Goal: Ask a question: Seek information or help from site administrators or community

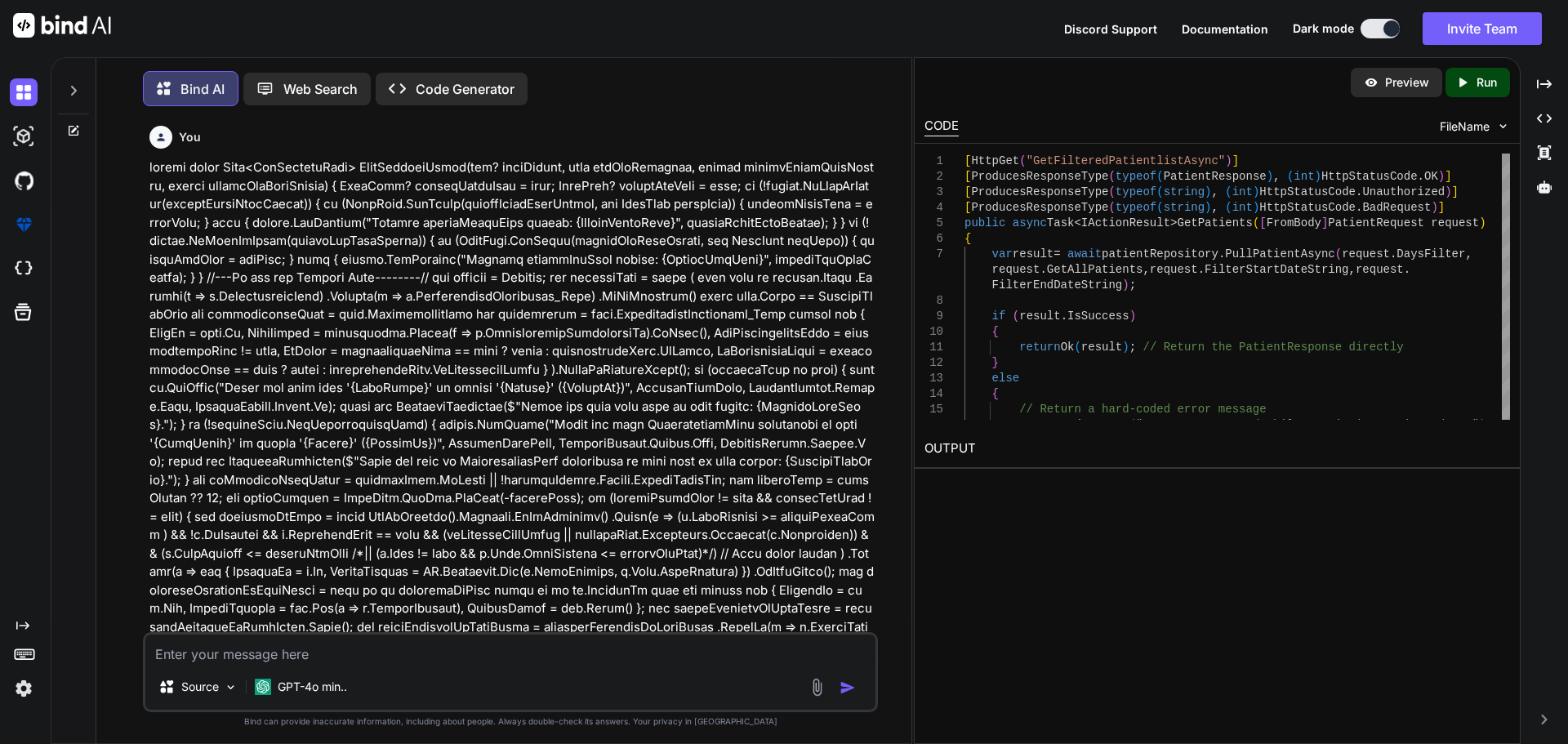
scroll to position [16317, 0]
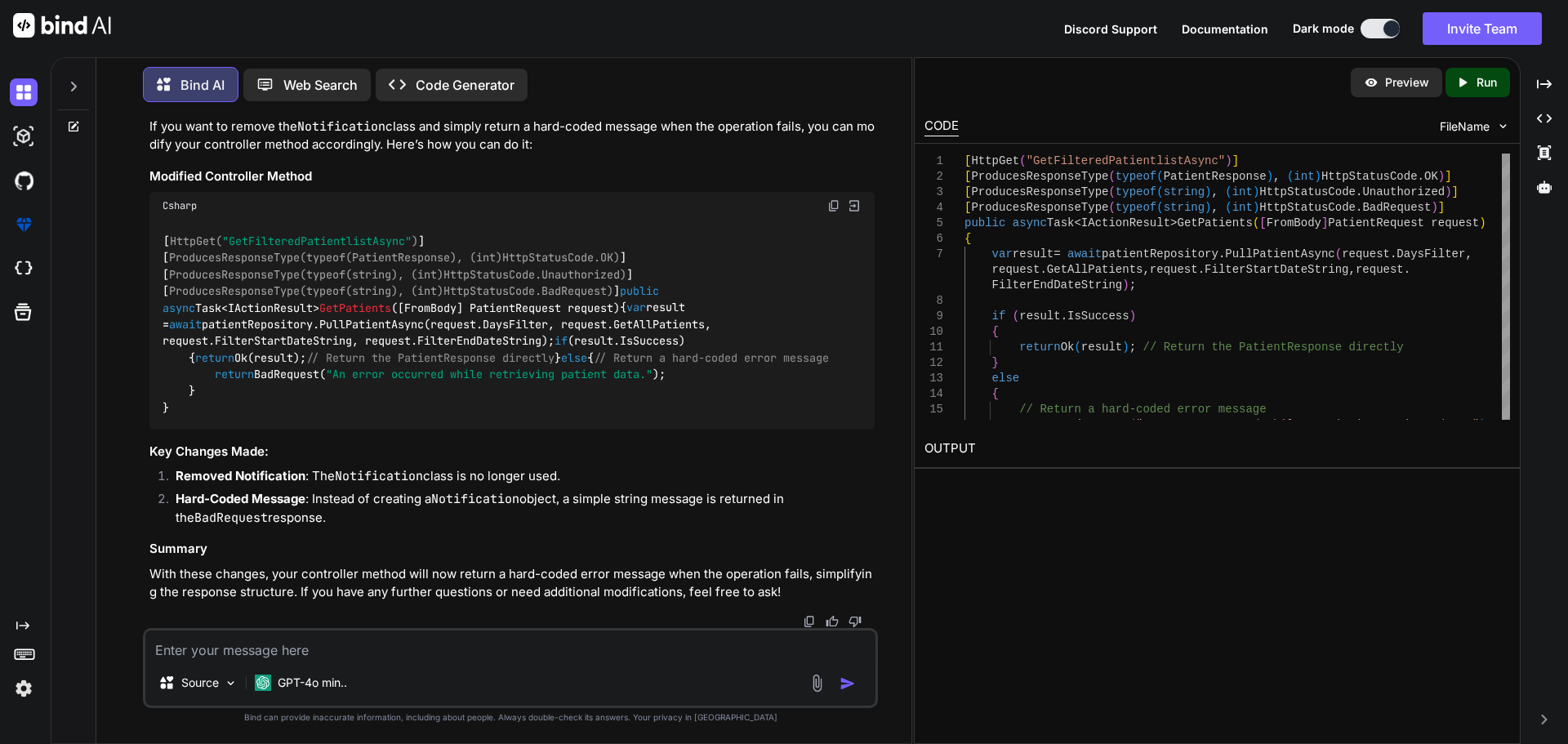
type textarea ""daysFilter": 30, "getAllPatients":false, "filterStartDateString":"", "filterEn…"
type textarea "x"
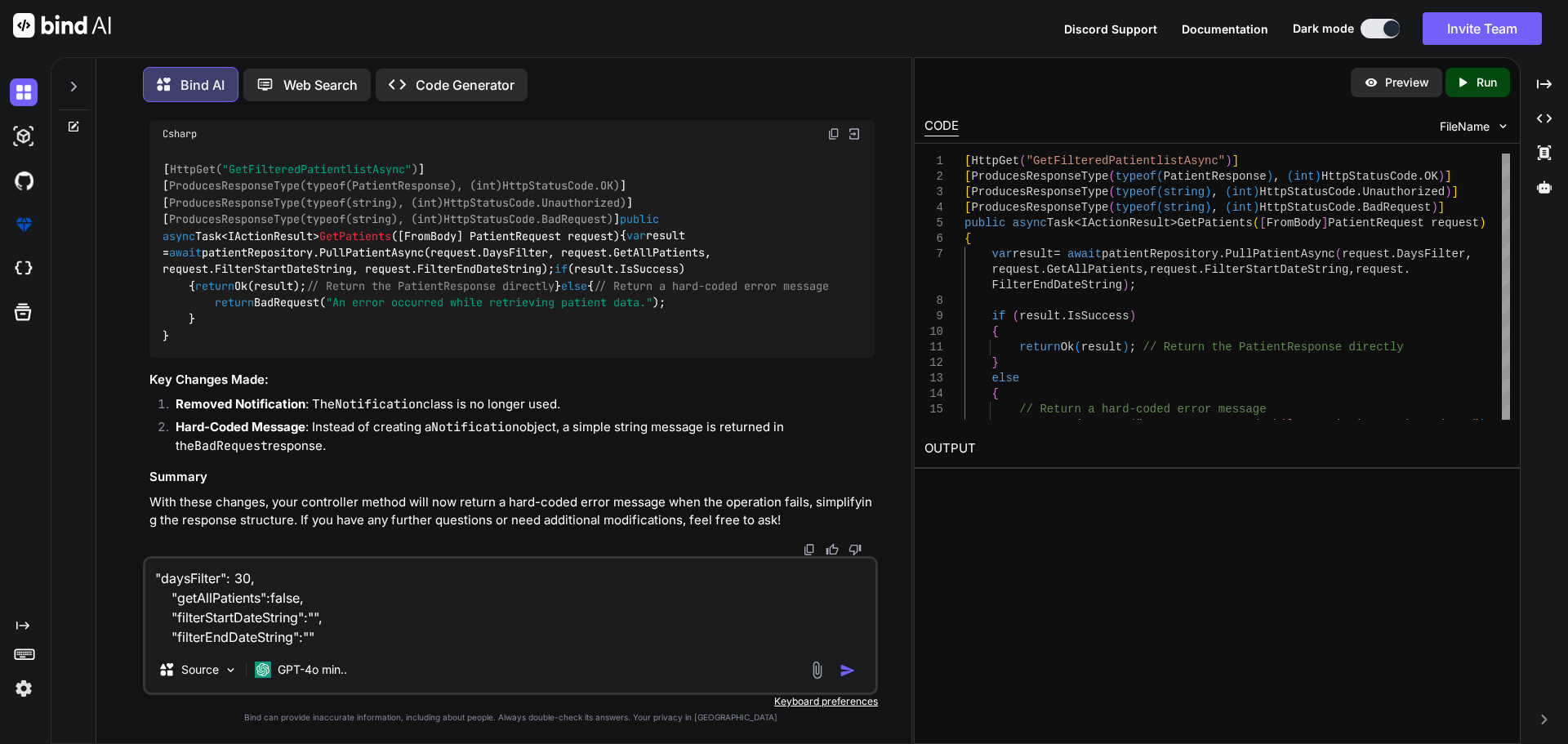
type textarea ""daysFilter": 30, "getAllPatients":false, "filterStartDateString":"", "filterEn…"
type textarea "x"
type textarea ""daysFilter": 30, "getAllPatients":false, "filterStartDateString":"", "filterEn…"
type textarea "x"
type textarea ""daysFilter": 30, "getAllPatients":false, "filterStartDateString":"", "filterEn…"
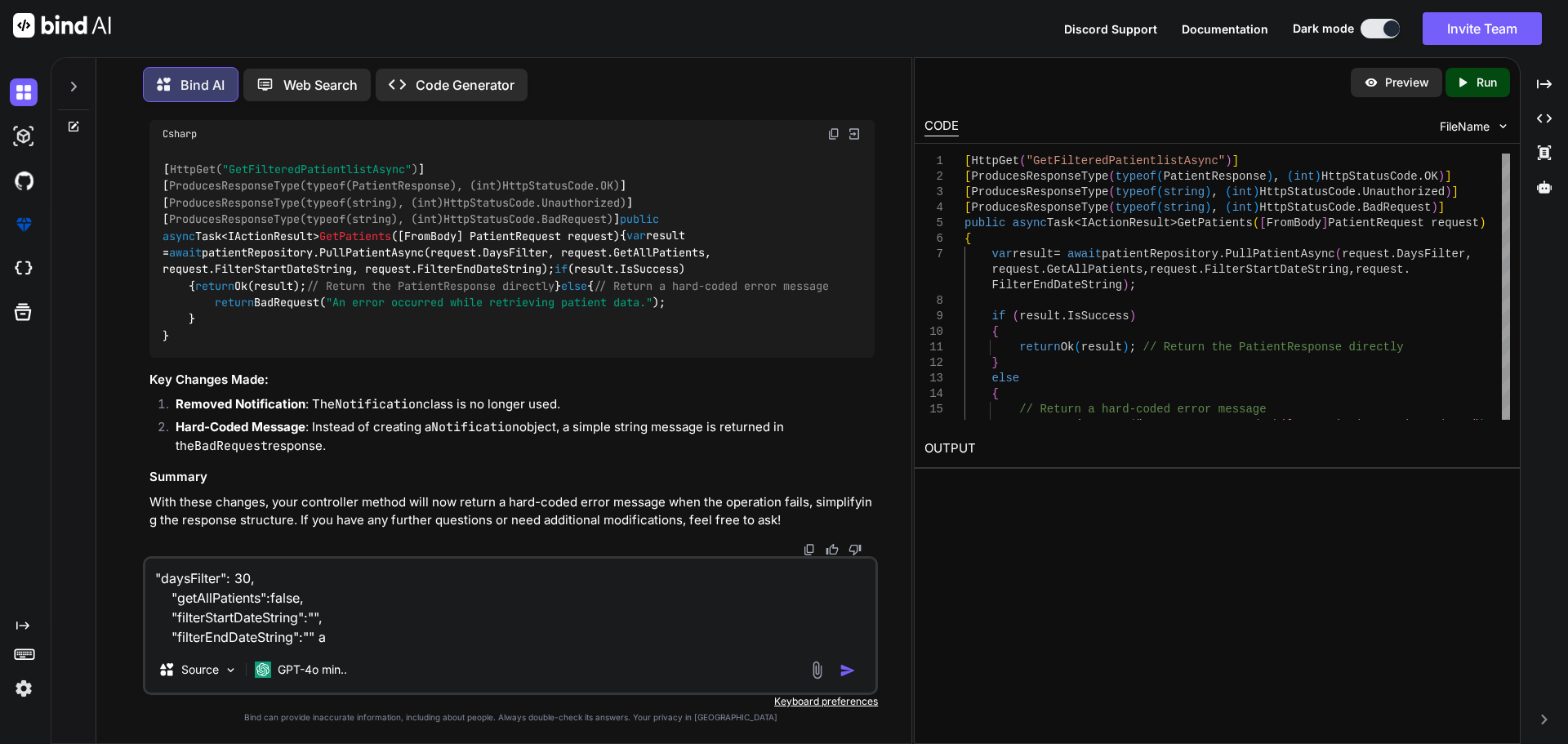
type textarea "x"
drag, startPoint x: 416, startPoint y: 658, endPoint x: 428, endPoint y: 645, distance: 17.7
click at [417, 658] on div "Source GPT-4o min.." at bounding box center [510, 673] width 730 height 39
click at [561, 635] on textarea ""daysFilter": 30, "getAllPatients":false, "filterStartDateString":"", "filterEn…" at bounding box center [510, 602] width 730 height 88
type textarea ""daysFilter": 30, "getAllPatients":false, "filterStartDateString":"", "filterEn…"
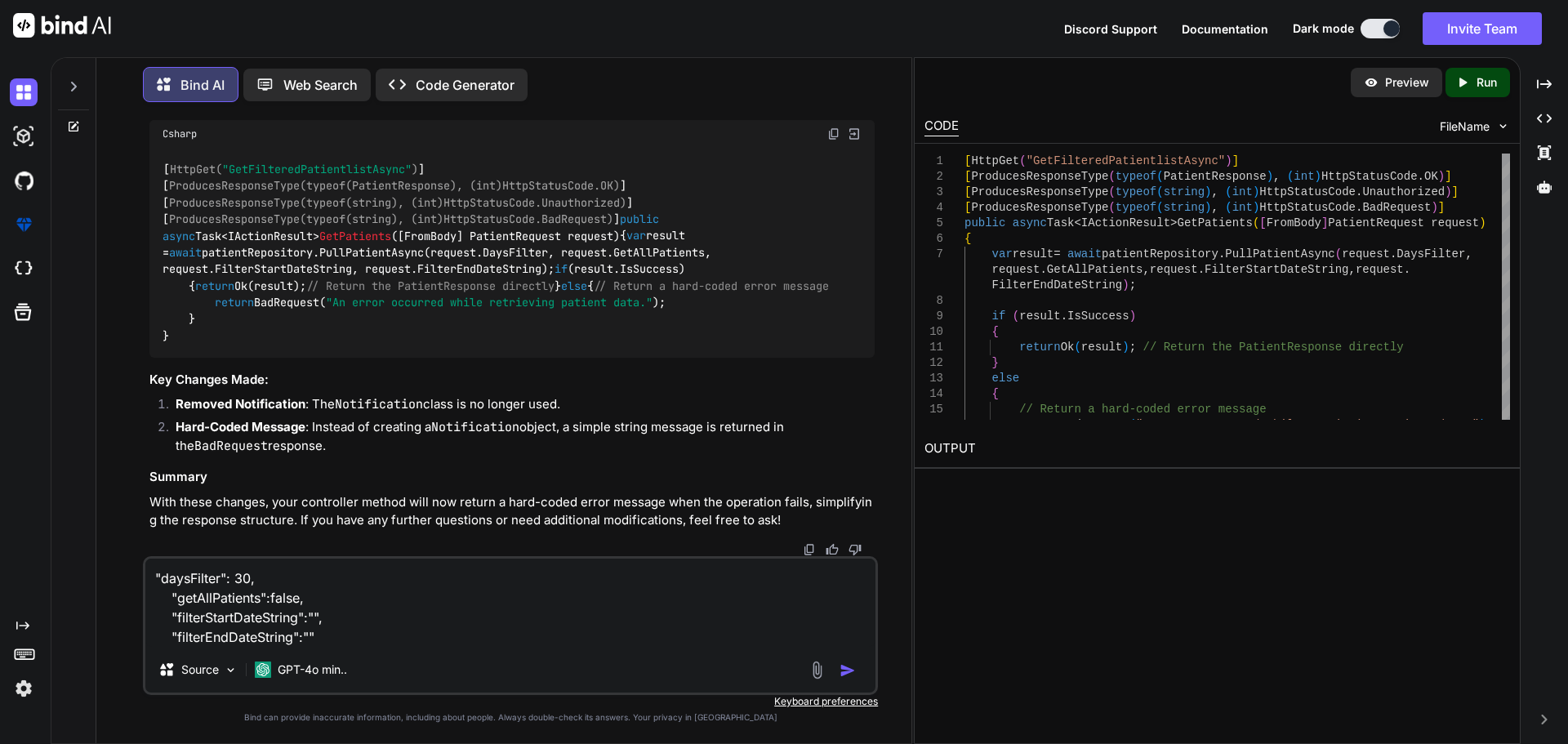
type textarea "x"
type textarea ""daysFilter": 30, "getAllPatients":false, "filterStartDateString":"", "filterEn…"
type textarea "x"
type textarea ""daysFilter": 30, "getAllPatients":false, "filterStartDateString":"", "filterEn…"
type textarea "x"
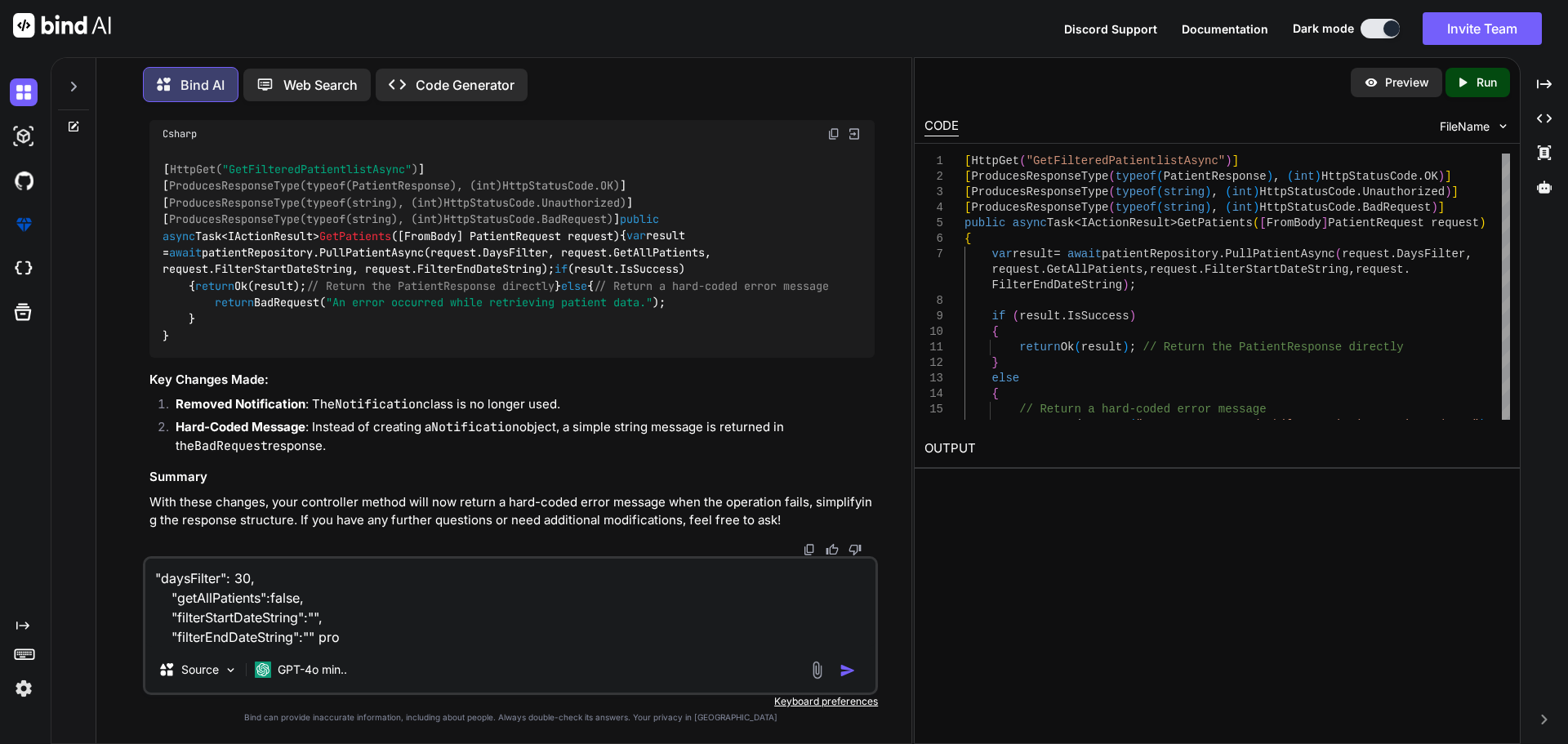
type textarea ""daysFilter": 30, "getAllPatients":false, "filterStartDateString":"", "filterEn…"
type textarea "x"
type textarea ""daysFilter": 30, "getAllPatients":false, "filterStartDateString":"", "filterEn…"
type textarea "x"
type textarea ""daysFilter": 30, "getAllPatients":false, "filterStartDateString":"", "filterEn…"
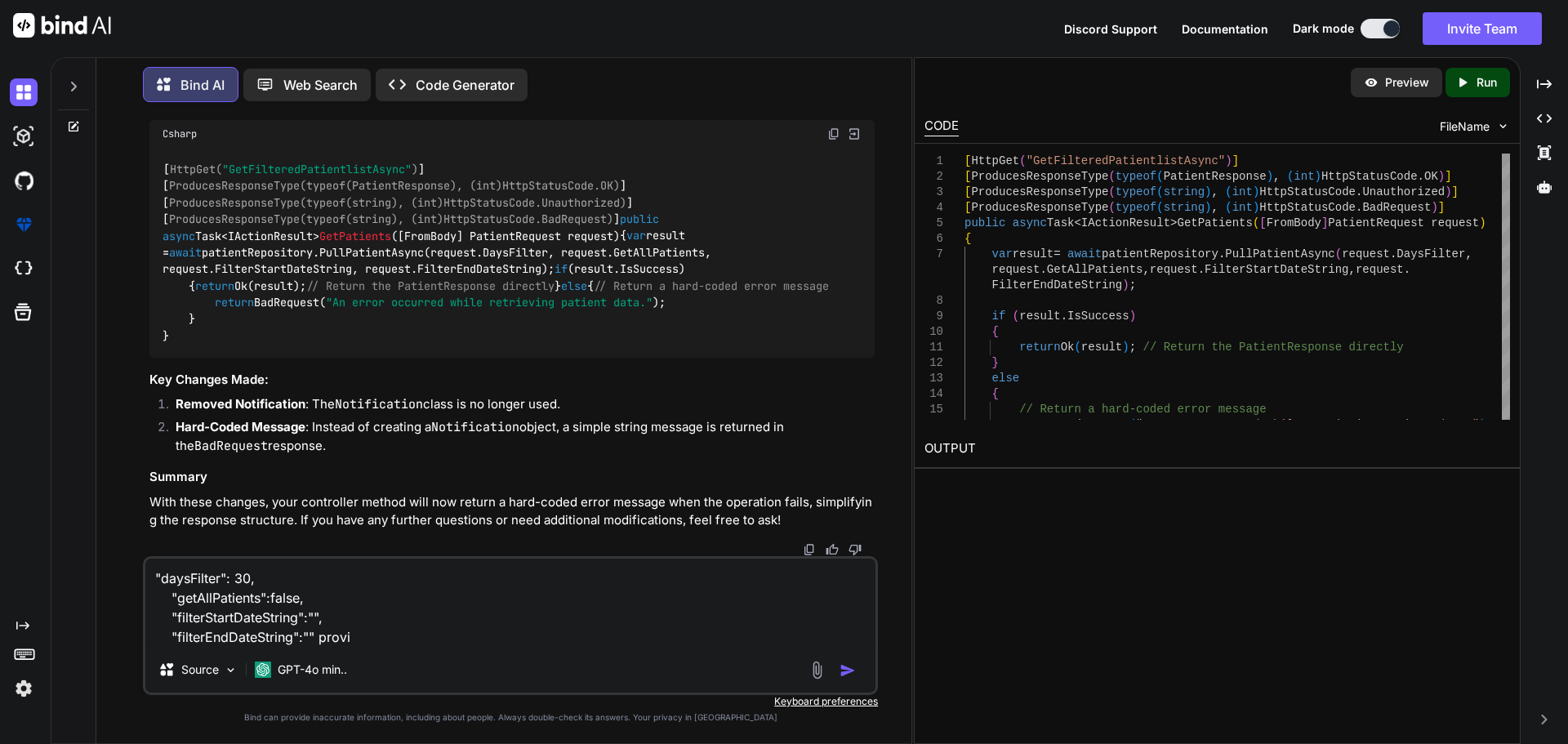
type textarea "x"
type textarea ""daysFilter": 30, "getAllPatients":false, "filterStartDateString":"", "filterEn…"
type textarea "x"
type textarea ""daysFilter": 30, "getAllPatients":false, "filterStartDateString":"", "filterEn…"
type textarea "x"
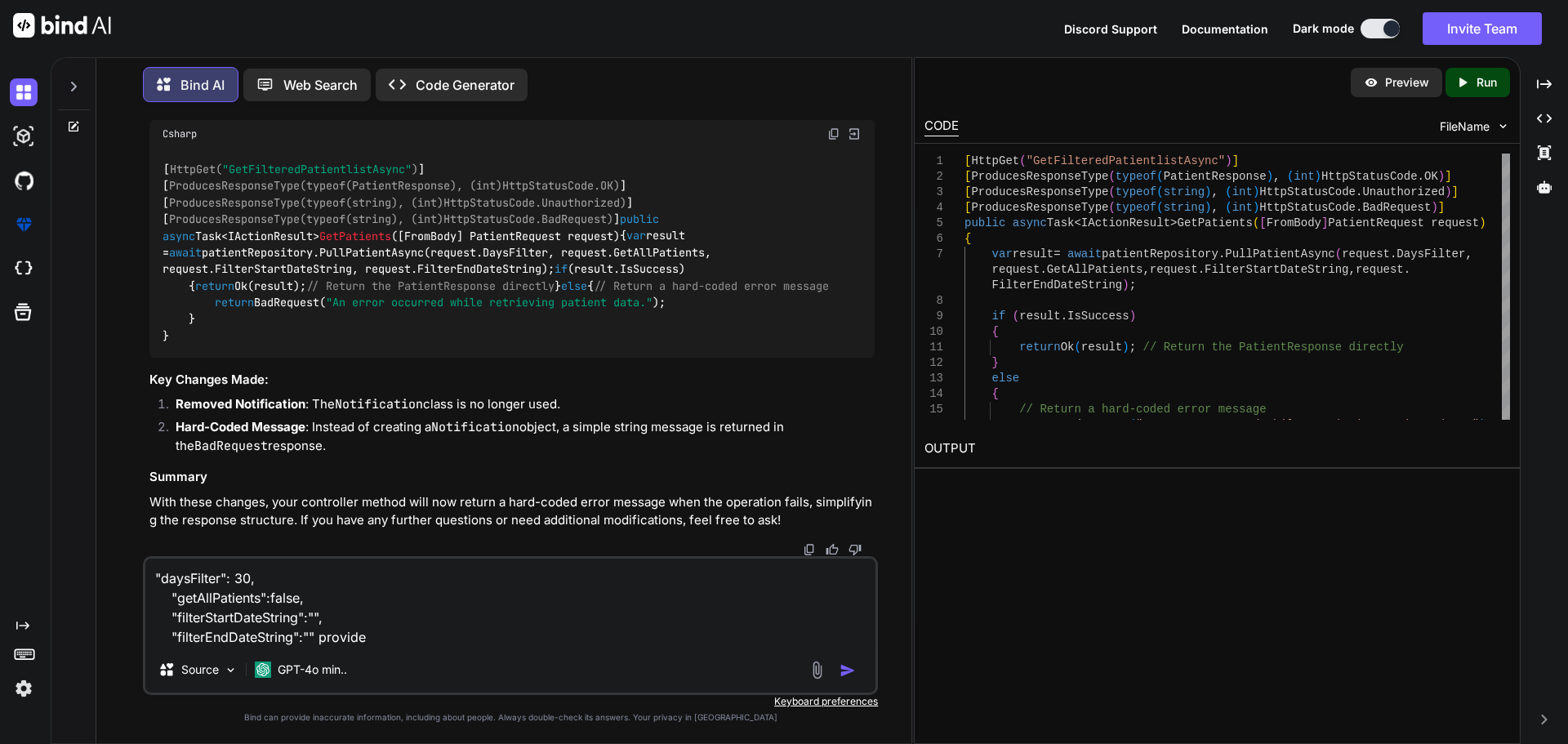
type textarea ""daysFilter": 30, "getAllPatients":false, "filterStartDateString":"", "filterEn…"
type textarea "x"
type textarea ""daysFilter": 30, "getAllPatients":false, "filterStartDateString":"", "filterEn…"
type textarea "x"
type textarea ""daysFilter": 30, "getAllPatients":false, "filterStartDateString":"", "filterEn…"
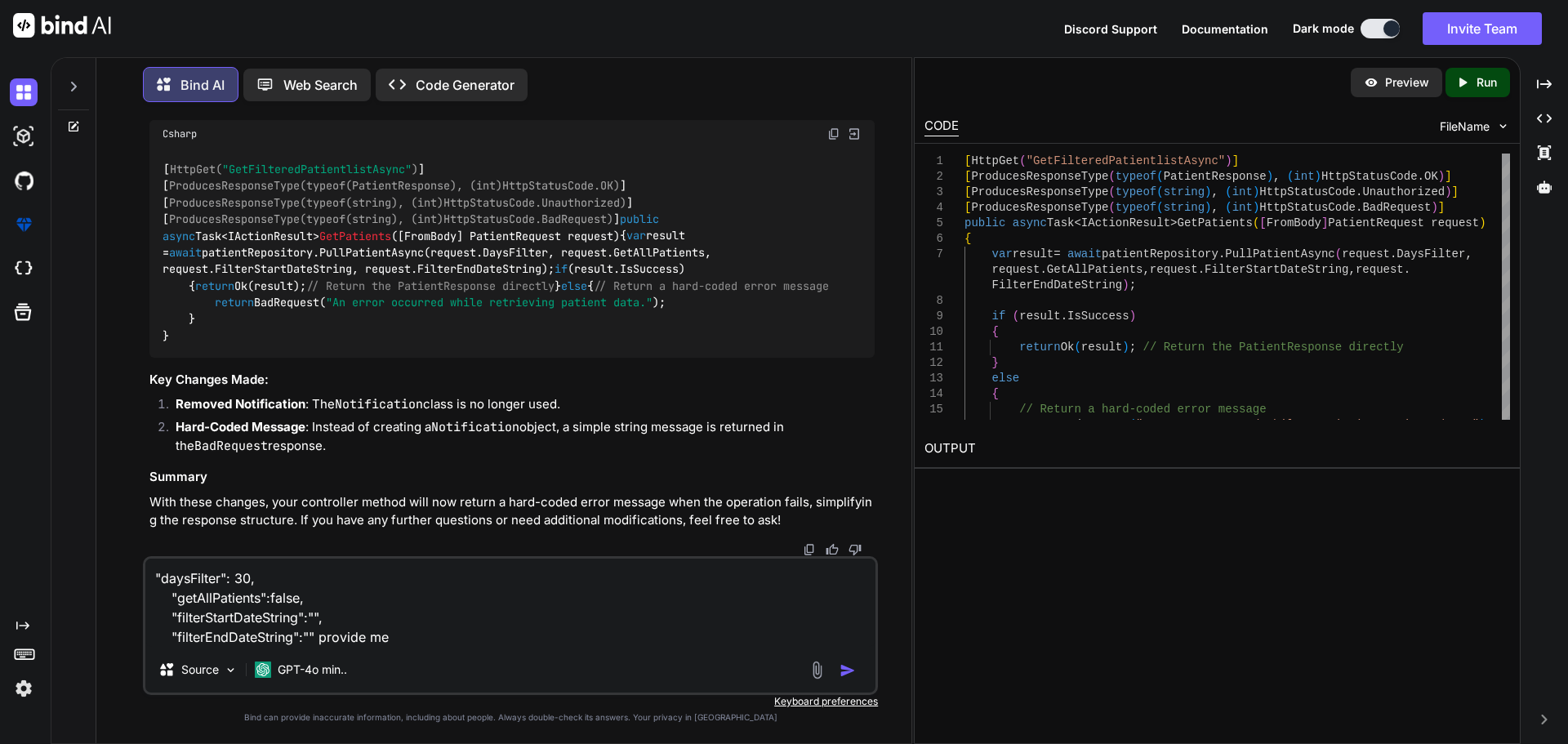
type textarea "x"
type textarea ""daysFilter": 30, "getAllPatients":false, "filterStartDateString":"", "filterEn…"
type textarea "x"
type textarea ""daysFilter": 30, "getAllPatients":false, "filterStartDateString":"", "filterEn…"
type textarea "x"
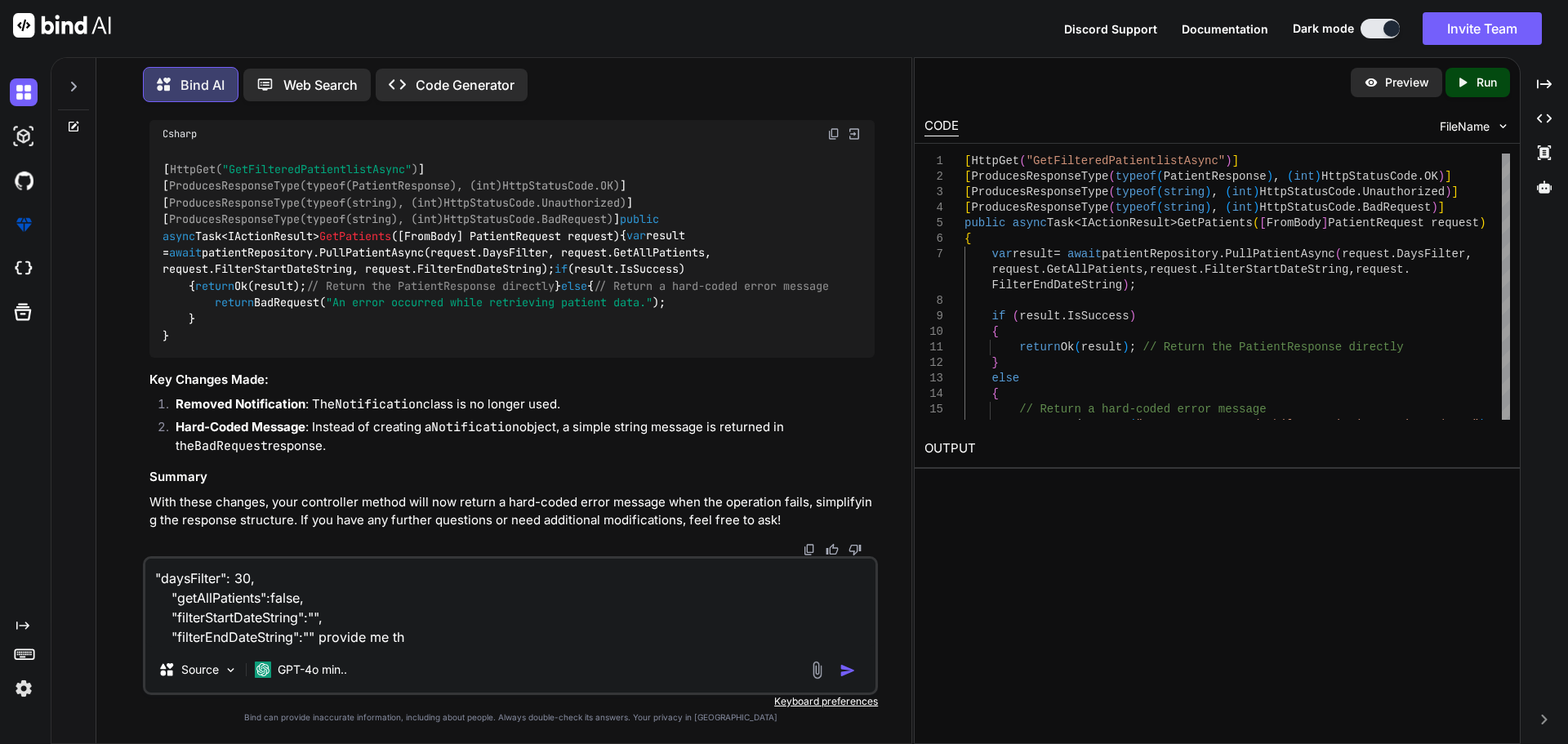
type textarea ""daysFilter": 30, "getAllPatients":false, "filterStartDateString":"", "filterEn…"
type textarea "x"
type textarea ""daysFilter": 30, "getAllPatients":false, "filterStartDateString":"", "filterEn…"
type textarea "x"
type textarea ""daysFilter": 30, "getAllPatients":false, "filterStartDateString":"", "filterEn…"
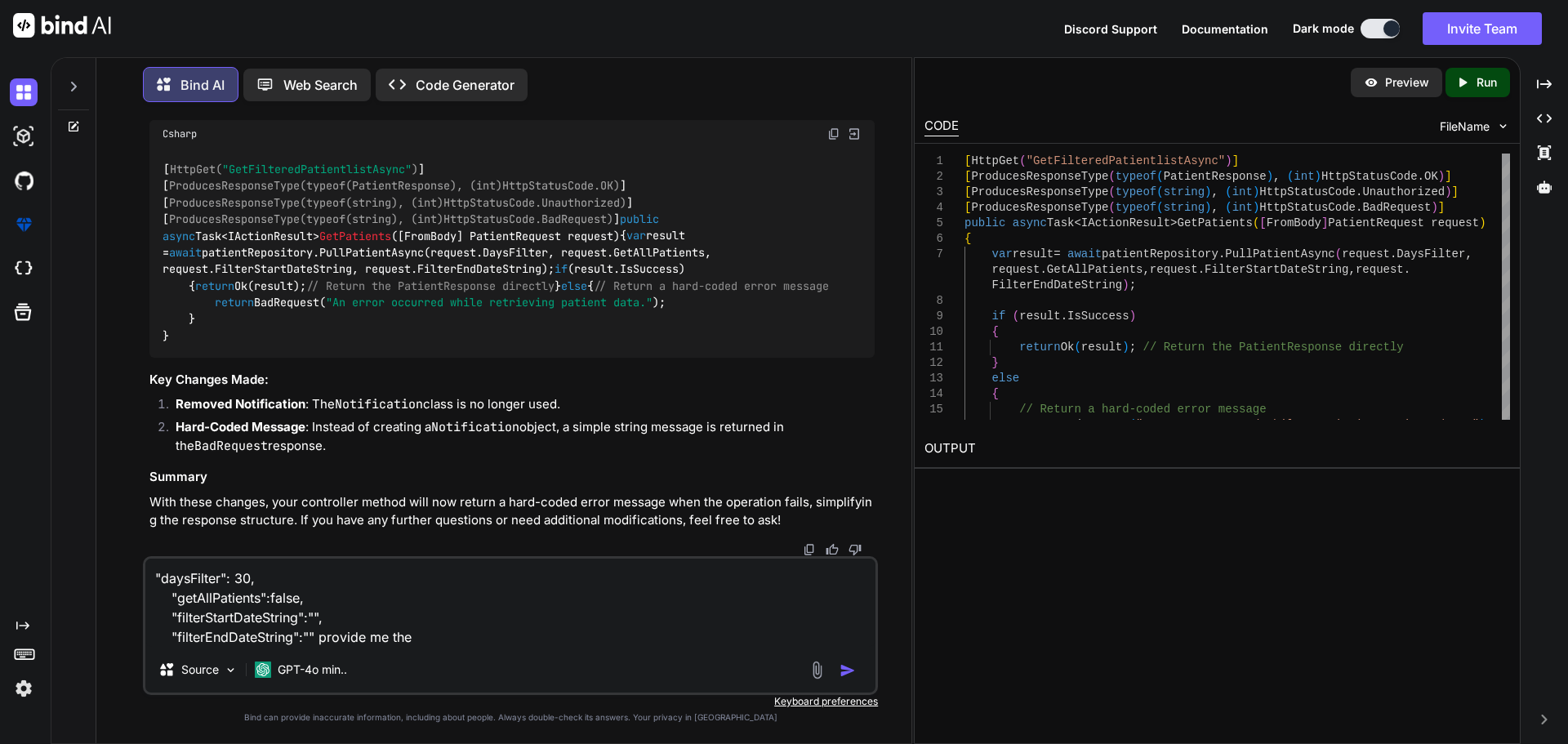
type textarea "x"
type textarea ""daysFilter": 30, "getAllPatients":false, "filterStartDateString":"", "filterEn…"
type textarea "x"
type textarea ""daysFilter": 30, "getAllPatients":false, "filterStartDateString":"", "filterEn…"
type textarea "x"
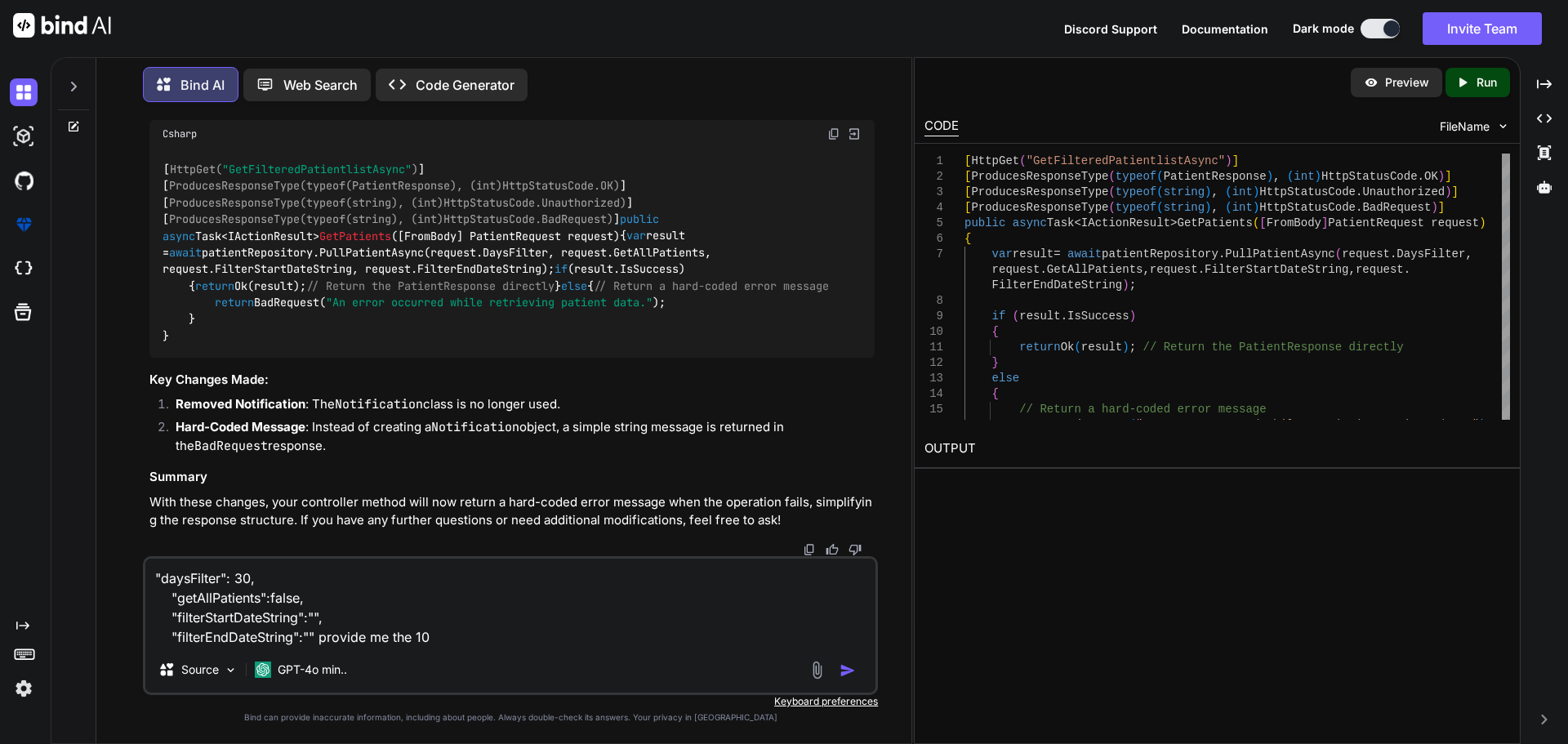
type textarea ""daysFilter": 30, "getAllPatients":false, "filterStartDateString":"", "filterEn…"
type textarea "x"
type textarea ""daysFilter": 30, "getAllPatients":false, "filterStartDateString":"", "filterEn…"
type textarea "x"
type textarea ""daysFilter": 30, "getAllPatients":false, "filterStartDateString":"", "filterEn…"
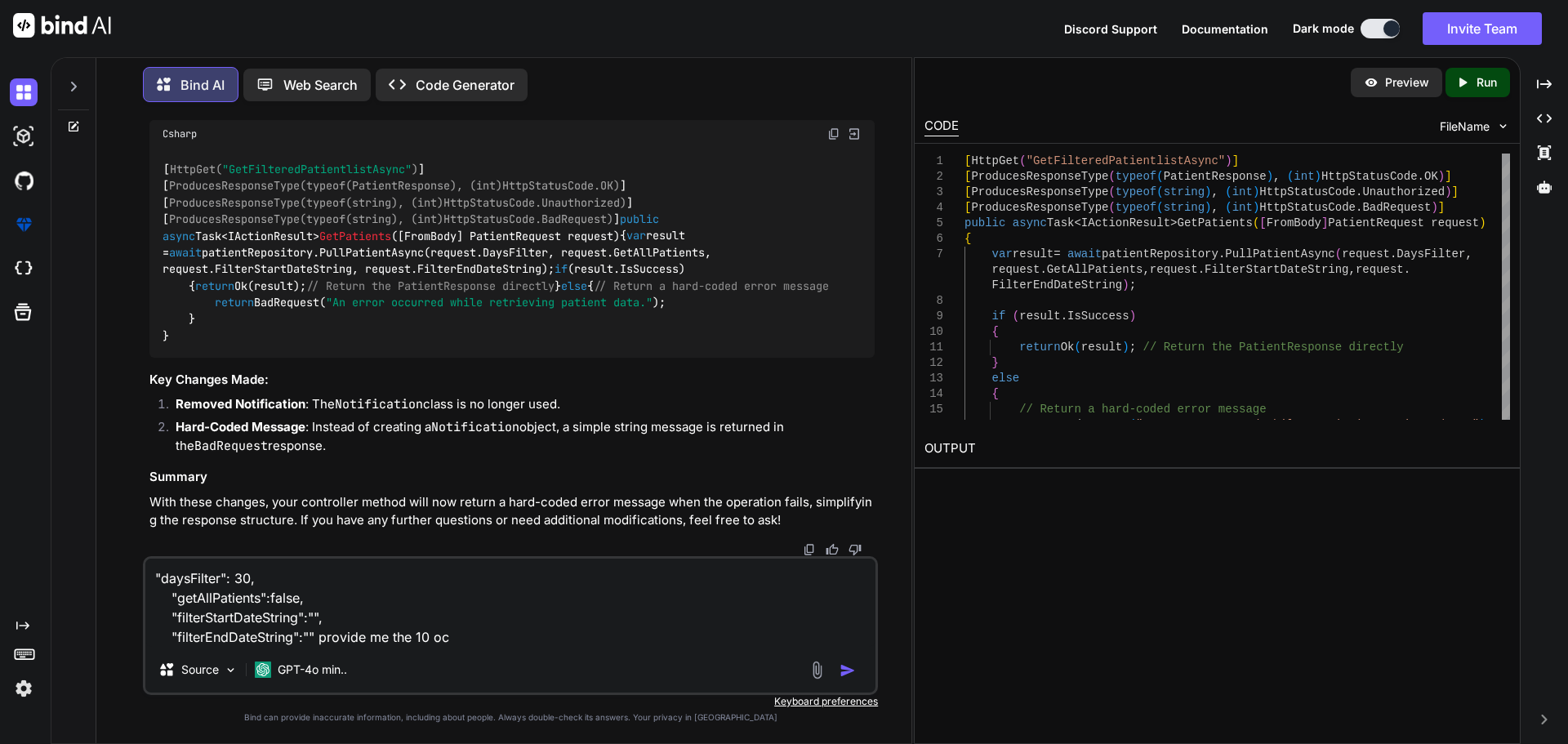
type textarea "x"
type textarea ""daysFilter": 30, "getAllPatients":false, "filterStartDateString":"", "filterEn…"
type textarea "x"
type textarea ""daysFilter": 30, "getAllPatients":false, "filterStartDateString":"", "filterEn…"
type textarea "x"
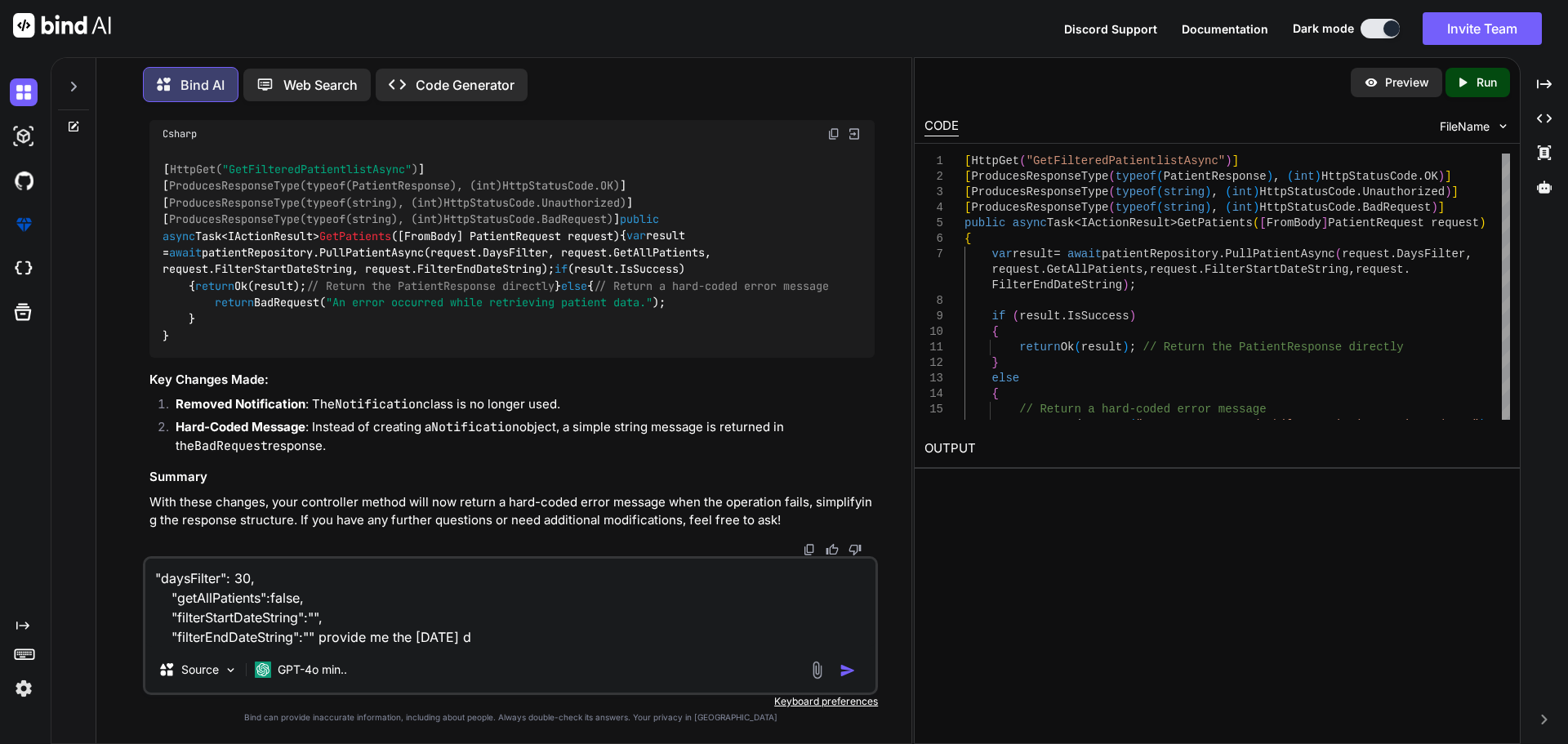
type textarea ""daysFilter": 30, "getAllPatients":false, "filterStartDateString":"", "filterEn…"
type textarea "x"
type textarea ""daysFilter": 30, "getAllPatients":false, "filterStartDateString":"", "filterEn…"
type textarea "x"
type textarea ""daysFilter": 30, "getAllPatients":false, "filterStartDateString":"", "filterEn…"
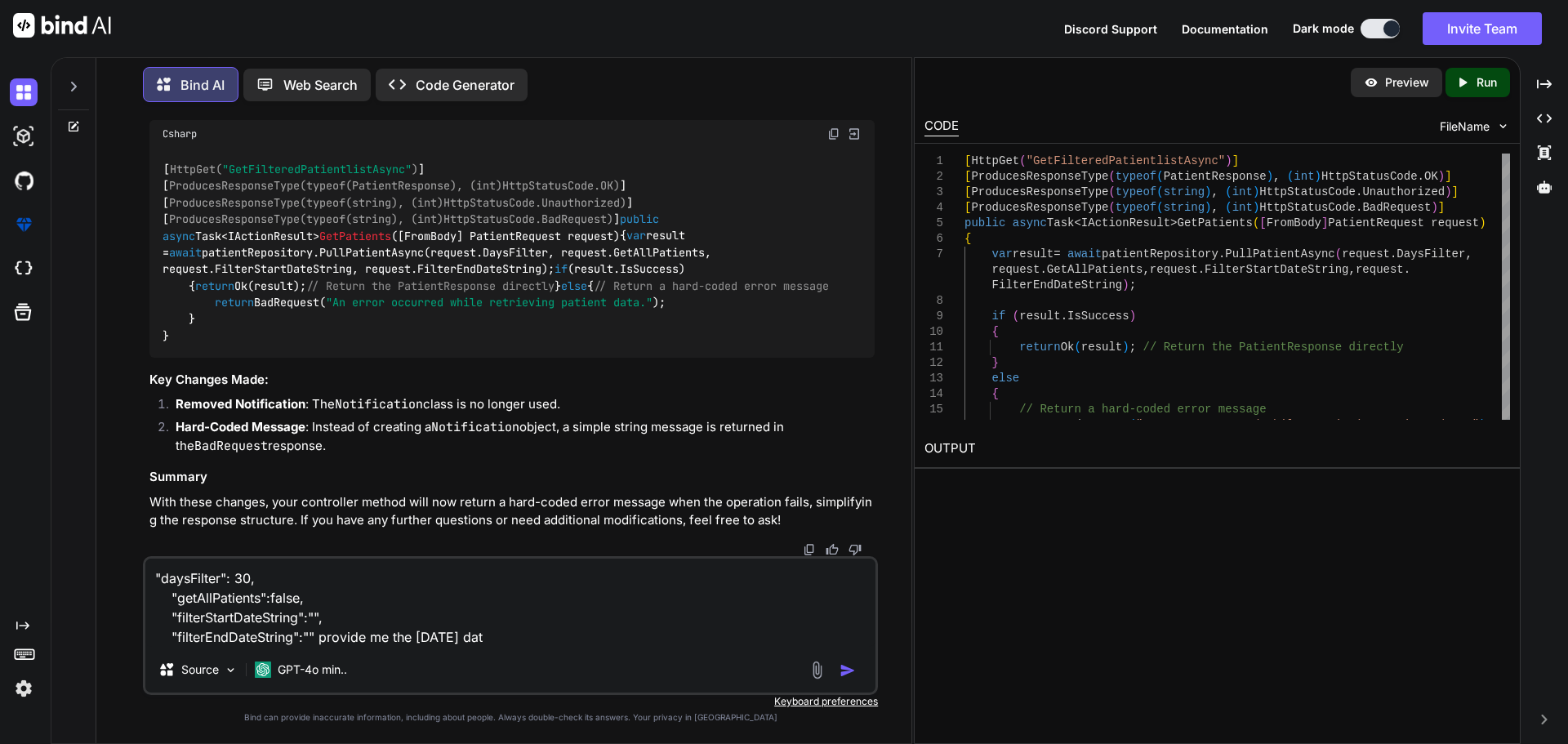
type textarea "x"
type textarea ""daysFilter": 30, "getAllPatients":false, "filterStartDateString":"", "filterEn…"
type textarea "x"
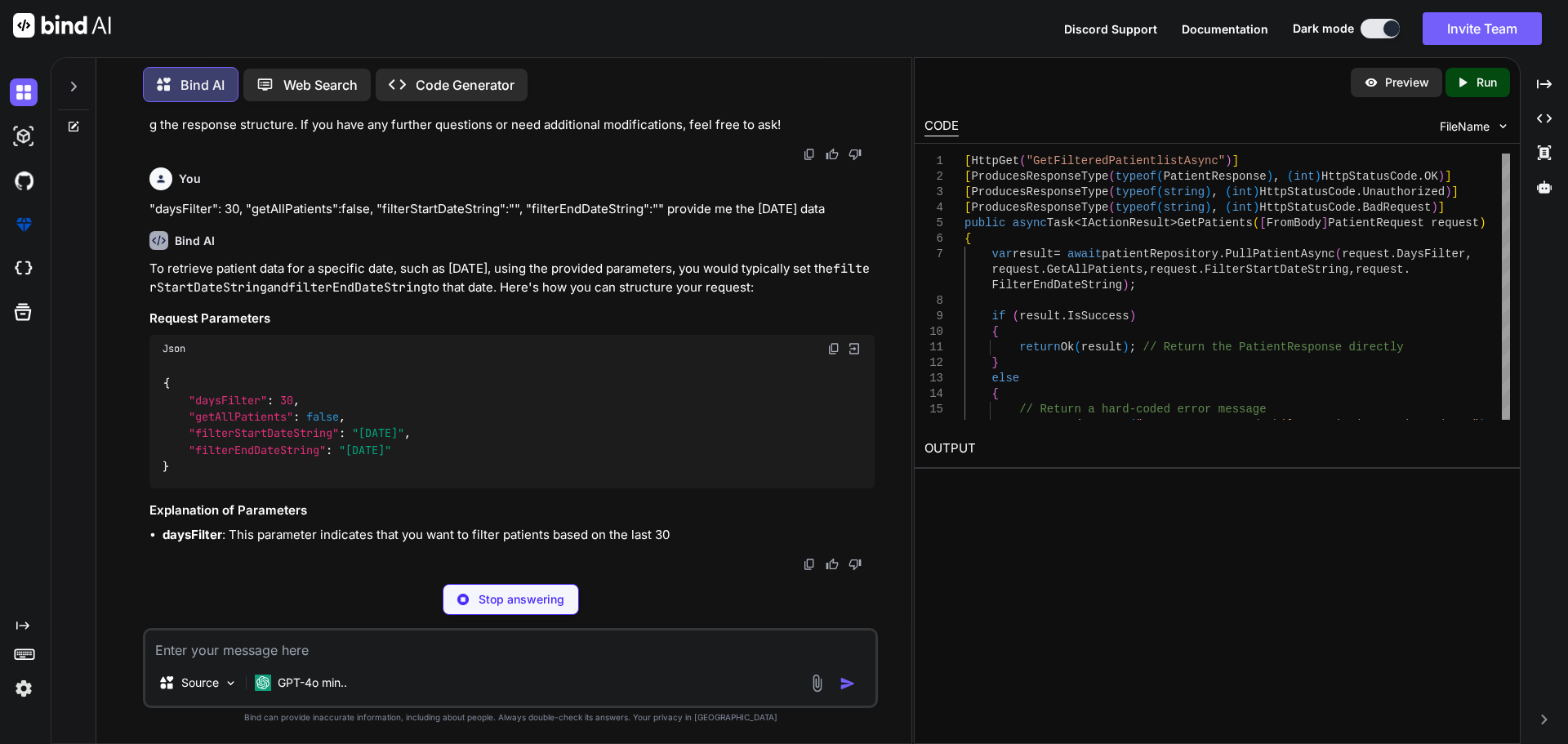
scroll to position [16848, 0]
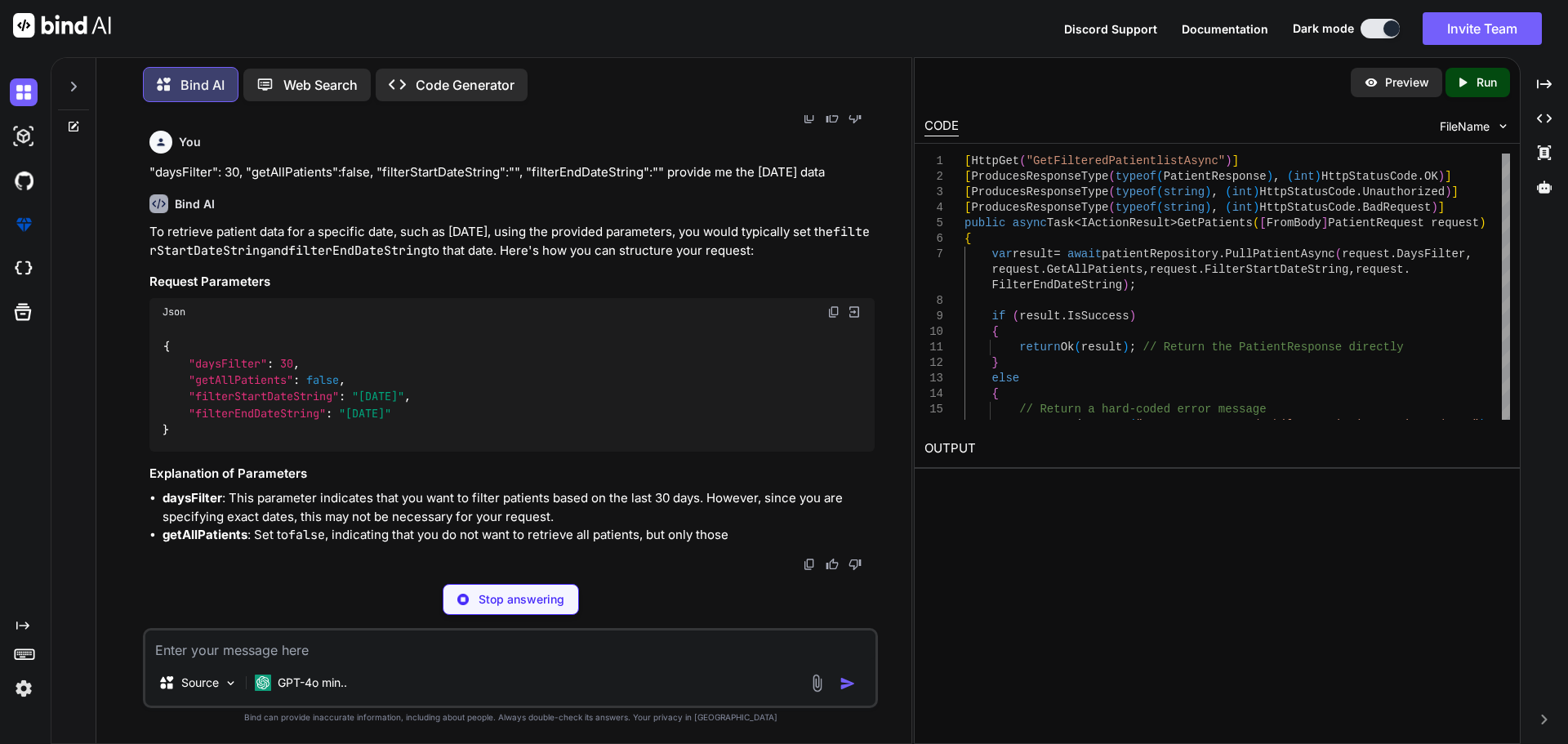
type textarea "x"
click at [292, 370] on span "30" at bounding box center [287, 363] width 13 height 15
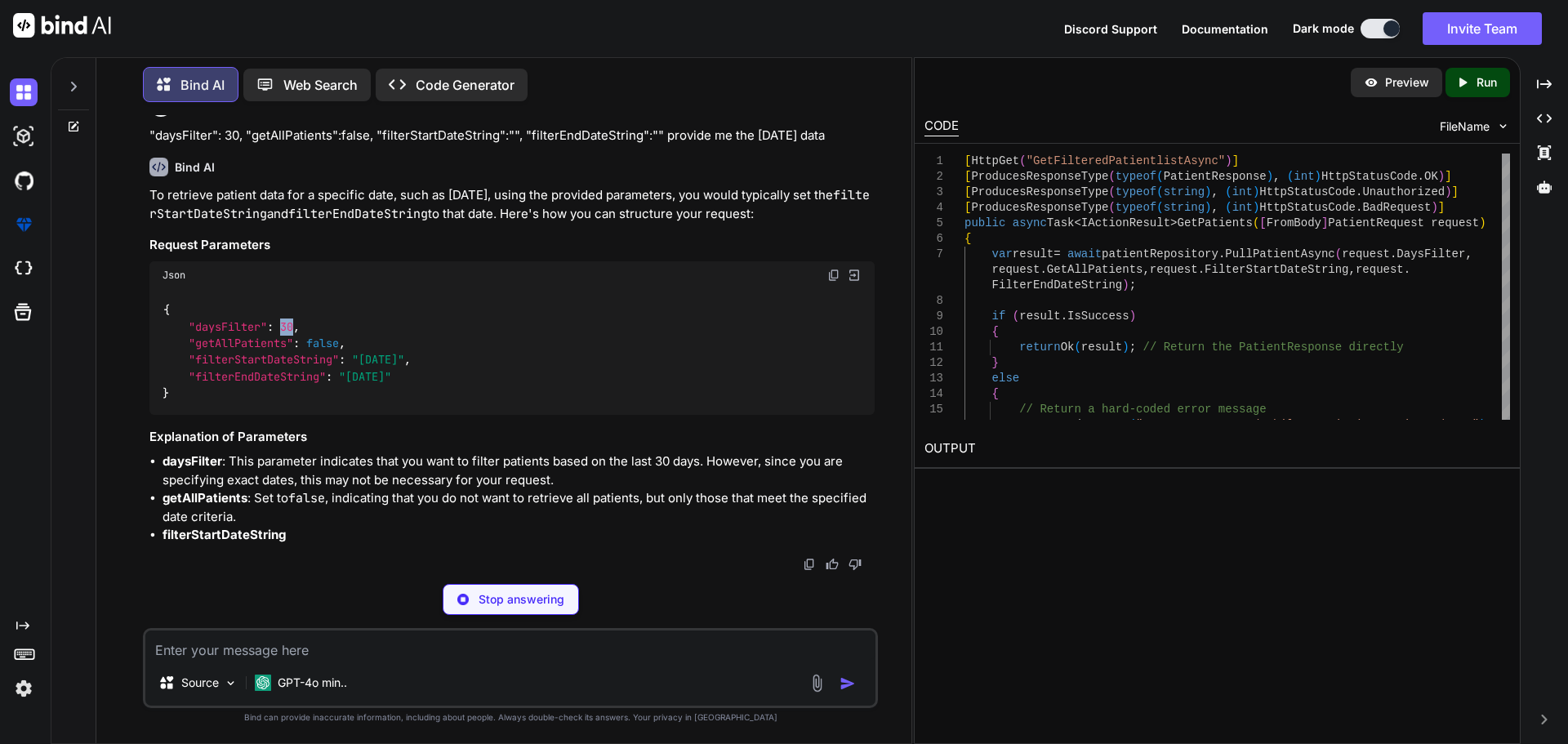
click at [292, 334] on span "30" at bounding box center [287, 327] width 13 height 15
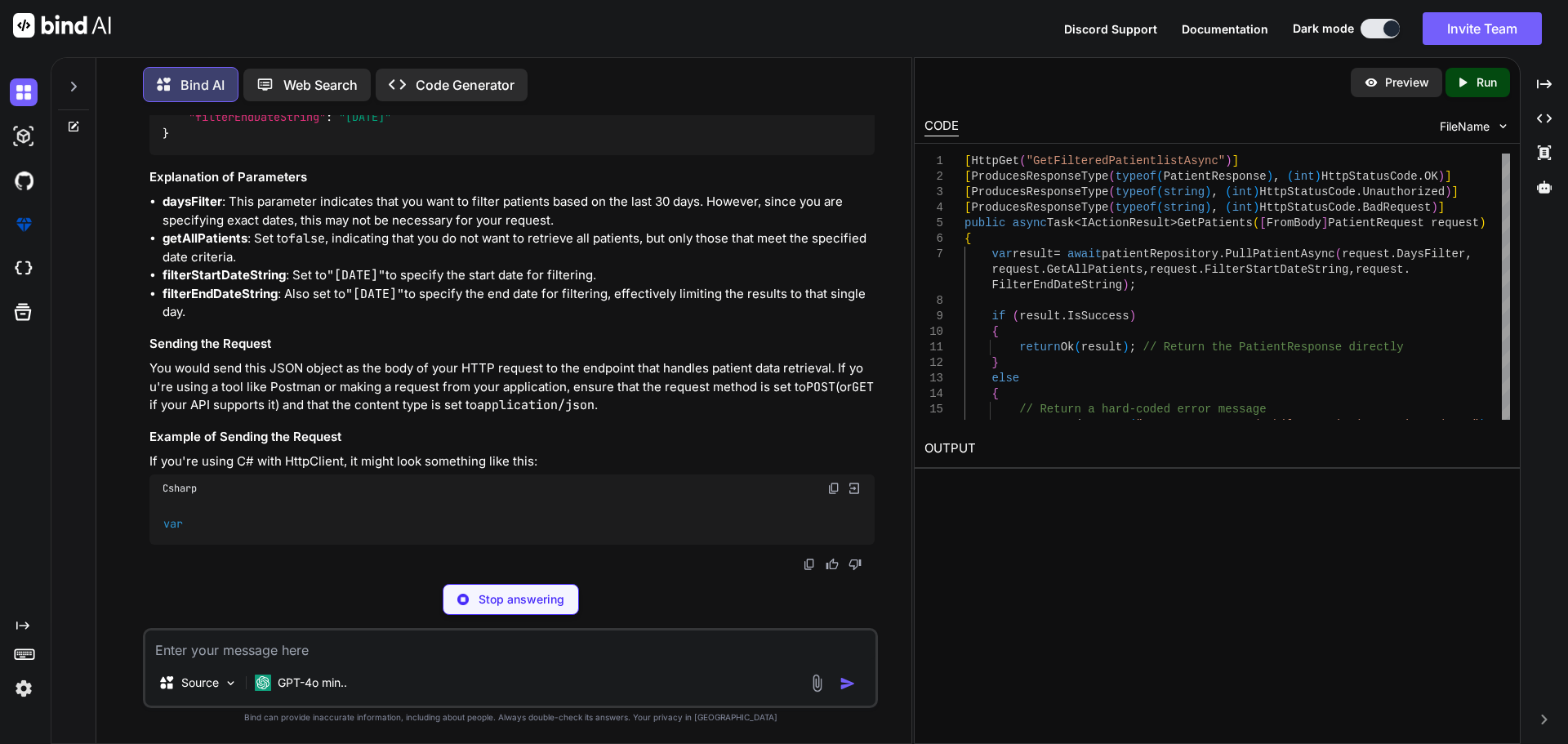
drag, startPoint x: 363, startPoint y: 433, endPoint x: 430, endPoint y: 433, distance: 67.0
click at [404, 108] on span ""[DATE]"" at bounding box center [378, 100] width 53 height 15
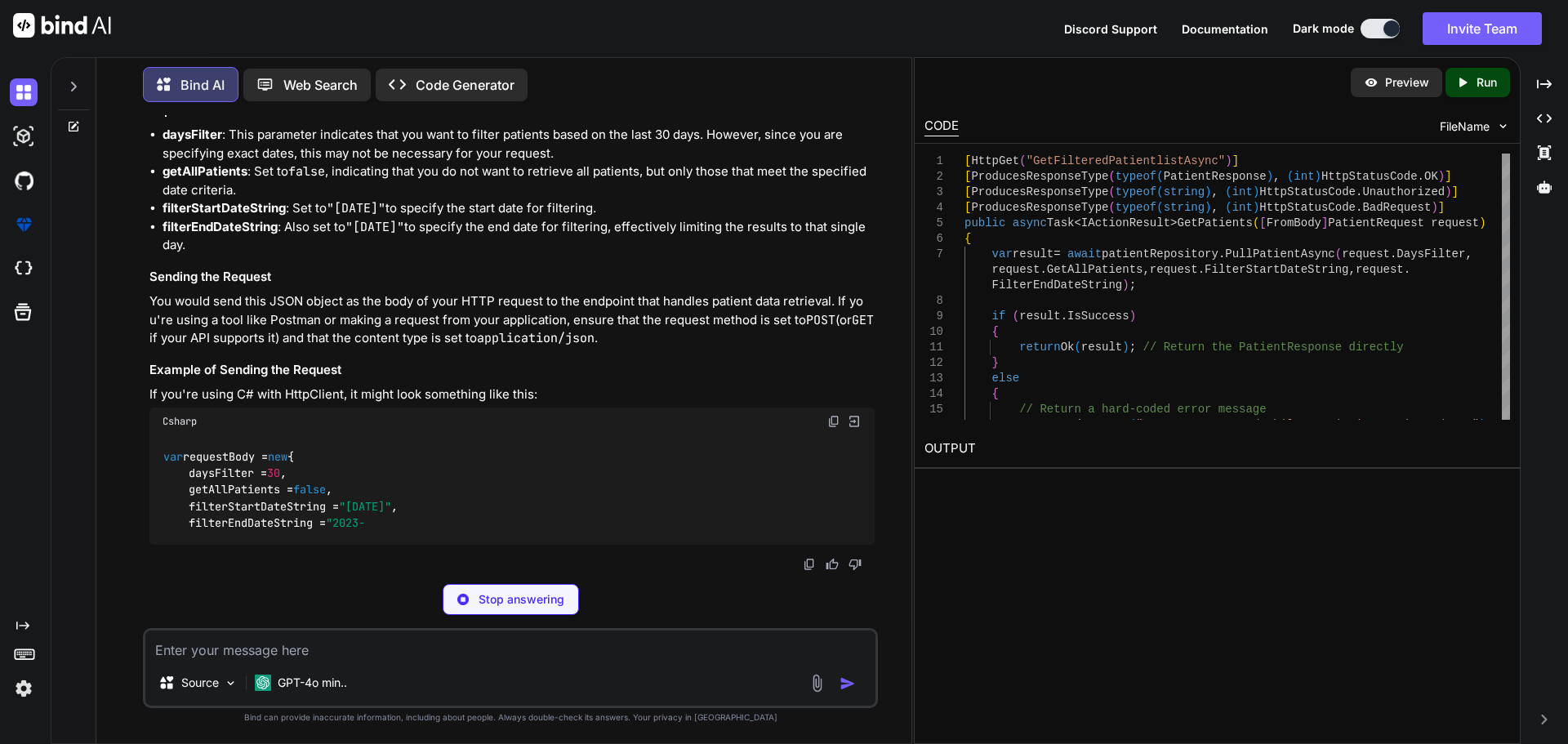
copy span "[DATE]"
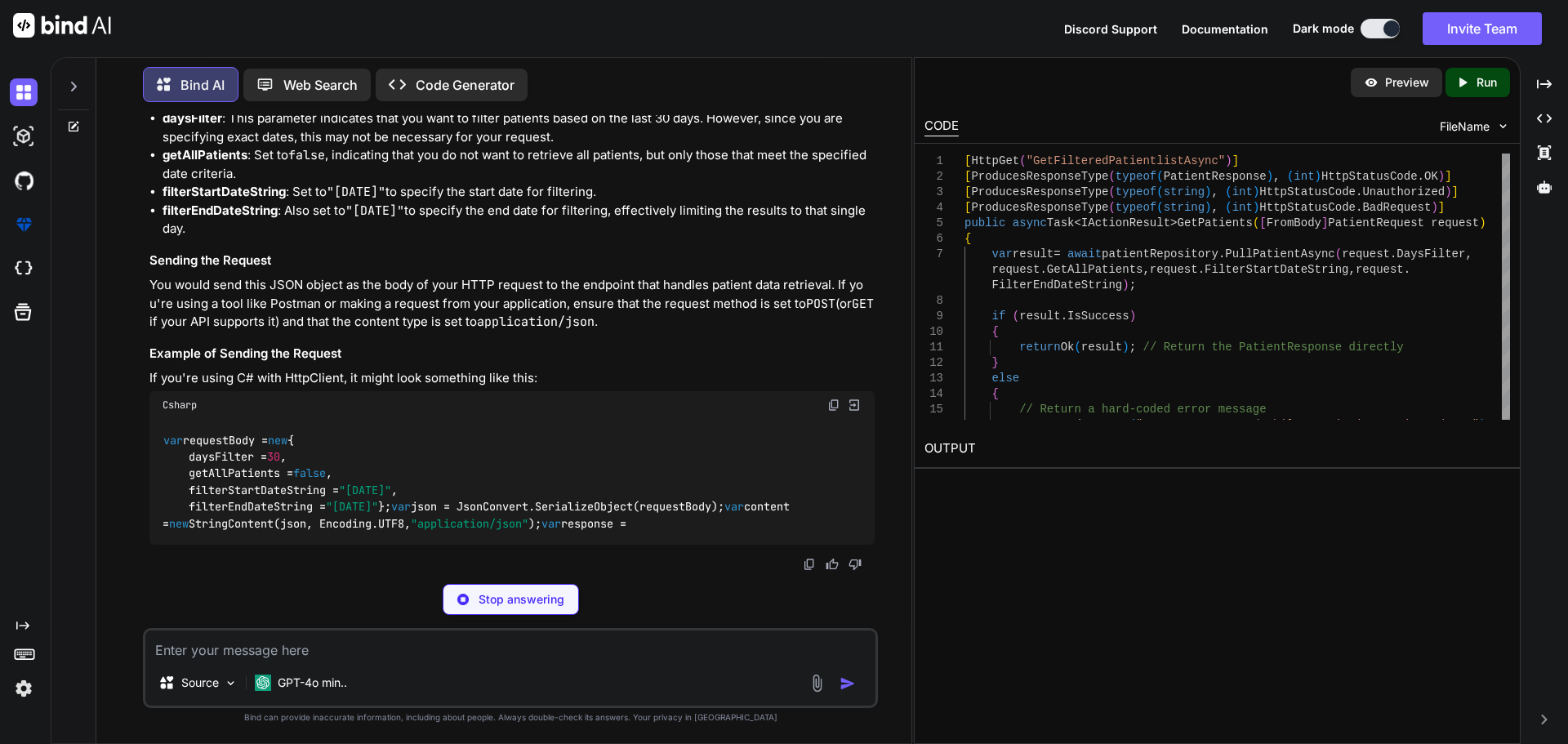
type textarea "x"
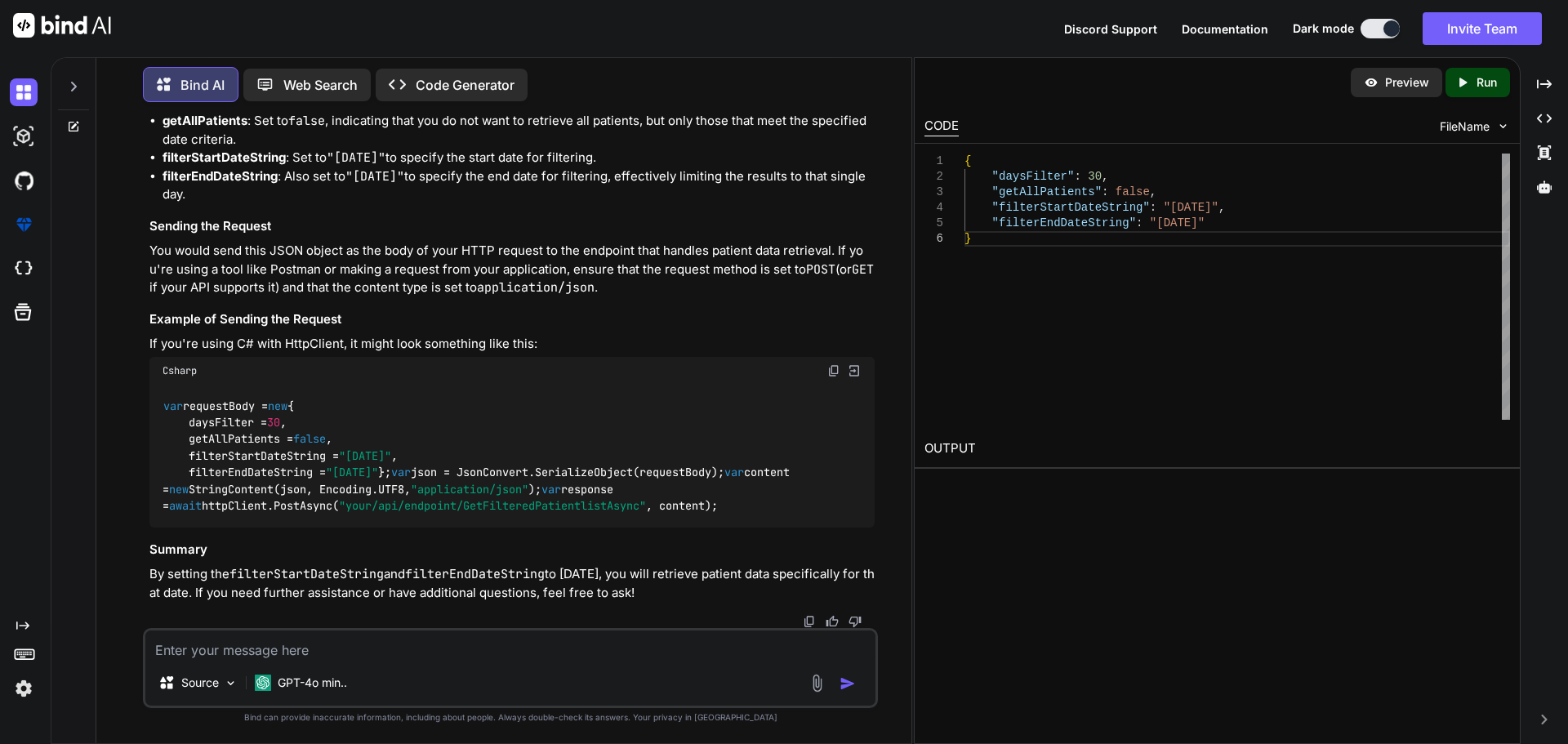
click at [292, 654] on textarea at bounding box center [510, 645] width 730 height 30
type textarea "start data and end date is same"
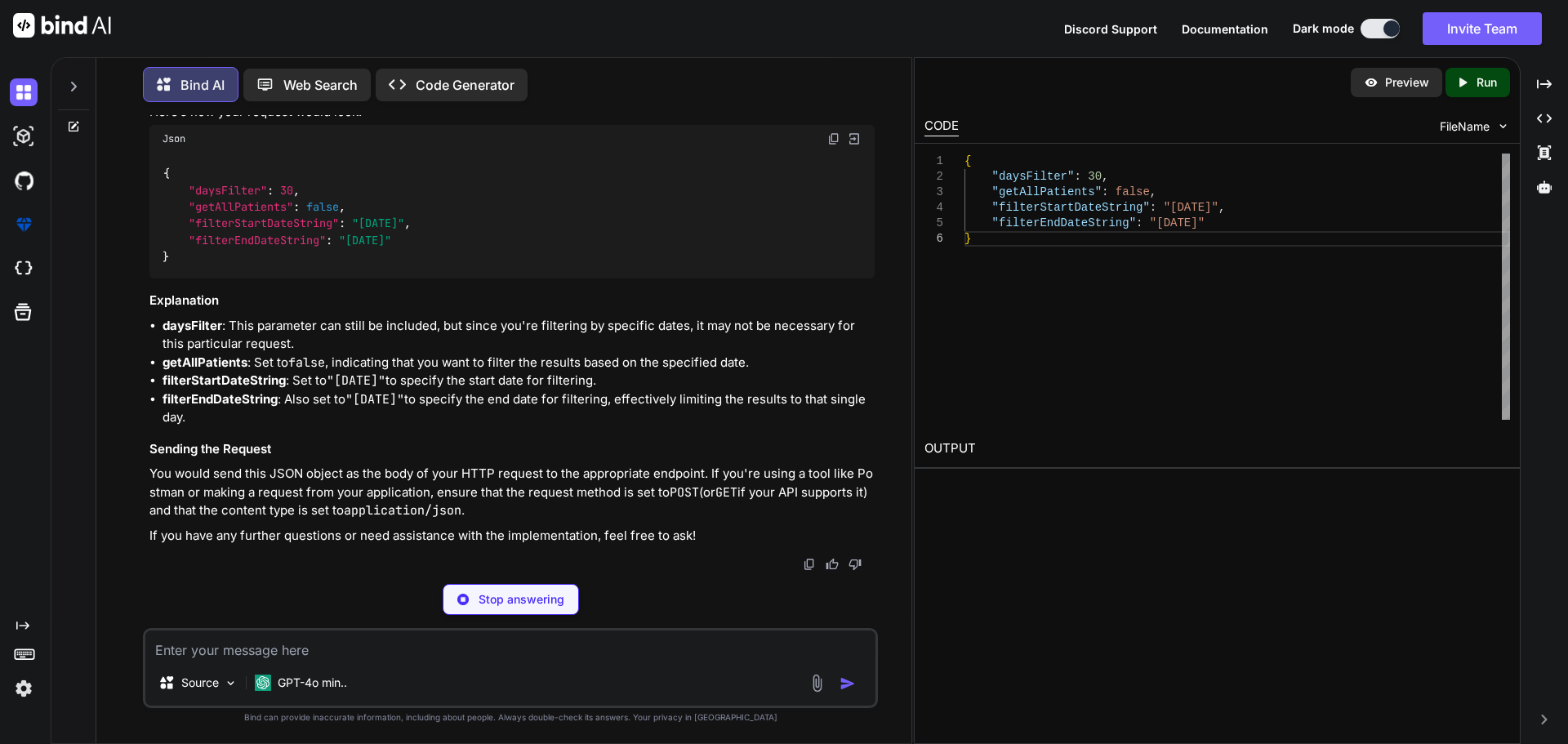
scroll to position [18042, 0]
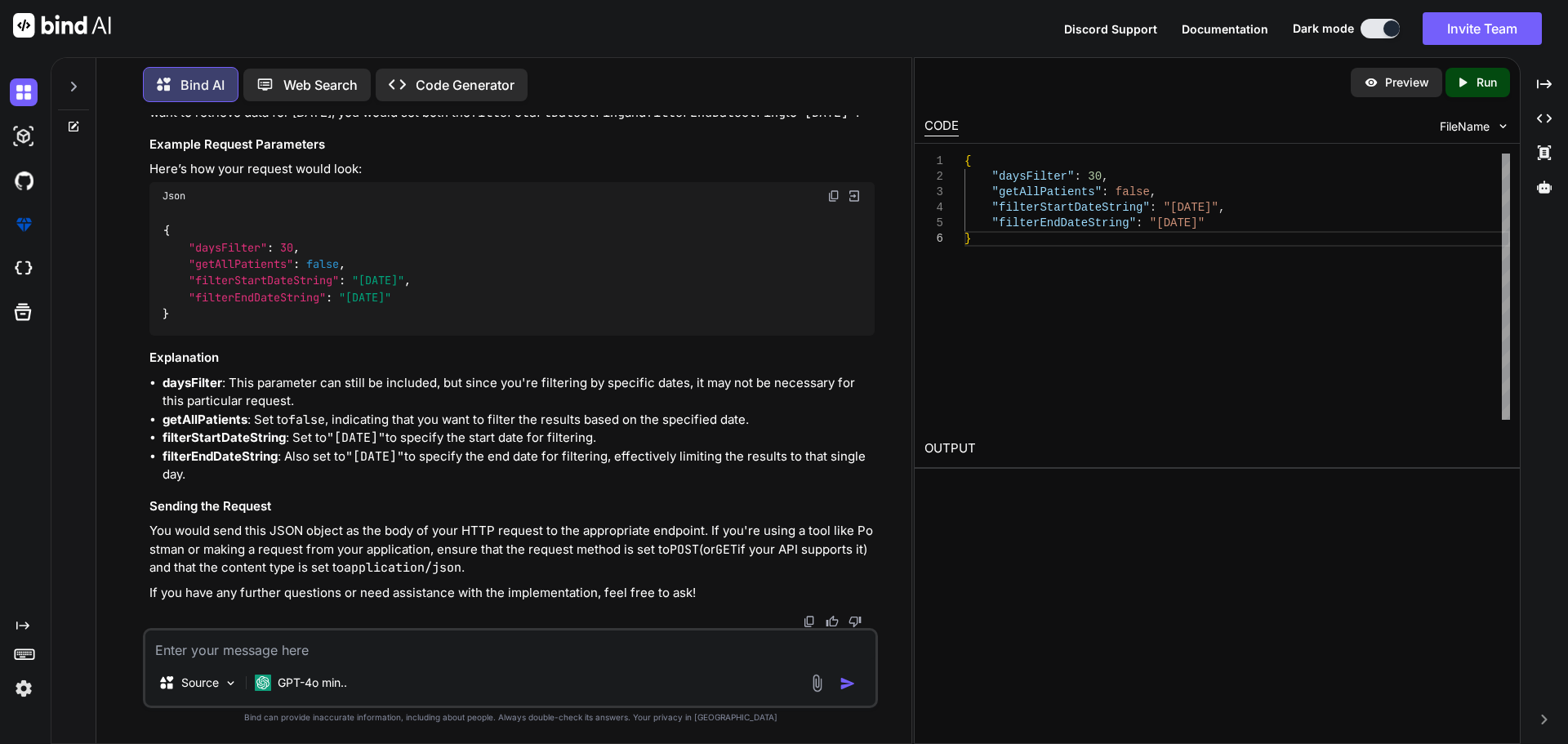
click at [297, 638] on textarea at bounding box center [510, 645] width 730 height 30
type textarea "with the time"
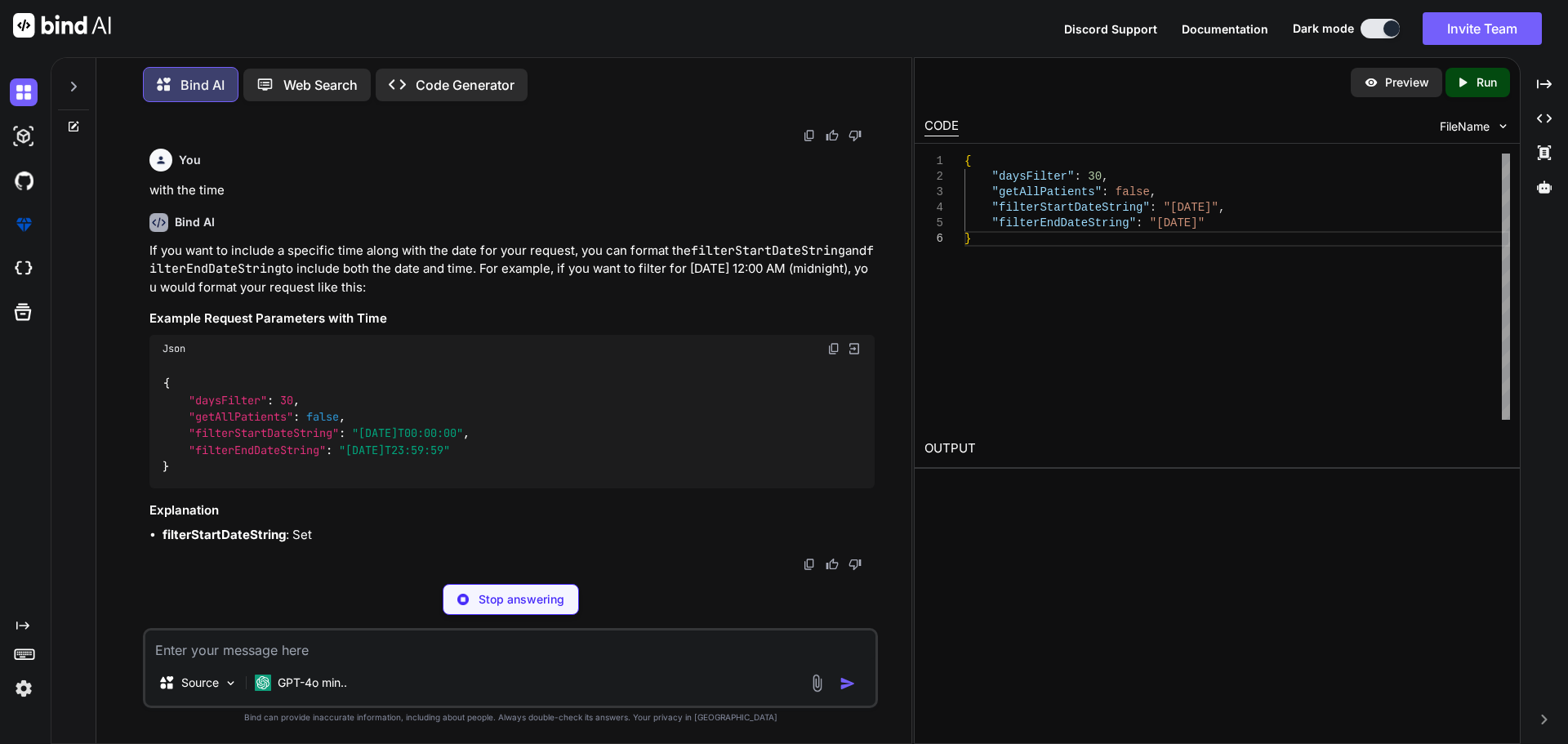
scroll to position [18528, 0]
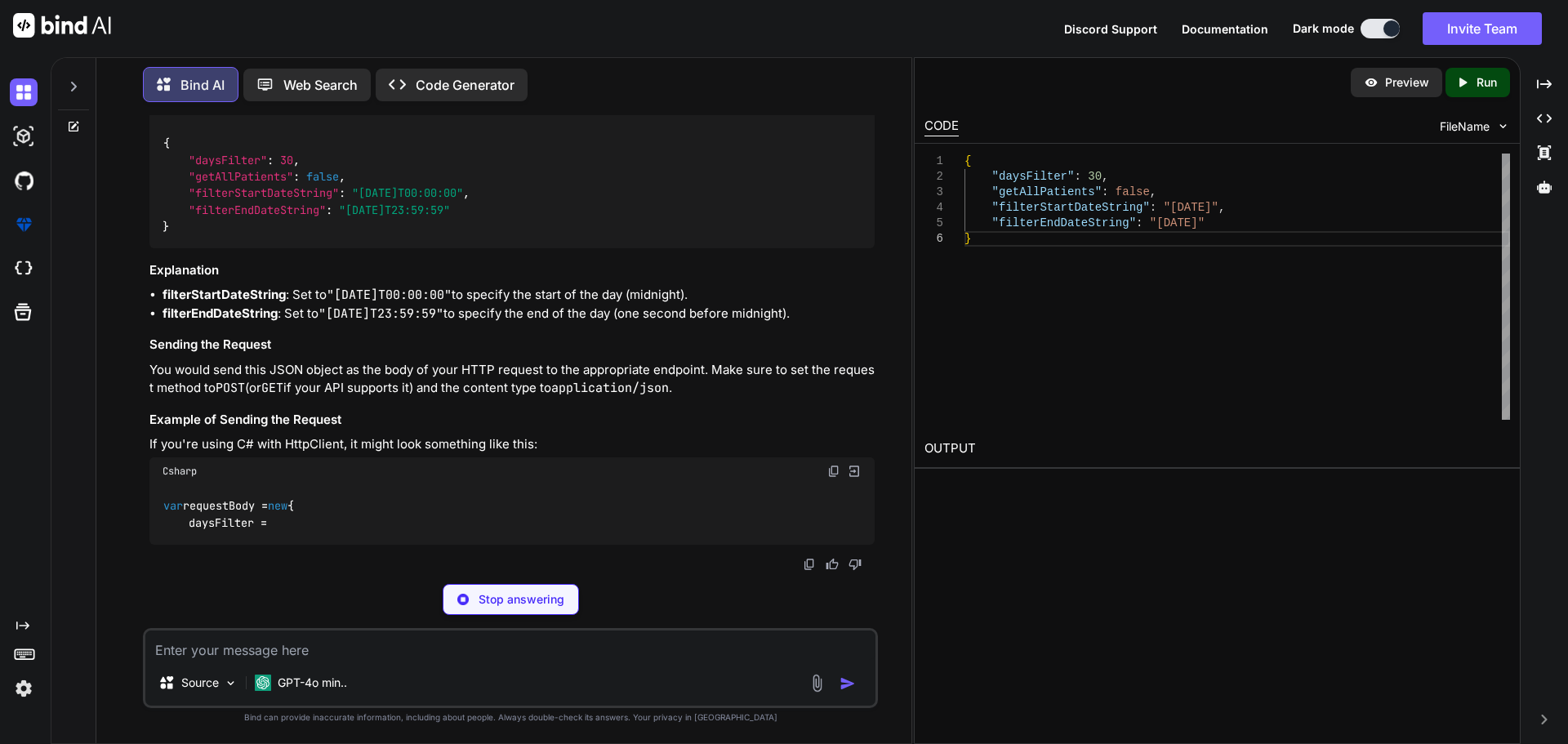
drag, startPoint x: 362, startPoint y: 429, endPoint x: 488, endPoint y: 432, distance: 126.0
click at [463, 201] on span ""[DATE]T00:00:00"" at bounding box center [407, 194] width 111 height 15
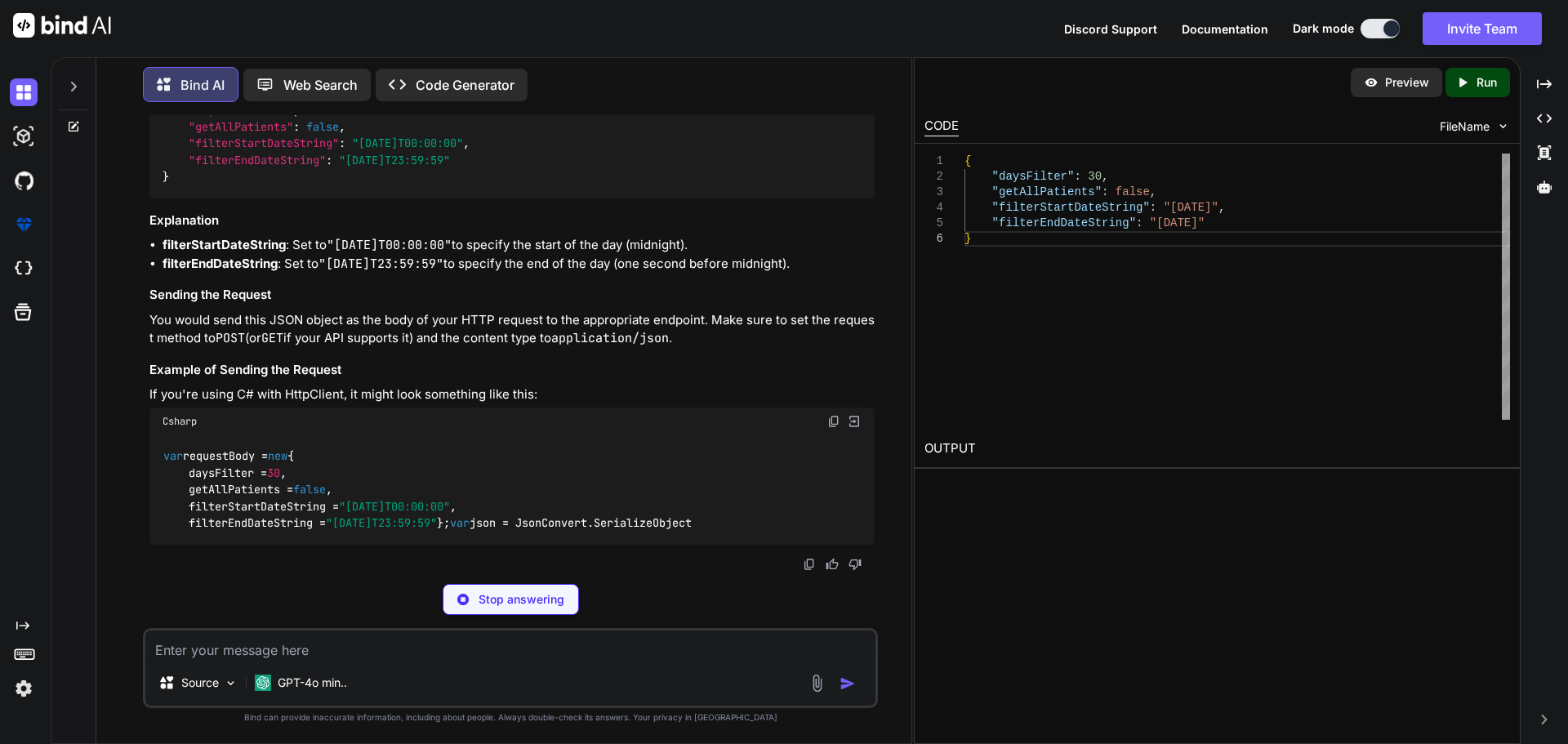
copy span "[DATE]T00:00:00"
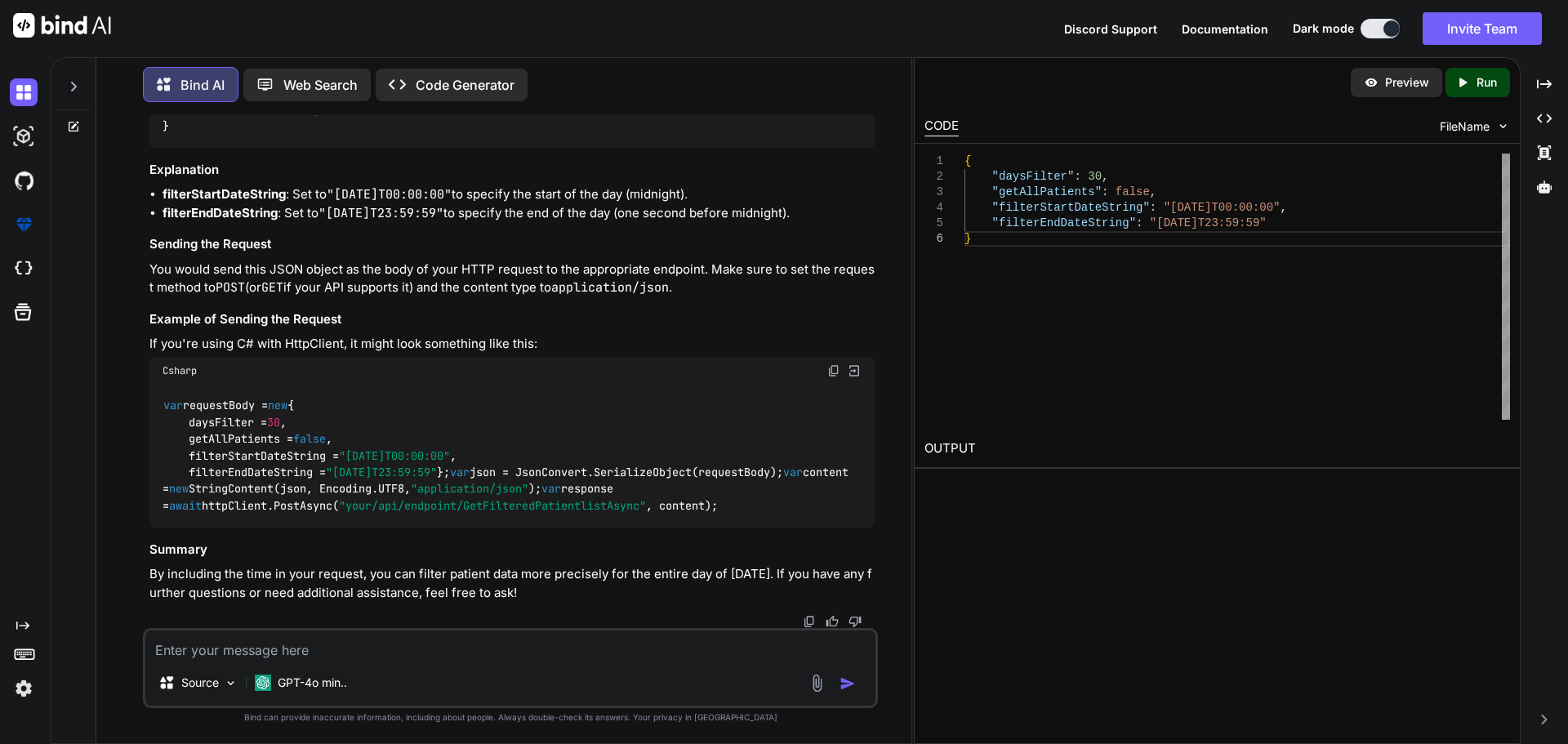
drag, startPoint x: 350, startPoint y: 450, endPoint x: 473, endPoint y: 453, distance: 123.0
click at [450, 117] on span ""[DATE]T23:59:59"" at bounding box center [394, 109] width 111 height 15
copy span "[DATE]T23:59:59"
click at [257, 651] on textarea at bounding box center [510, 645] width 730 height 30
paste textarea "public async Task<PatientResponse> PullPatientAsync(int? daysFilter, bool getAl…"
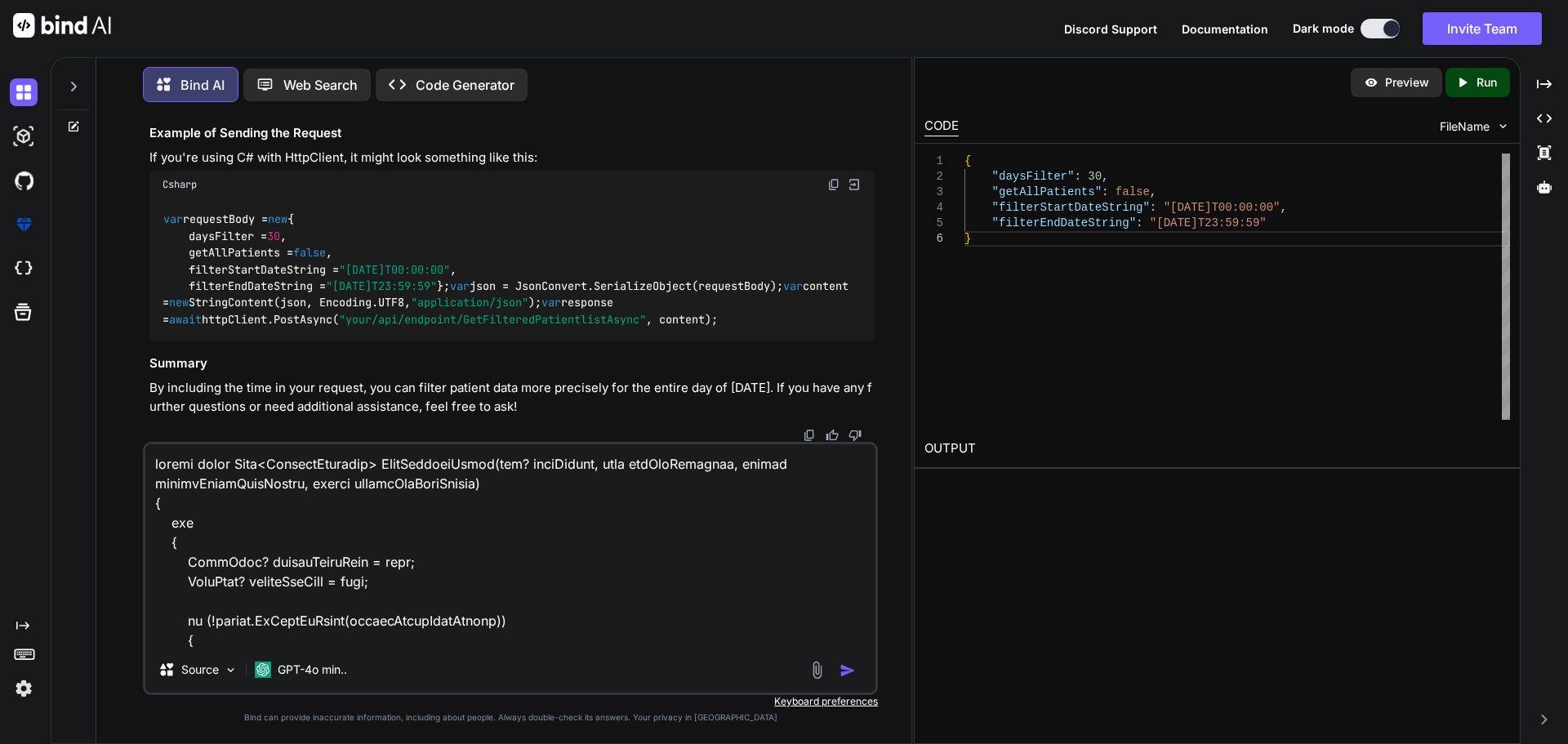
scroll to position [5292, 0]
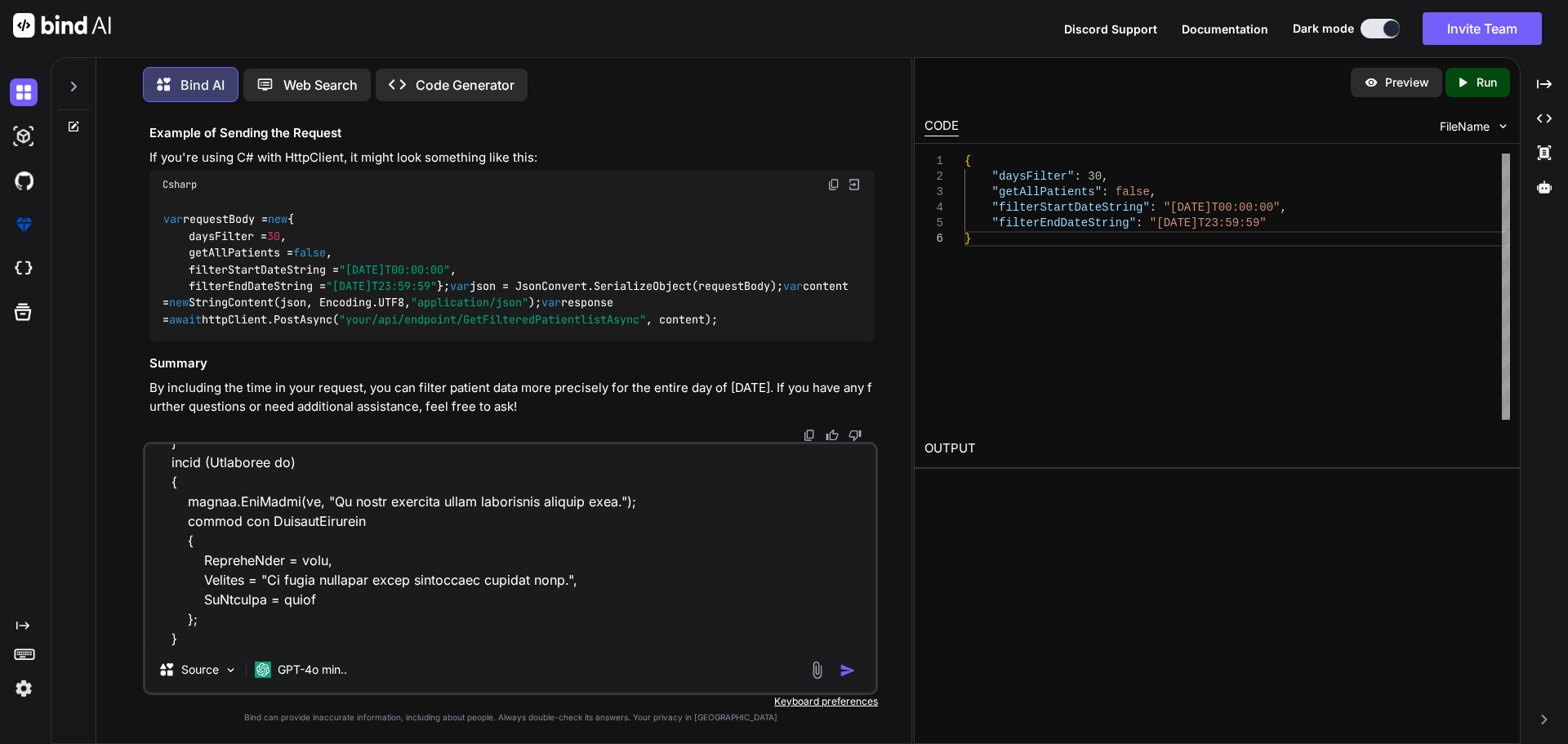
type textarea "public async Task<PatientResponse> PullPatientAsync(int? daysFilter, bool getAl…"
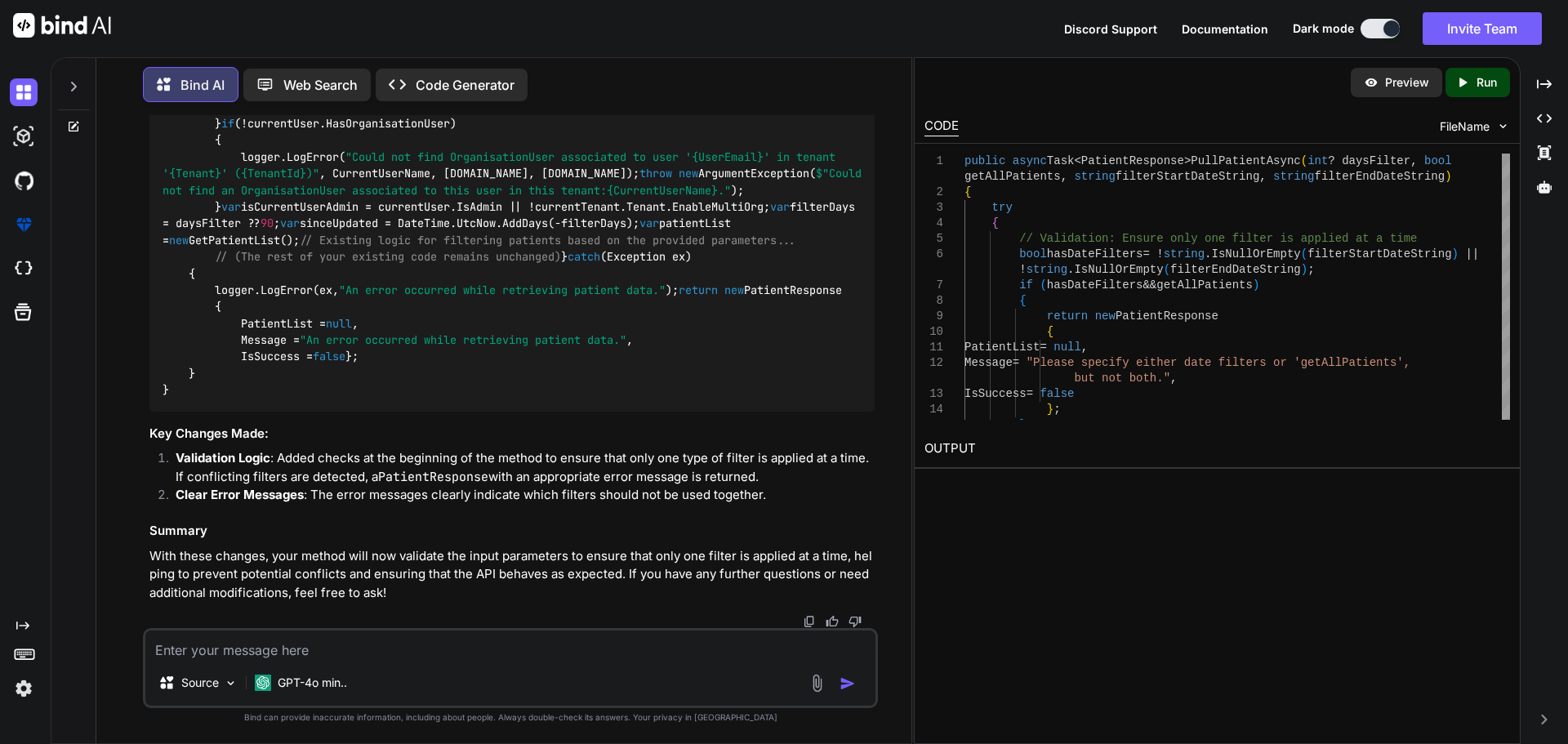
scroll to position [21064, 0]
click at [300, 645] on textarea at bounding box center [510, 645] width 730 height 30
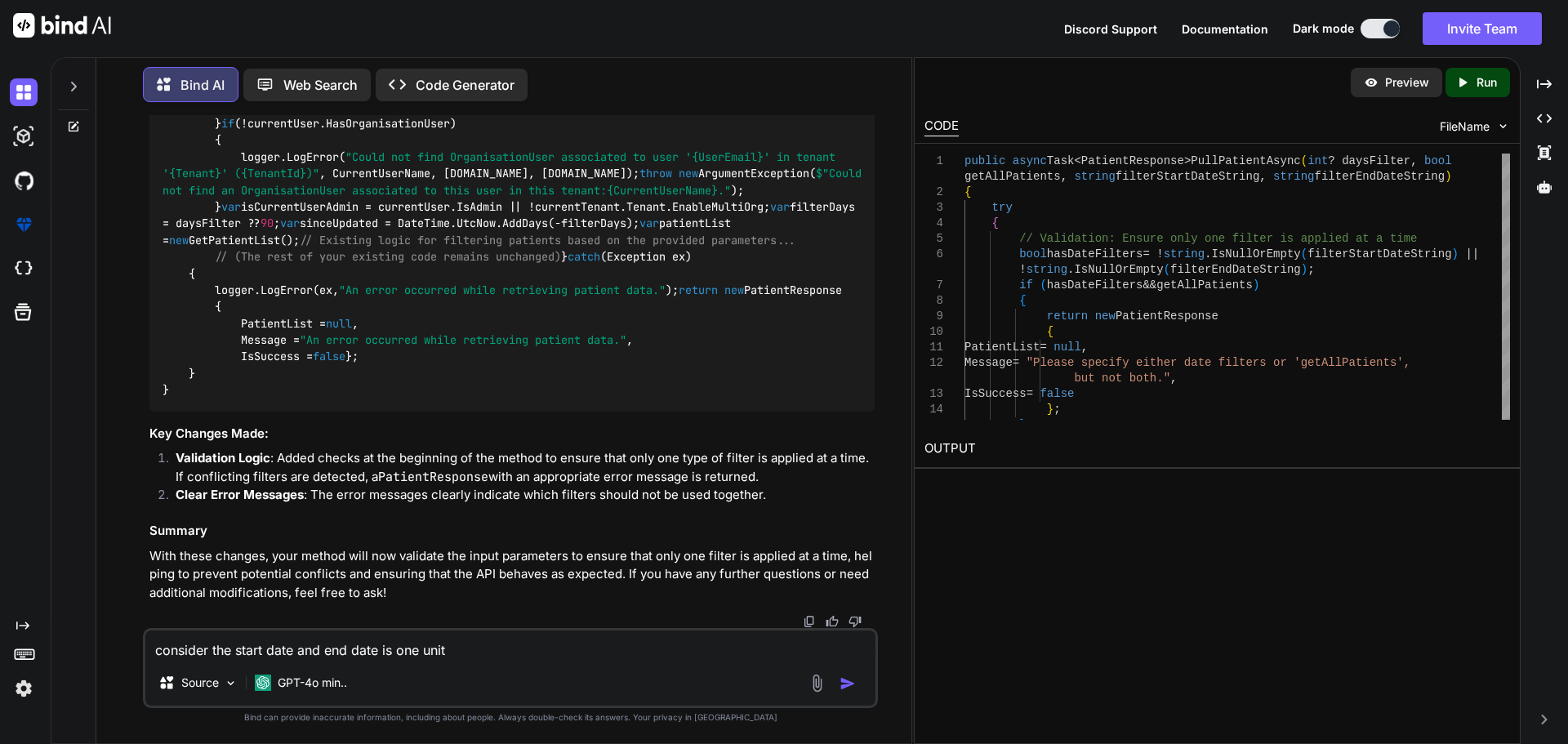
type textarea "consider the start date and end date is one unit"
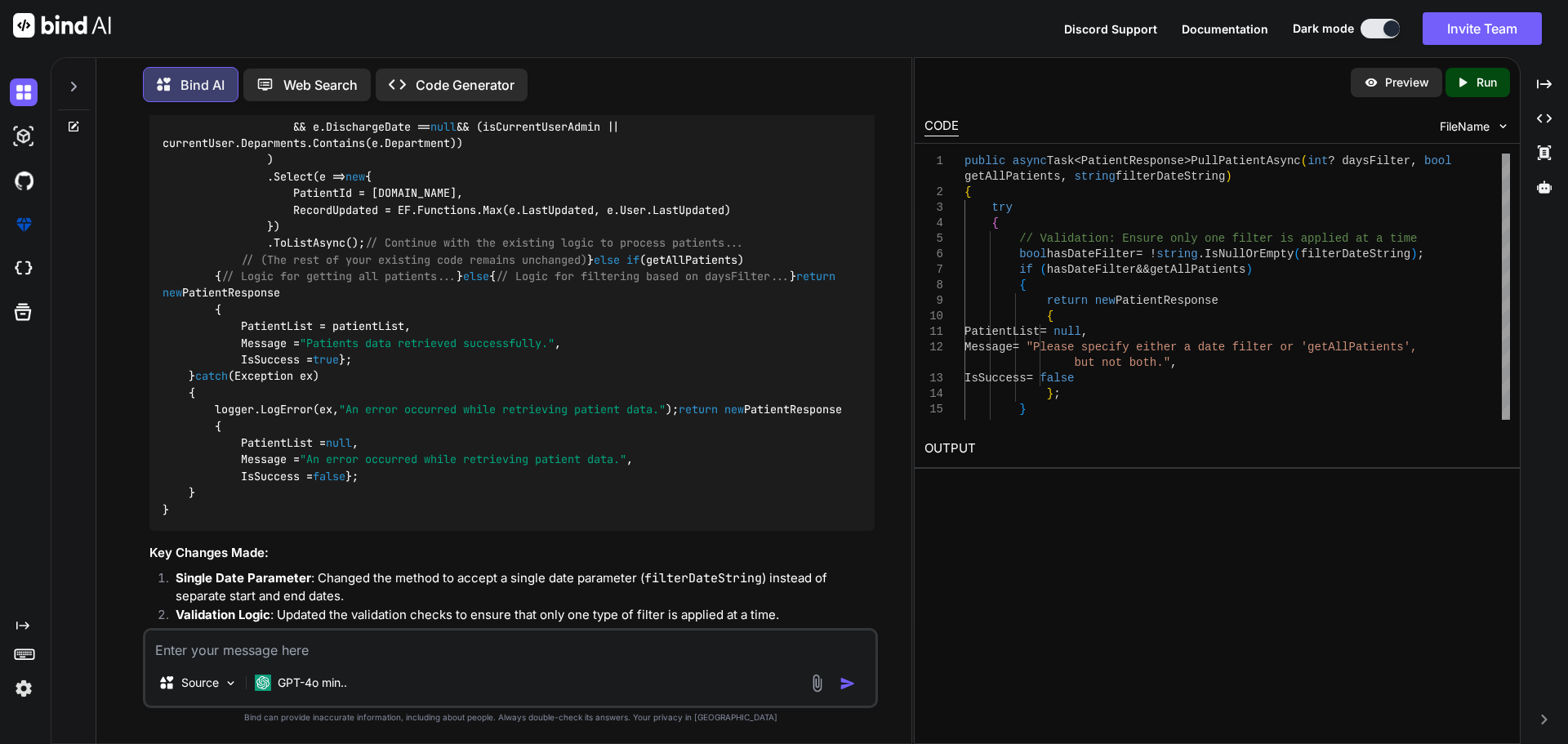
scroll to position [20972, 0]
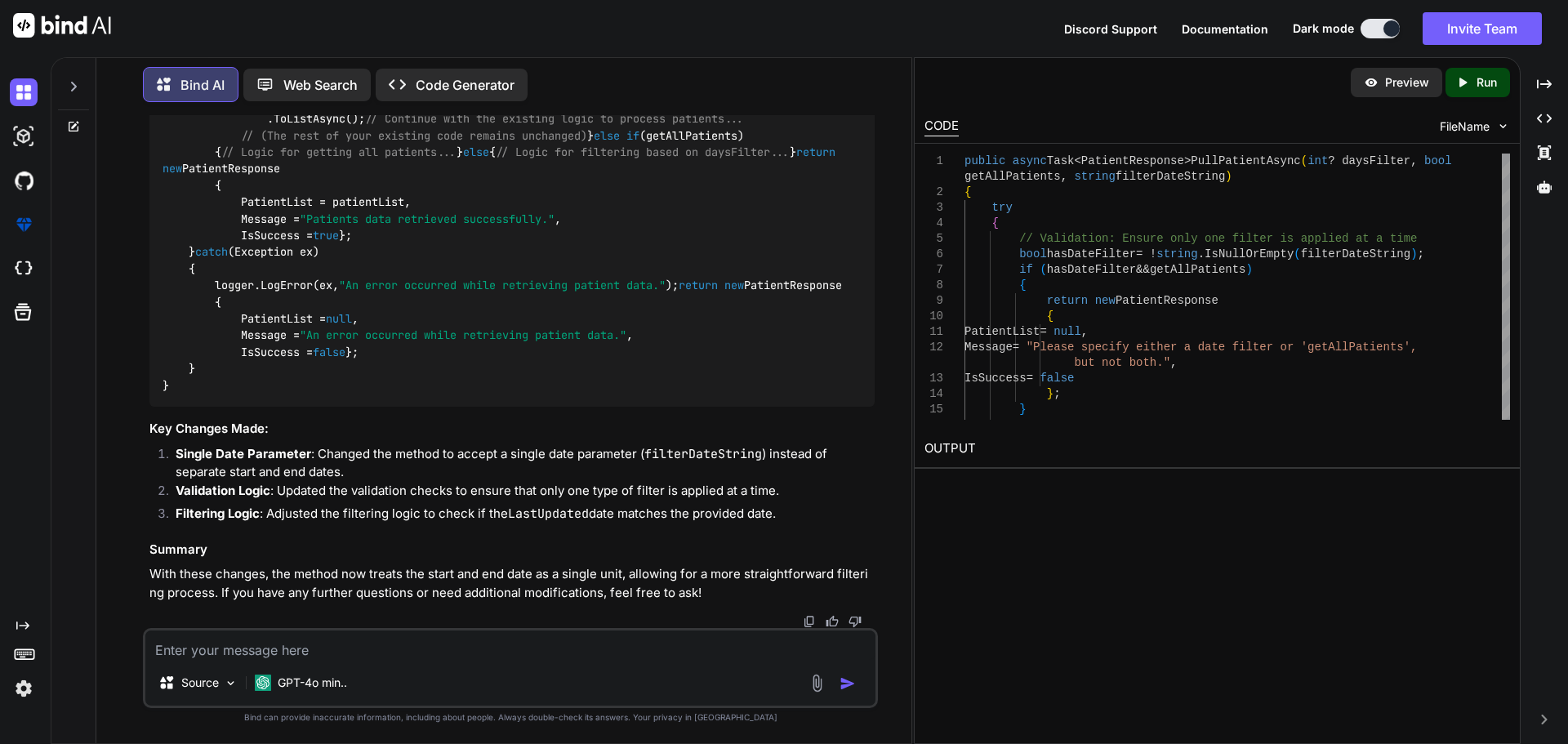
drag, startPoint x: 213, startPoint y: 328, endPoint x: 372, endPoint y: 509, distance: 240.9
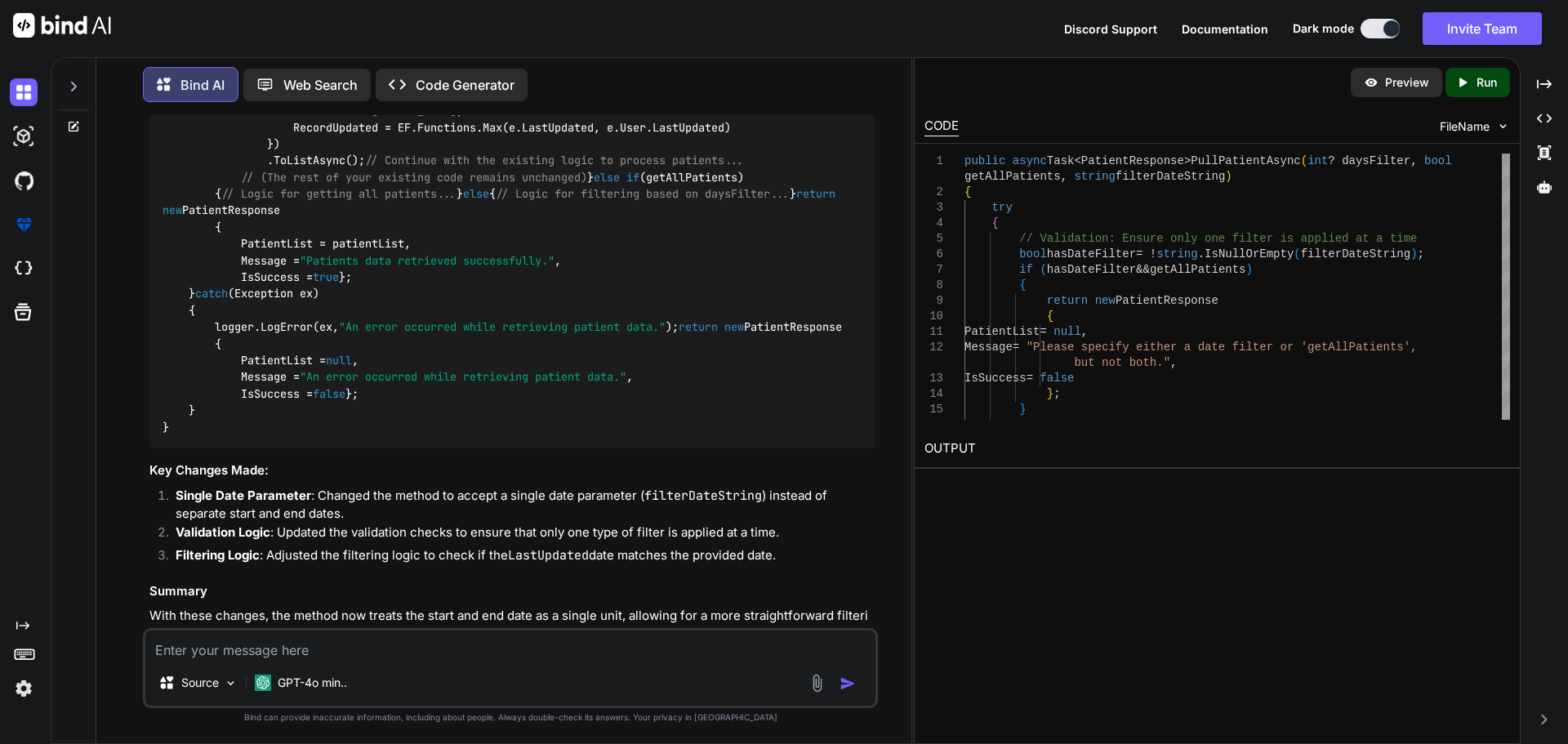
scroll to position [20890, 0]
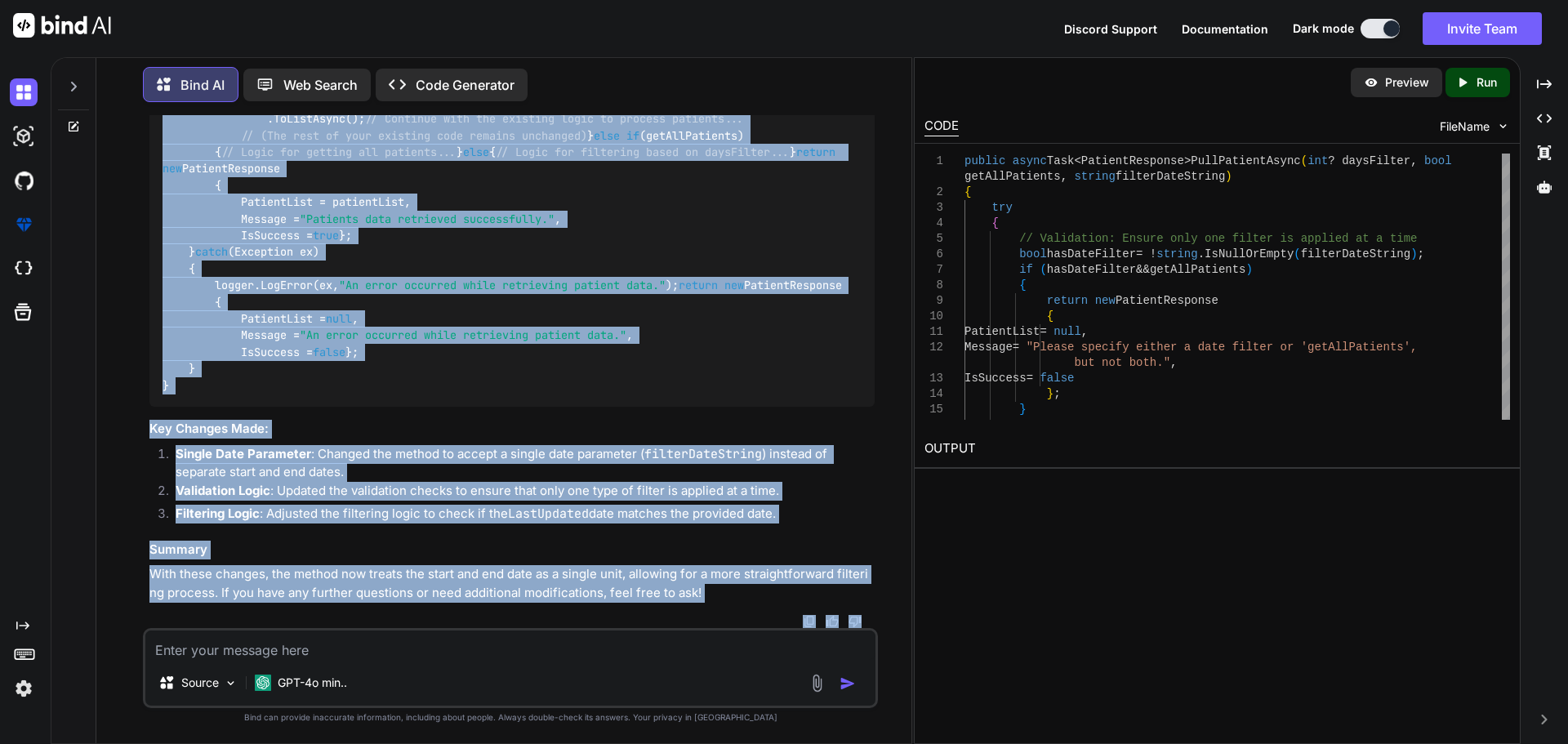
scroll to position [21547, 0]
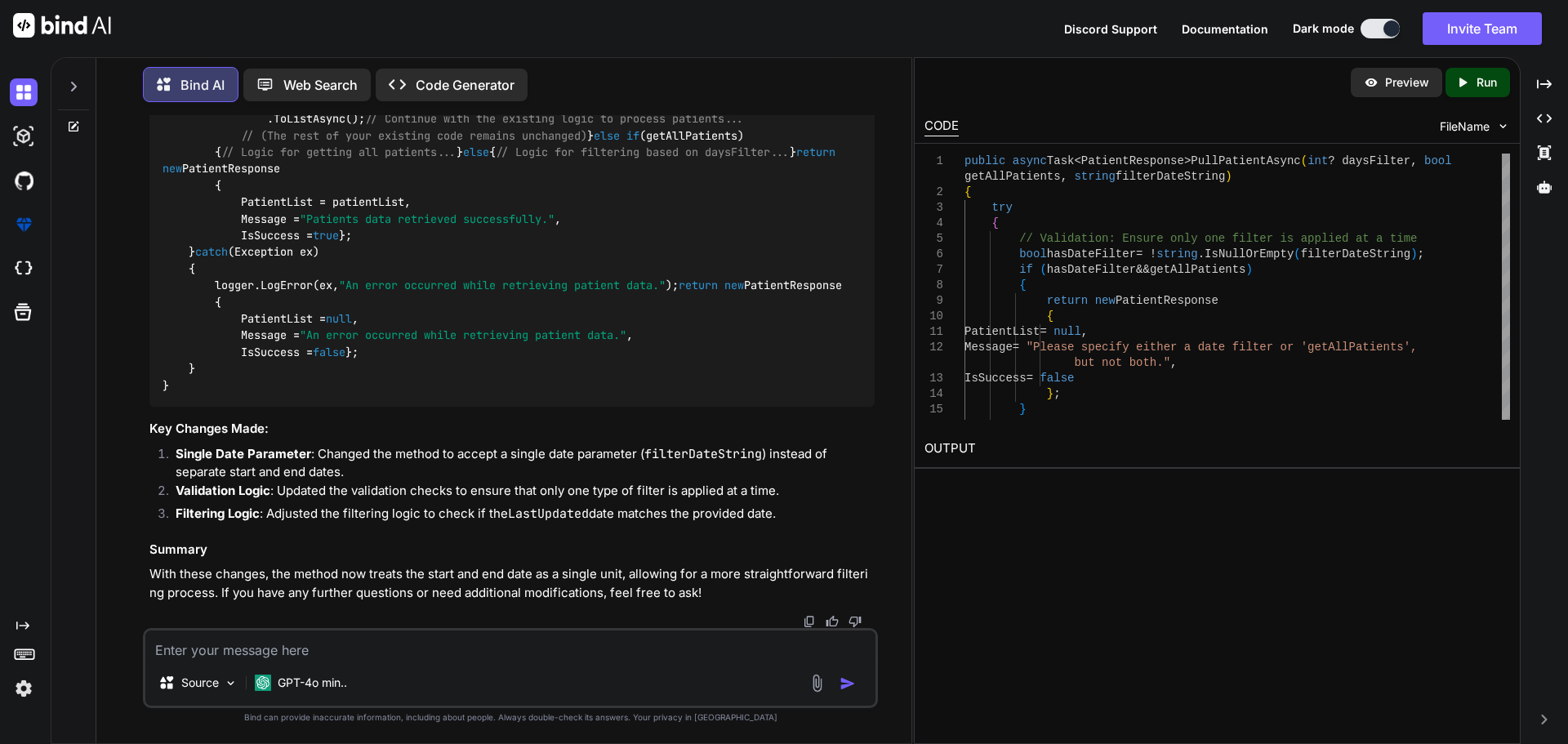
drag, startPoint x: 214, startPoint y: 410, endPoint x: 403, endPoint y: 264, distance: 238.8
copy code "bool hasDateFilters = ! string .IsNullOrEmpty(filterStartDateString) || ! strin…"
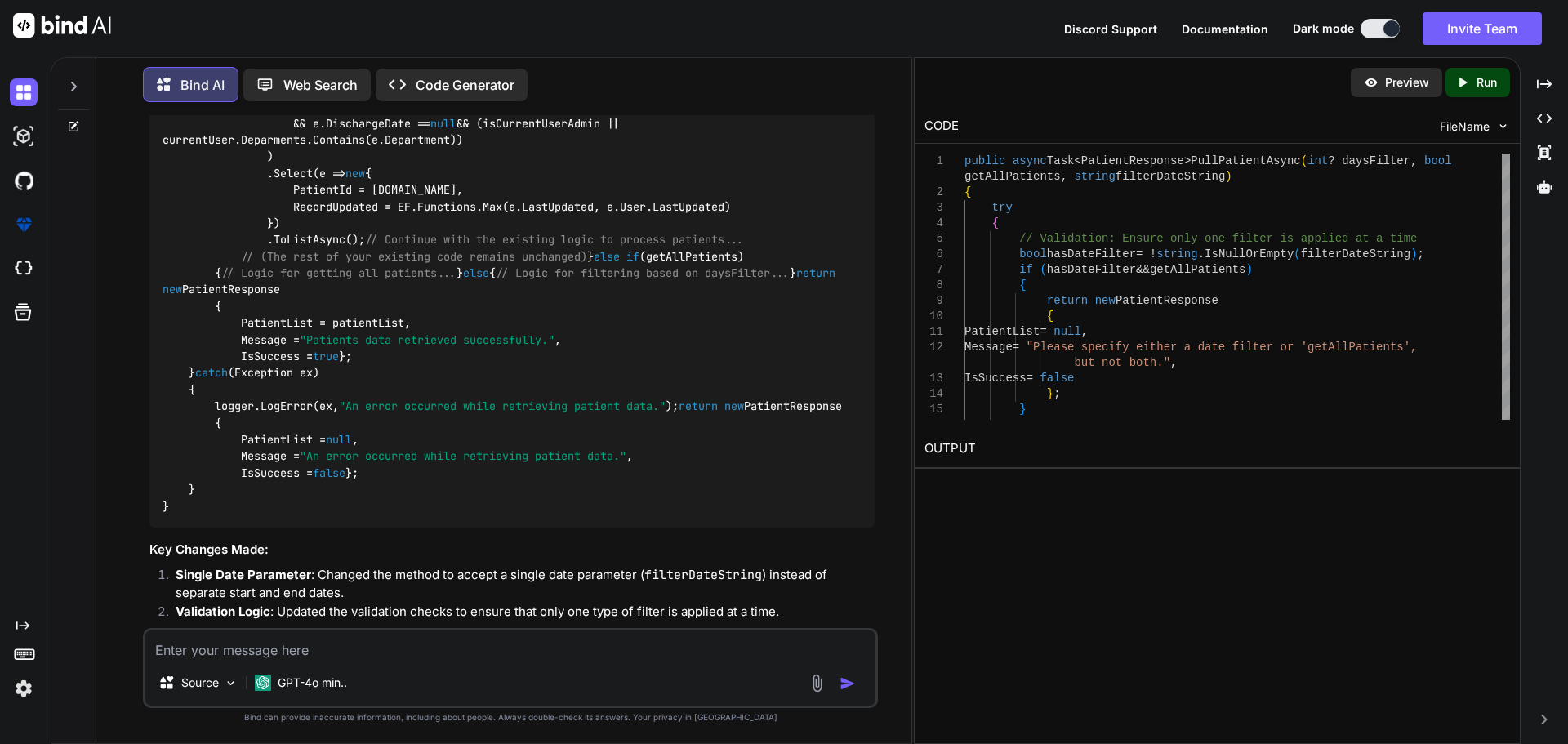
scroll to position [20894, 0]
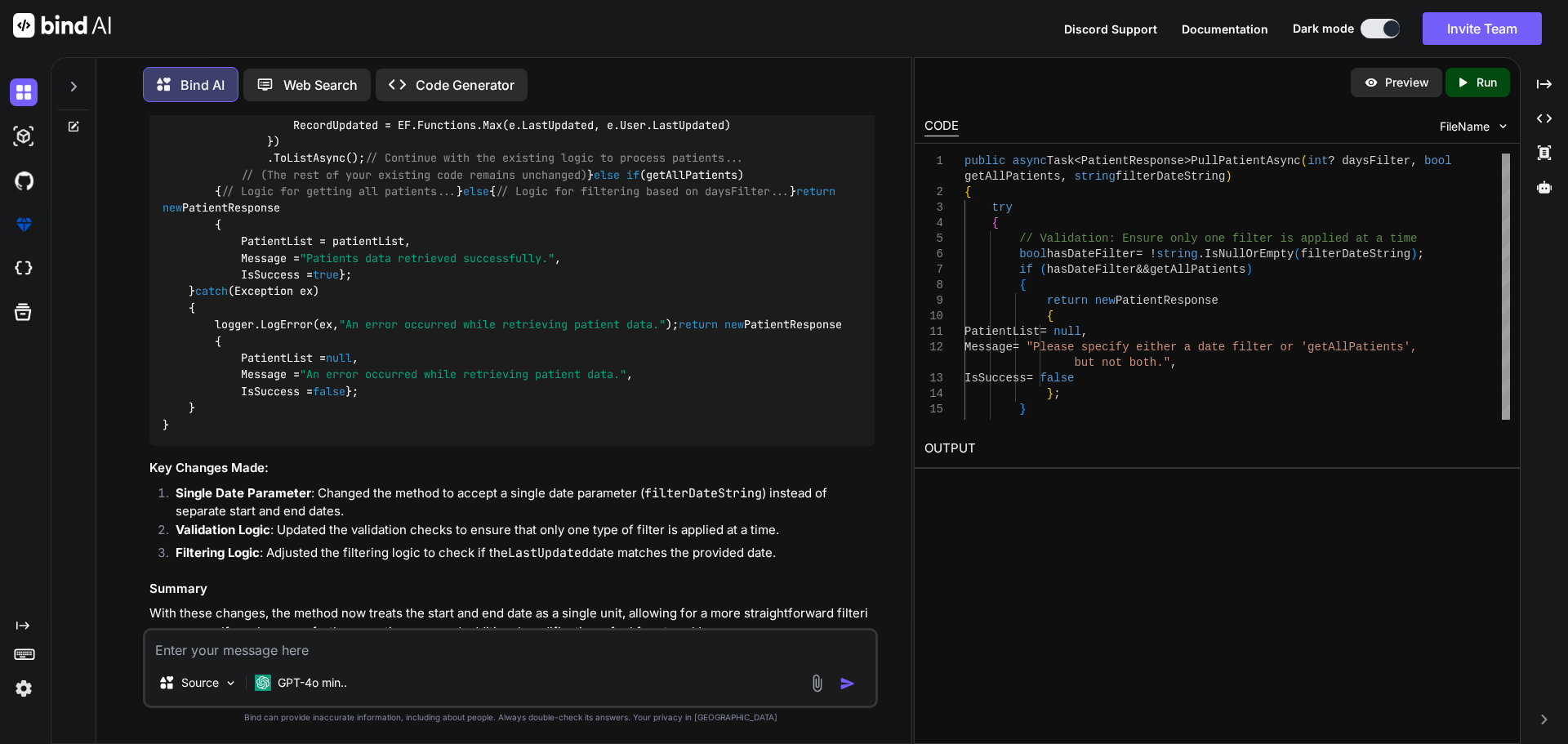
click at [353, 664] on div "Source GPT-4o min.." at bounding box center [510, 668] width 735 height 80
click at [299, 638] on textarea at bounding box center [510, 645] width 730 height 30
paste textarea "bool hasDateFilters = !string.IsNullOrEmpty(filterStartDateString) || !string.I…"
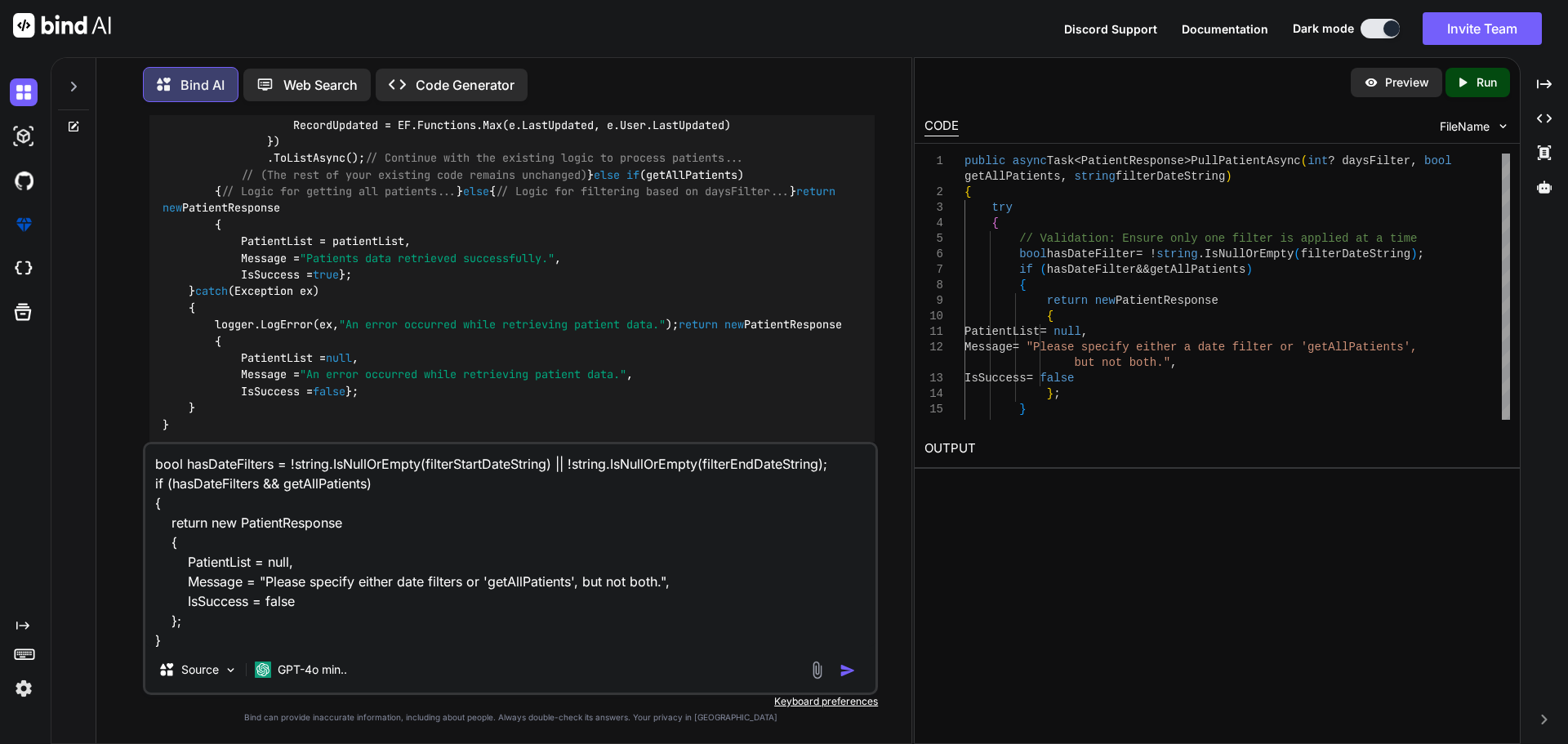
scroll to position [433, 0]
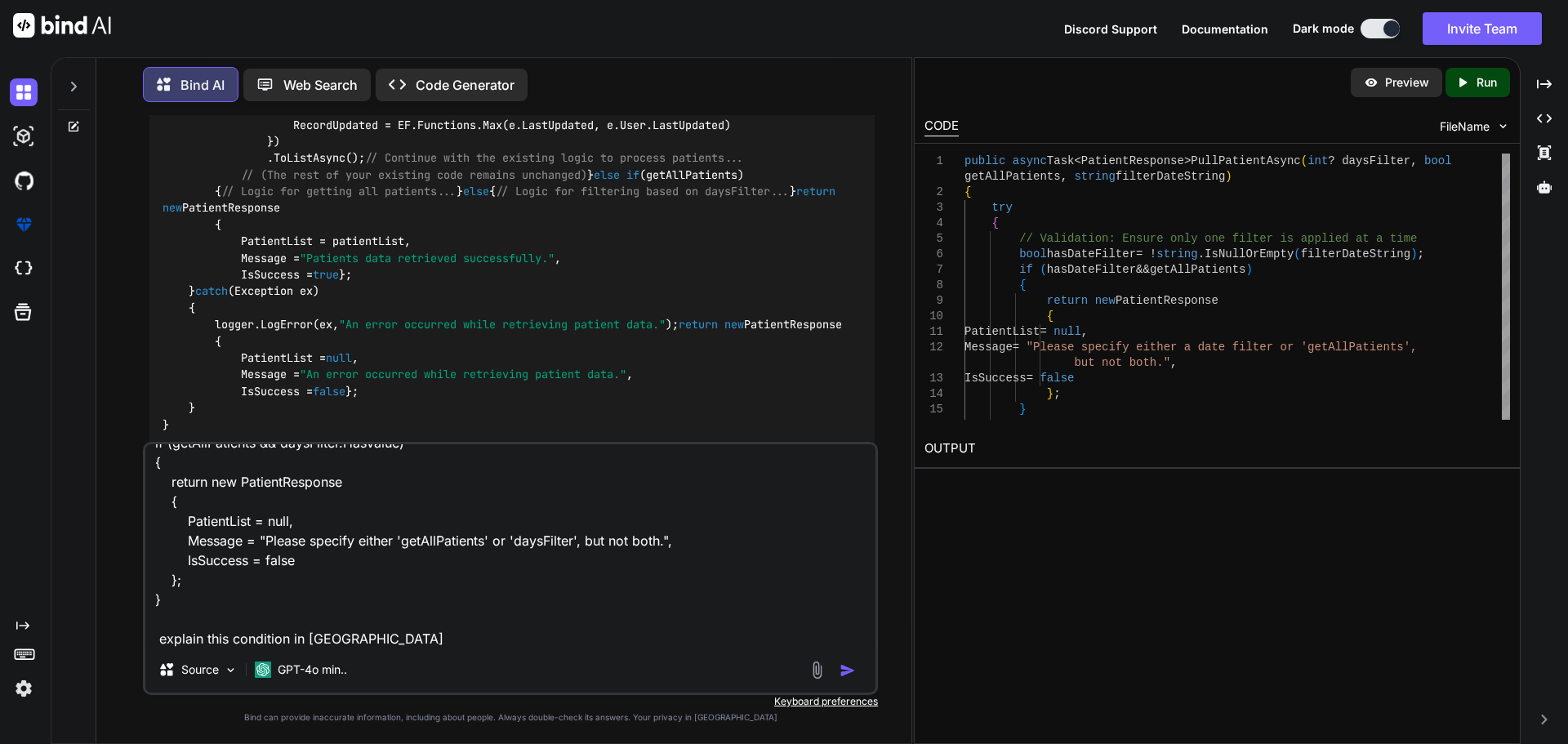
type textarea "bool hasDateFilters = !string.IsNullOrEmpty(filterStartDateString) || !string.I…"
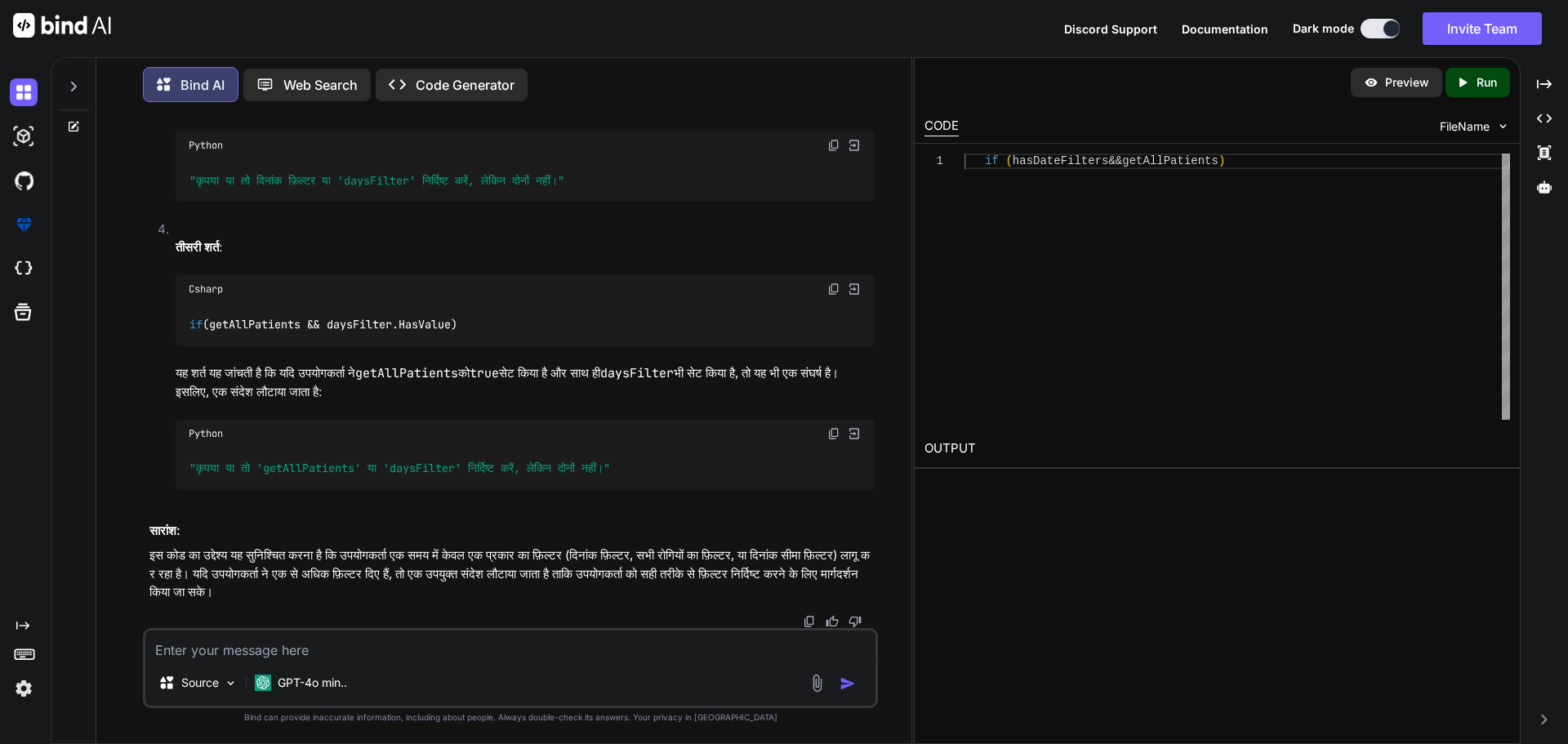
scroll to position [26093, 0]
click at [320, 644] on textarea at bounding box center [510, 645] width 730 height 30
type textarea "so provide me the test cases"
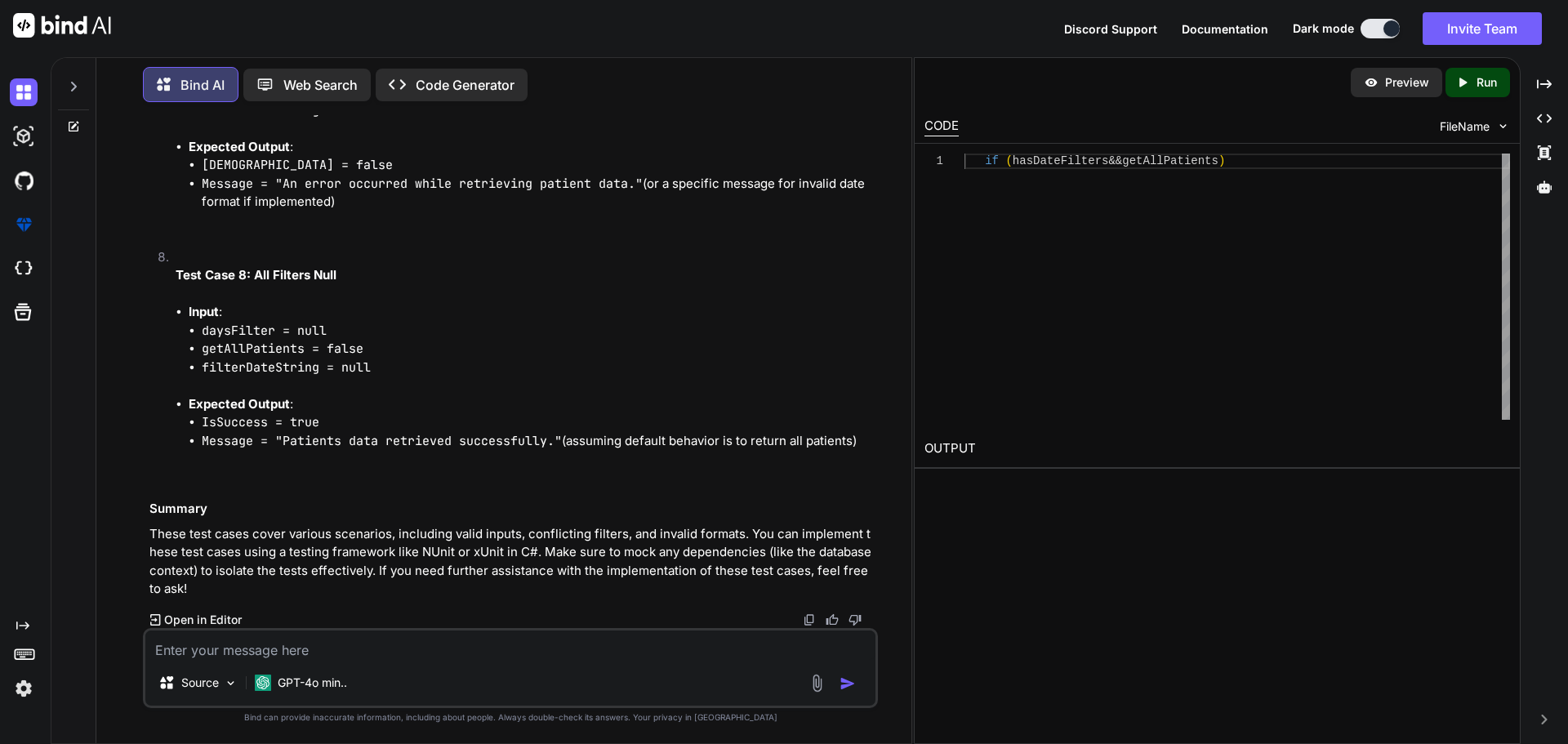
scroll to position [28089, 0]
click at [255, 646] on textarea at bounding box center [510, 645] width 730 height 30
type textarea "it means one filter working at a time"
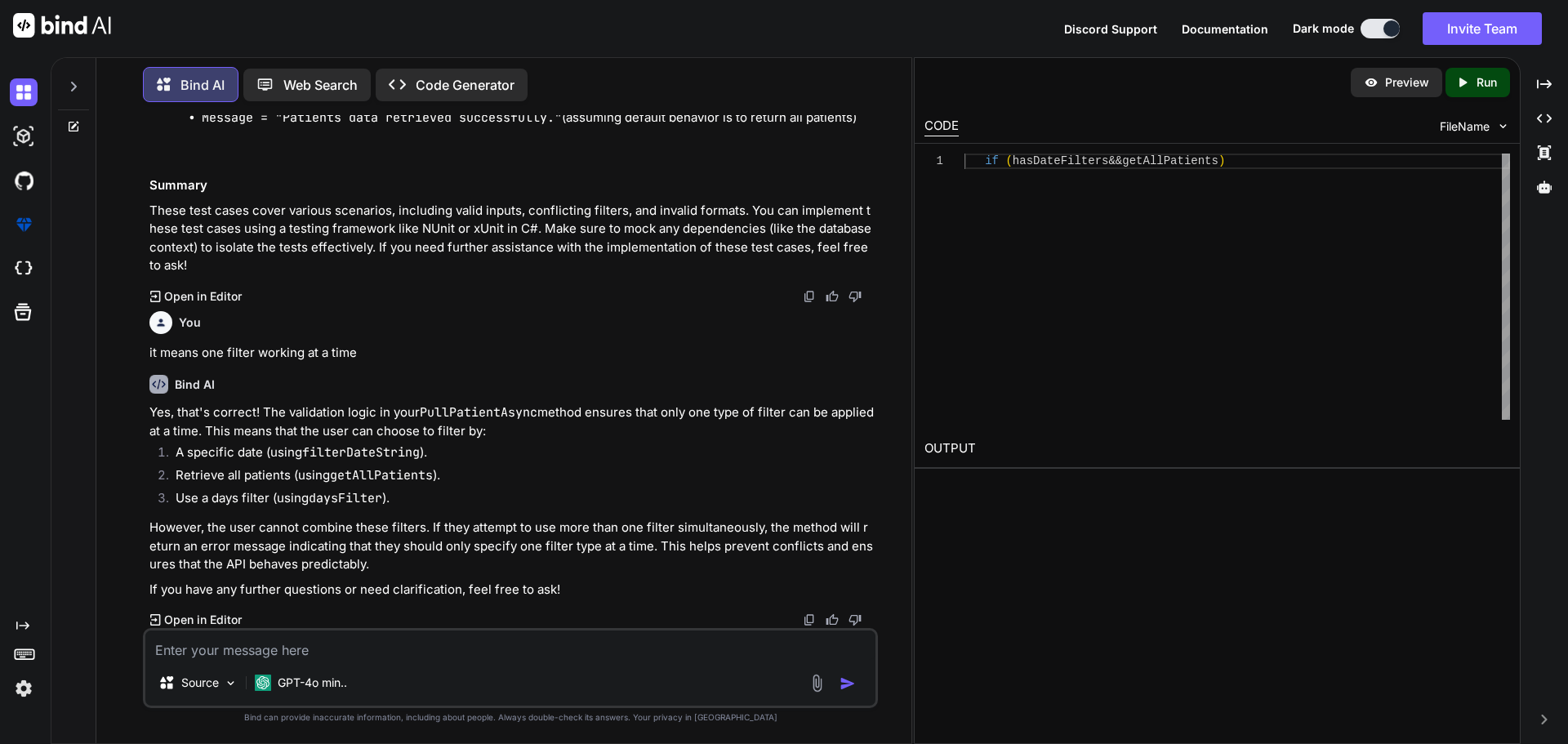
scroll to position [29560, 0]
click at [450, 638] on textarea at bounding box center [510, 645] width 730 height 30
click at [445, 645] on textarea at bounding box center [510, 645] width 730 height 30
paste textarea "var result = await patientRepository.PullPatientAsync(request.DaysFilter, reque…"
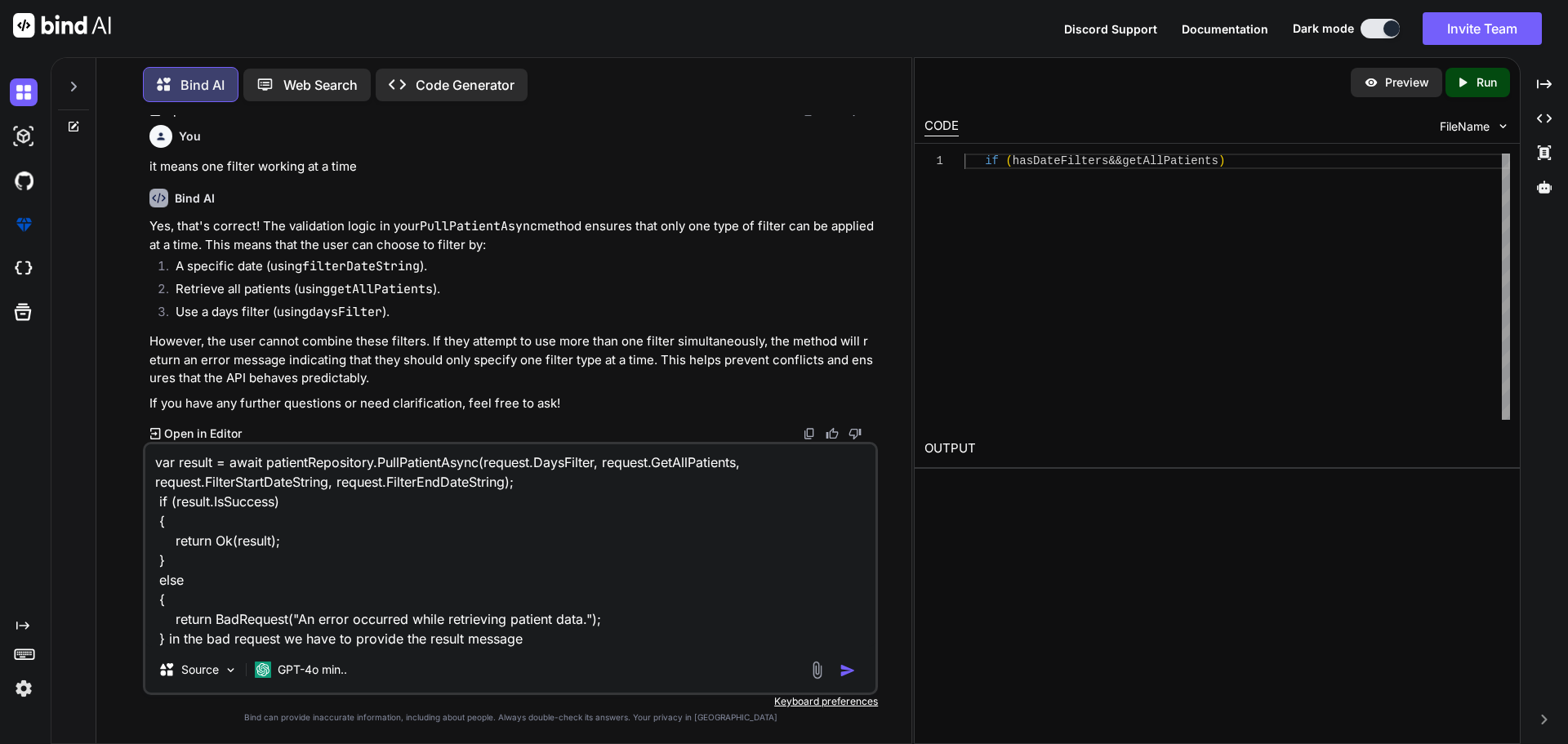
type textarea "var result = await patientRepository.PullPatientAsync(request.DaysFilter, reque…"
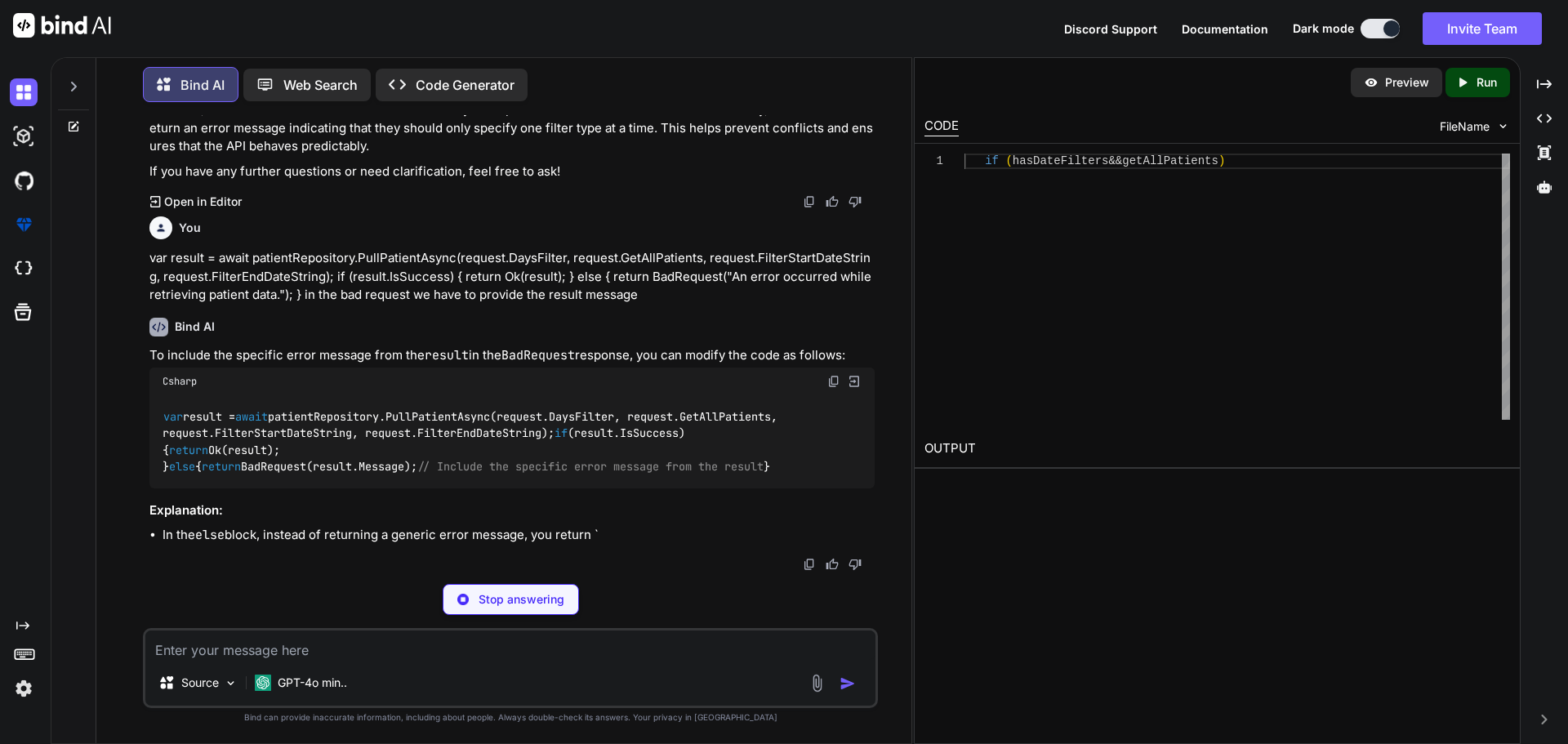
scroll to position [30077, 0]
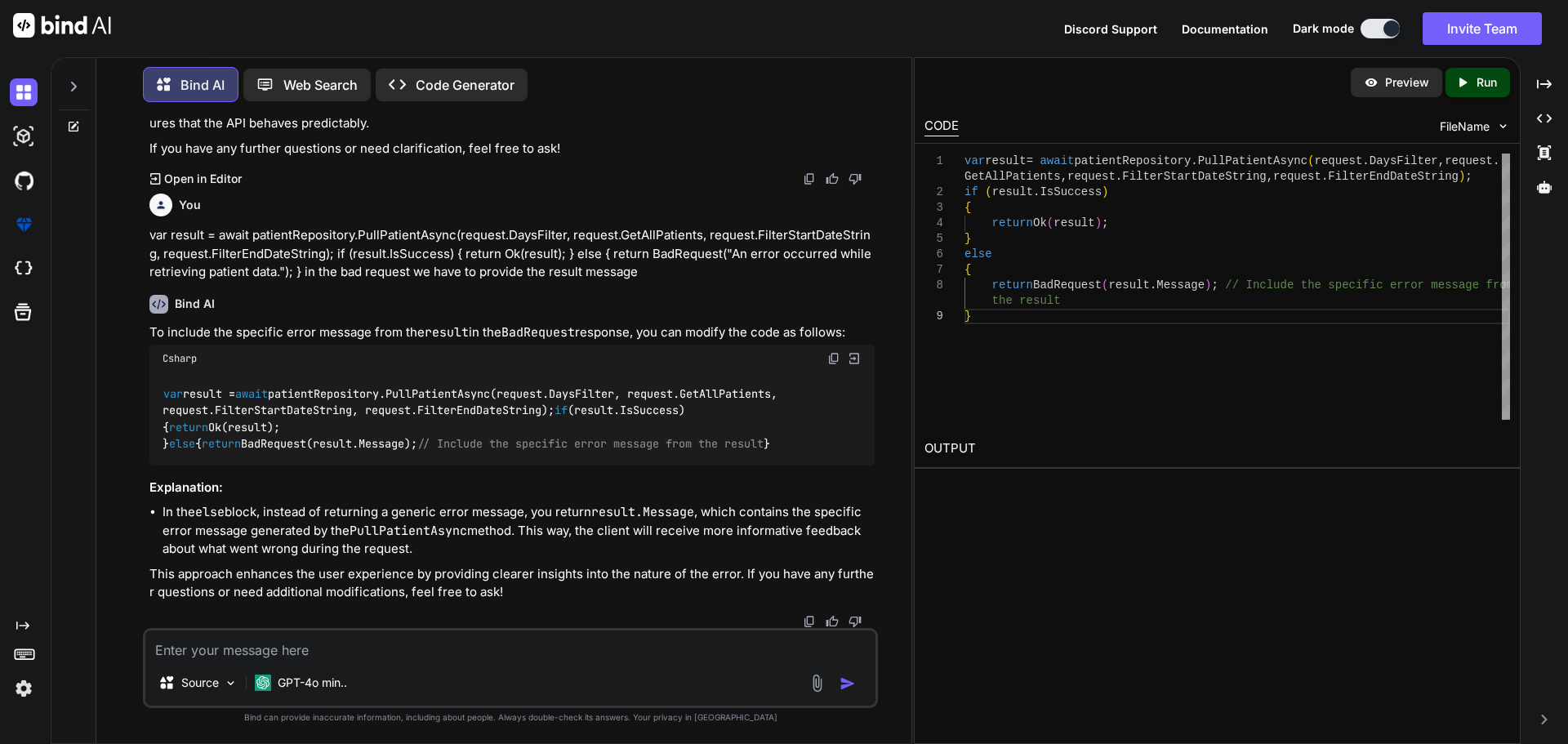
drag, startPoint x: 187, startPoint y: 448, endPoint x: 419, endPoint y: 446, distance: 232.0
click at [419, 446] on code "var result = await patientRepository.PullPatientAsync(request.DaysFilter, reque…" at bounding box center [473, 419] width 622 height 67
copy code "return BadRequest(result.Message);"
click at [232, 657] on textarea at bounding box center [510, 645] width 730 height 30
paste textarea "return BadRequest(result.Message);"
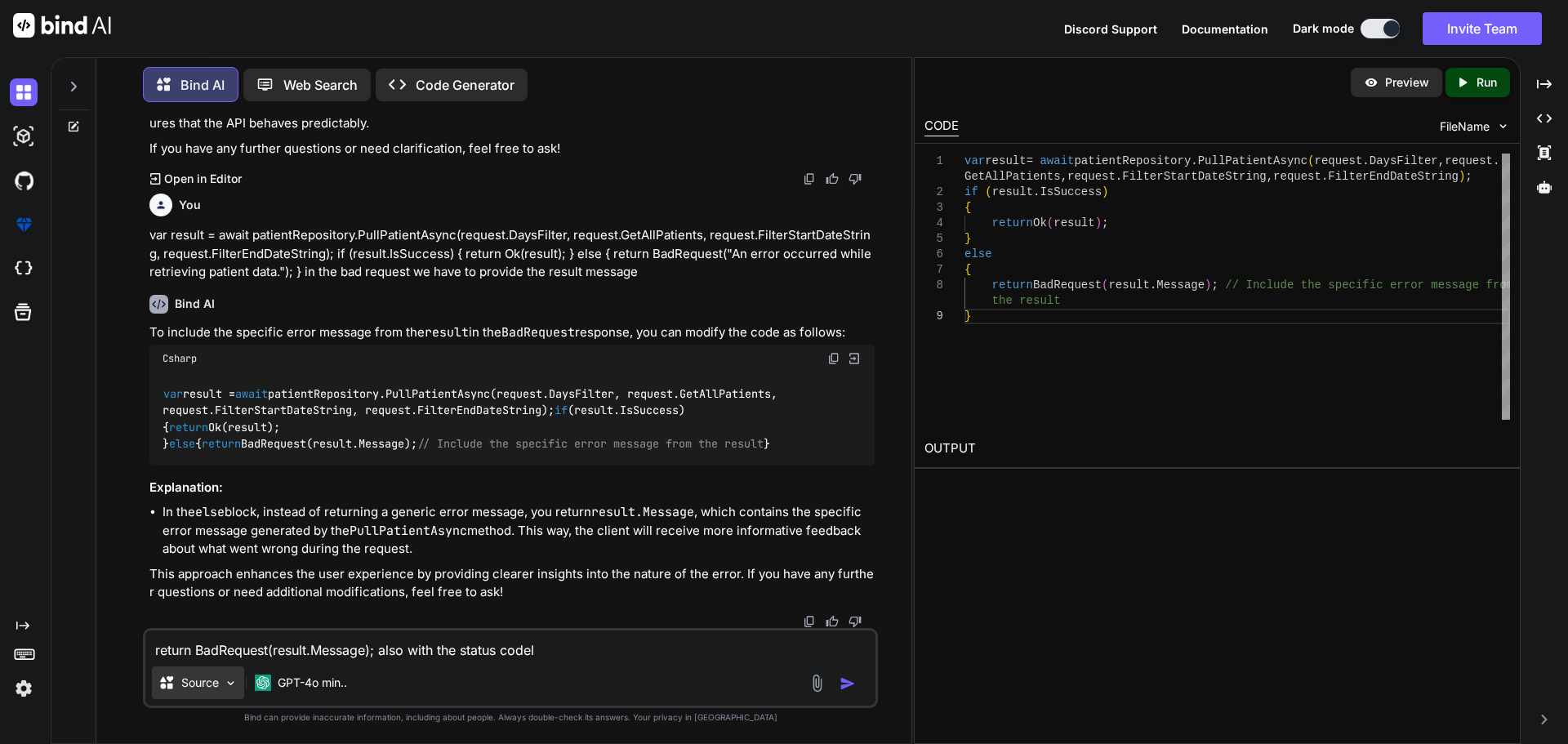
type textarea "return BadRequest(result.Message); also with the status code"
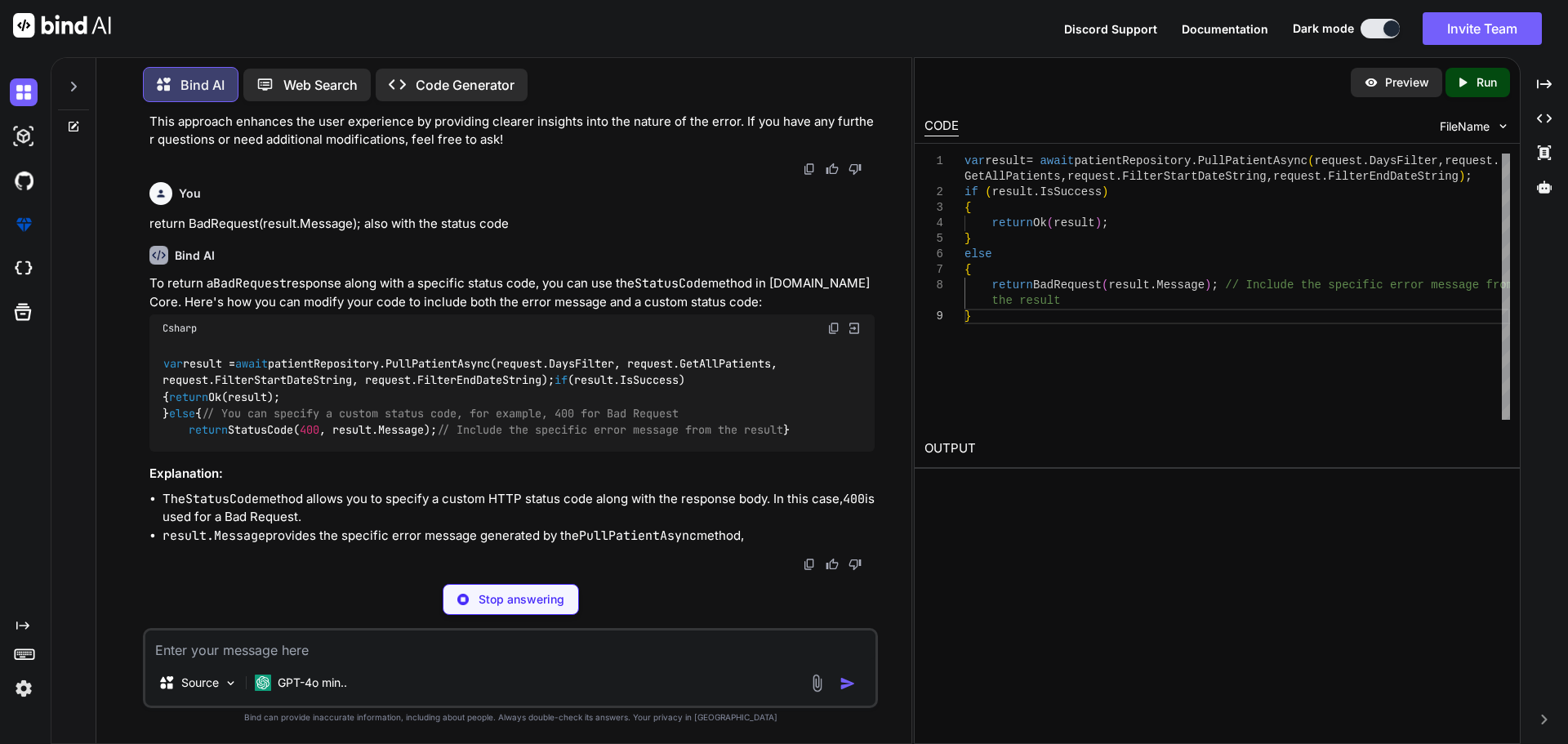
scroll to position [30653, 0]
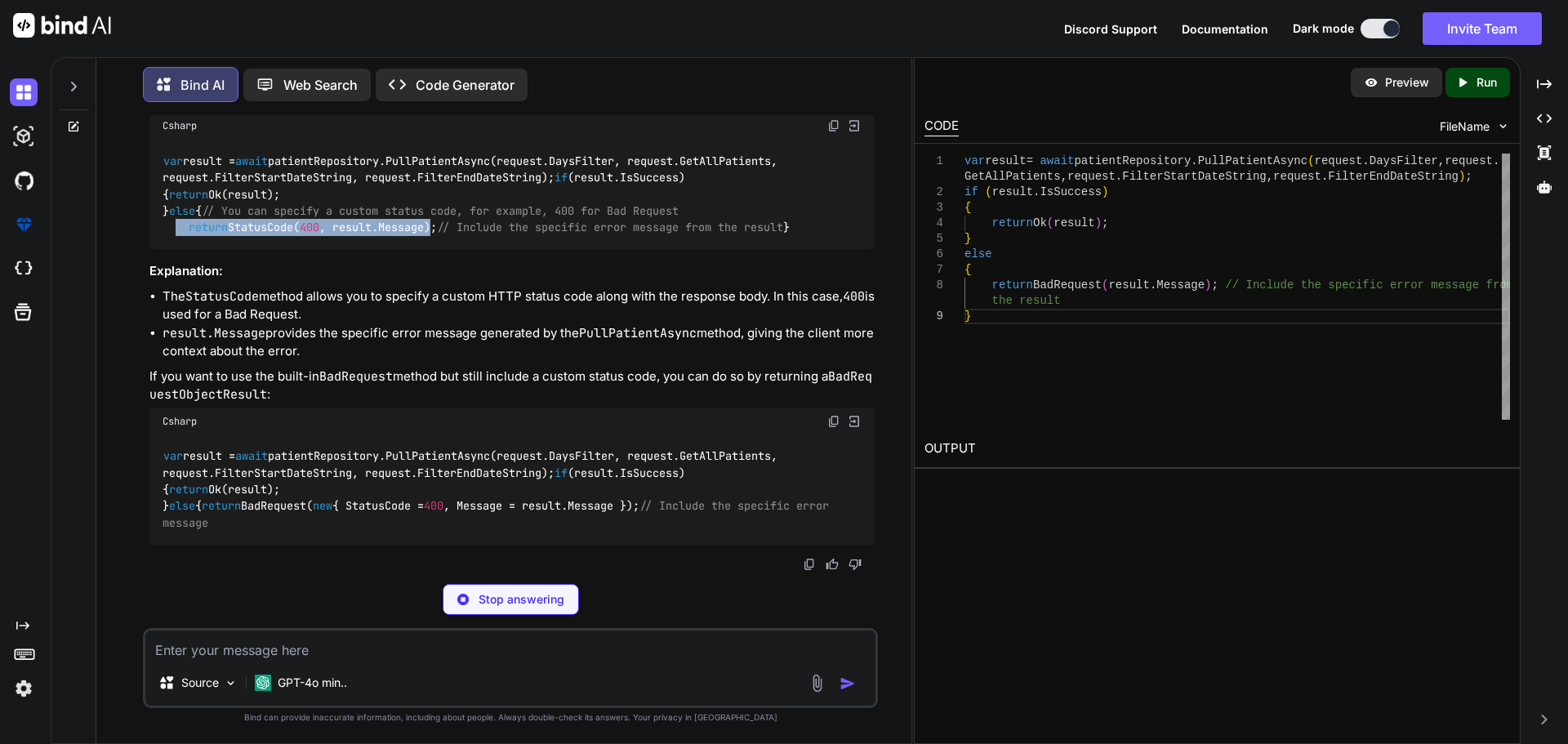
drag, startPoint x: 177, startPoint y: 411, endPoint x: 447, endPoint y: 416, distance: 270.0
click at [444, 236] on code "var result = await patientRepository.PullPatientAsync(request.DaysFilter, reque…" at bounding box center [476, 194] width 628 height 83
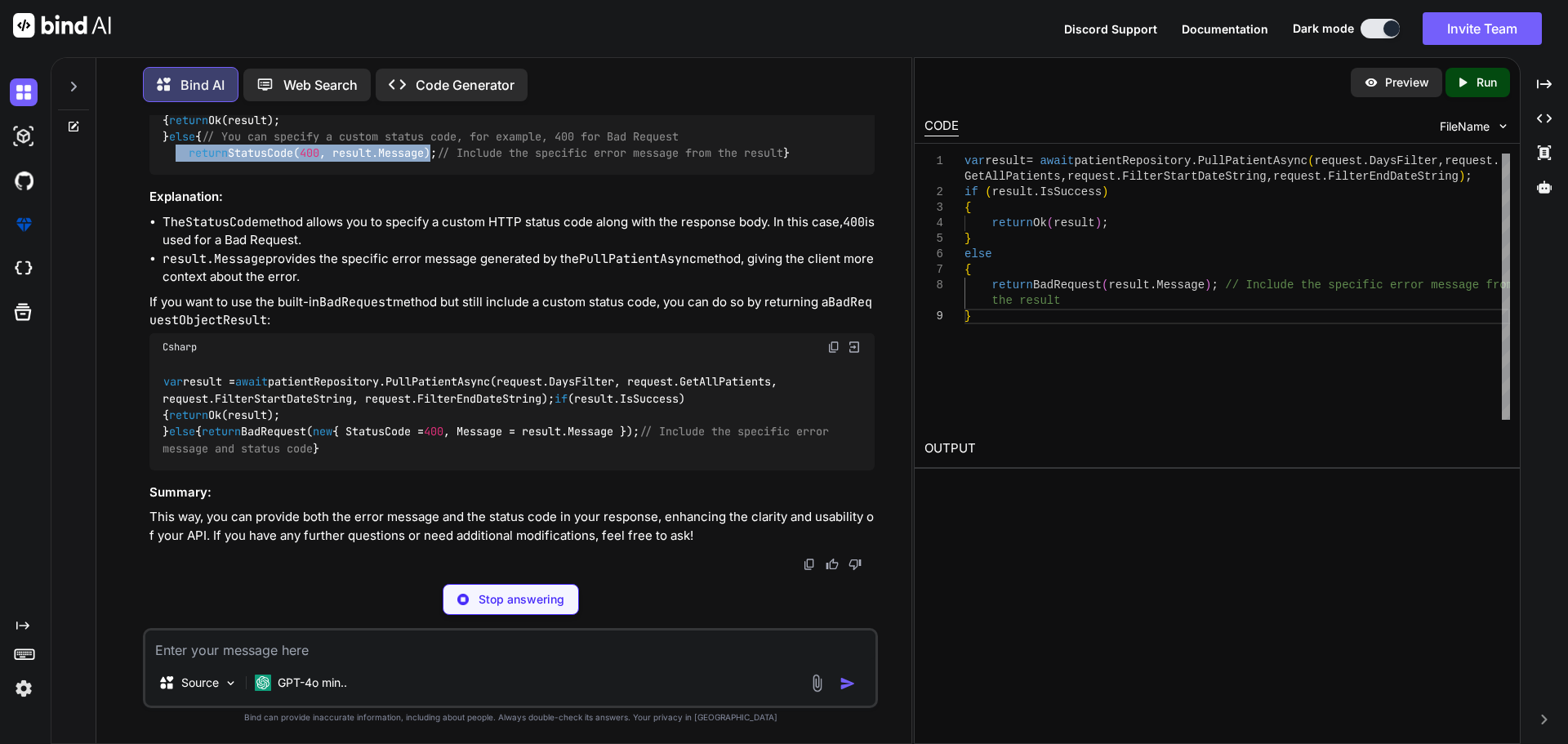
copy code "return StatusCode( 400 , result.Message)"
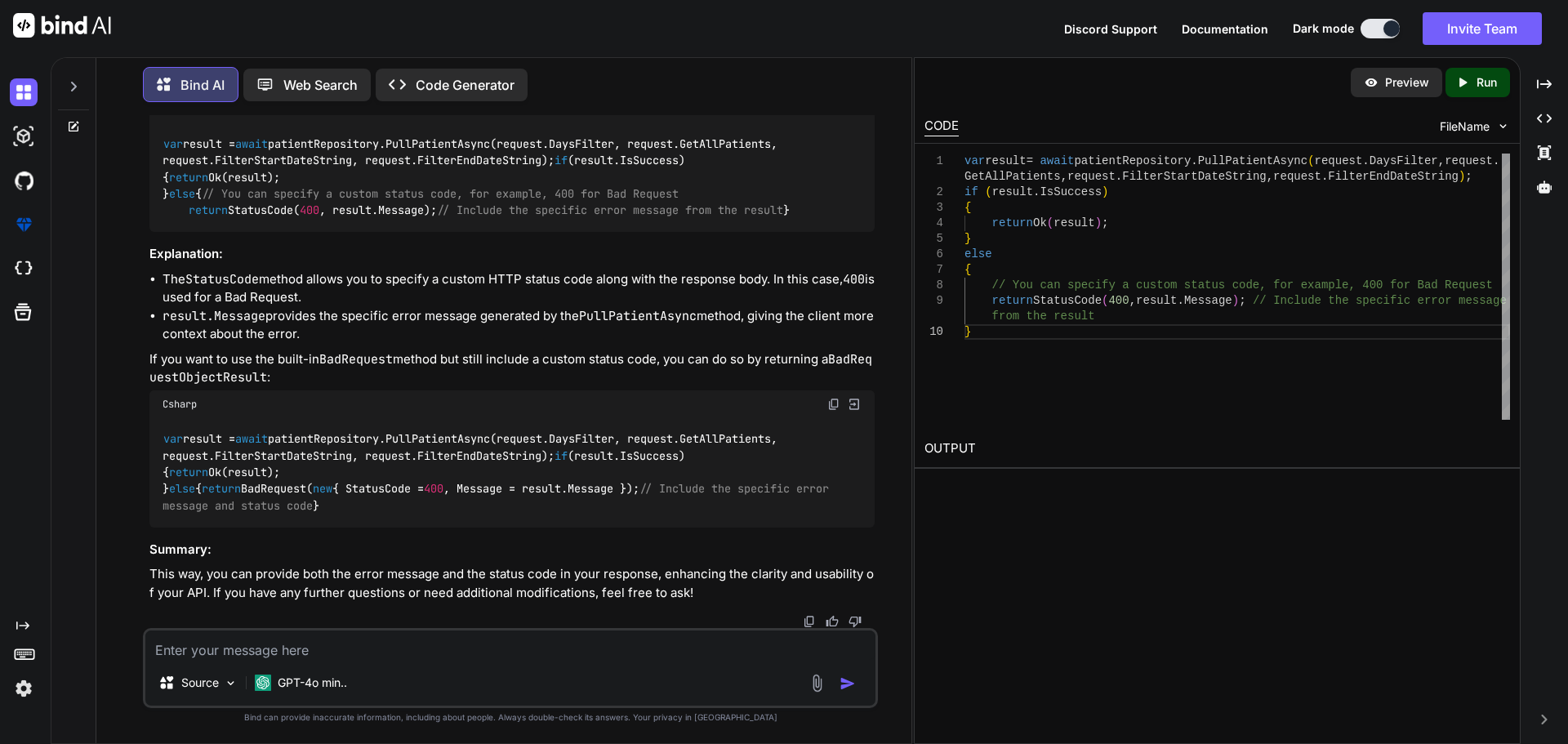
click at [278, 646] on textarea at bounding box center [510, 645] width 730 height 30
type textarea "can we pass the complete result in this"
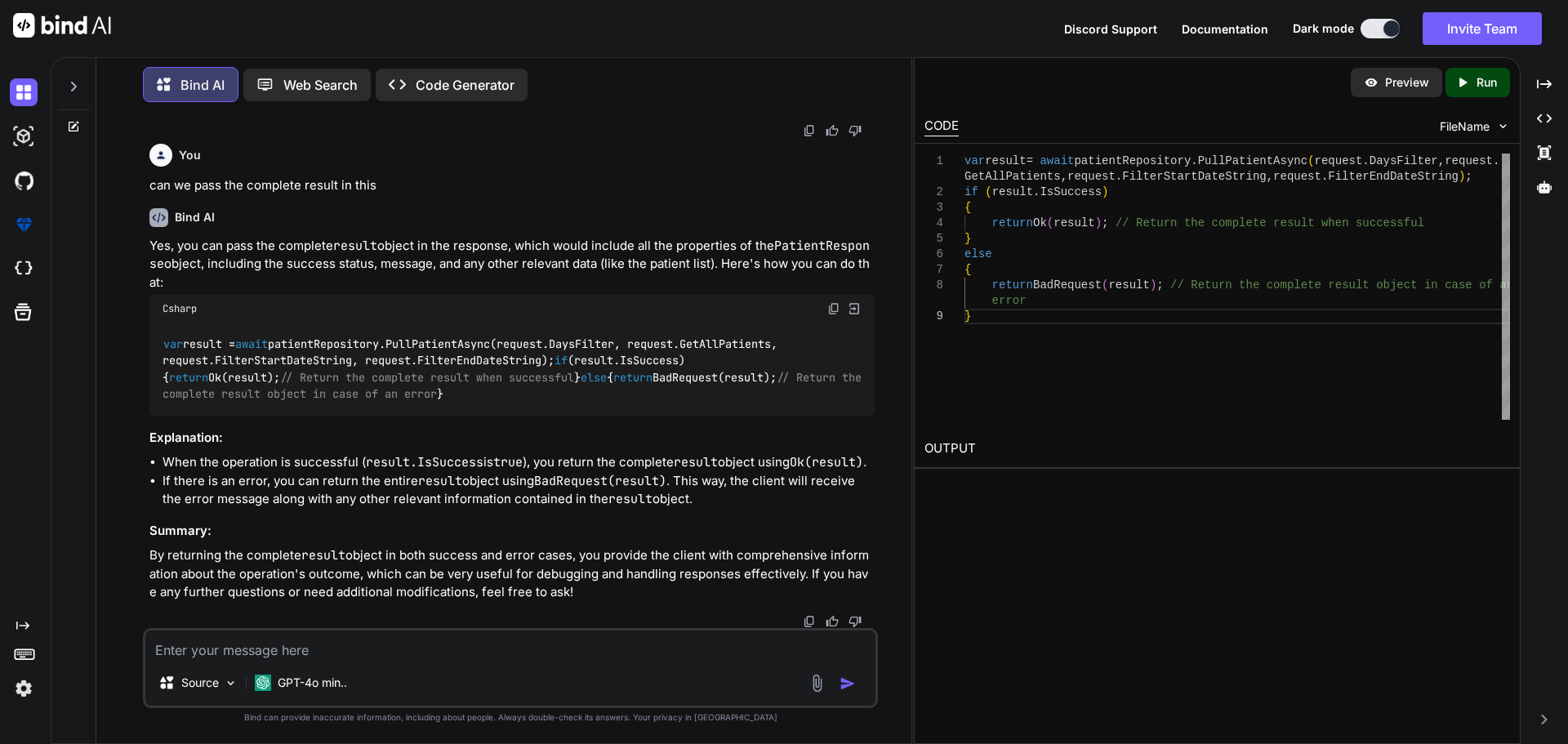
scroll to position [31580, 0]
drag, startPoint x: 161, startPoint y: 255, endPoint x: 374, endPoint y: 372, distance: 243.0
click at [374, 372] on div "var result = await patientRepository.PullPatientAsync(request.DaysFilter, reque…" at bounding box center [512, 369] width 725 height 93
copy code "if (result.IsSuccess) { return Ok(result); // Return the complete result when s…"
click at [208, 658] on textarea at bounding box center [510, 645] width 730 height 30
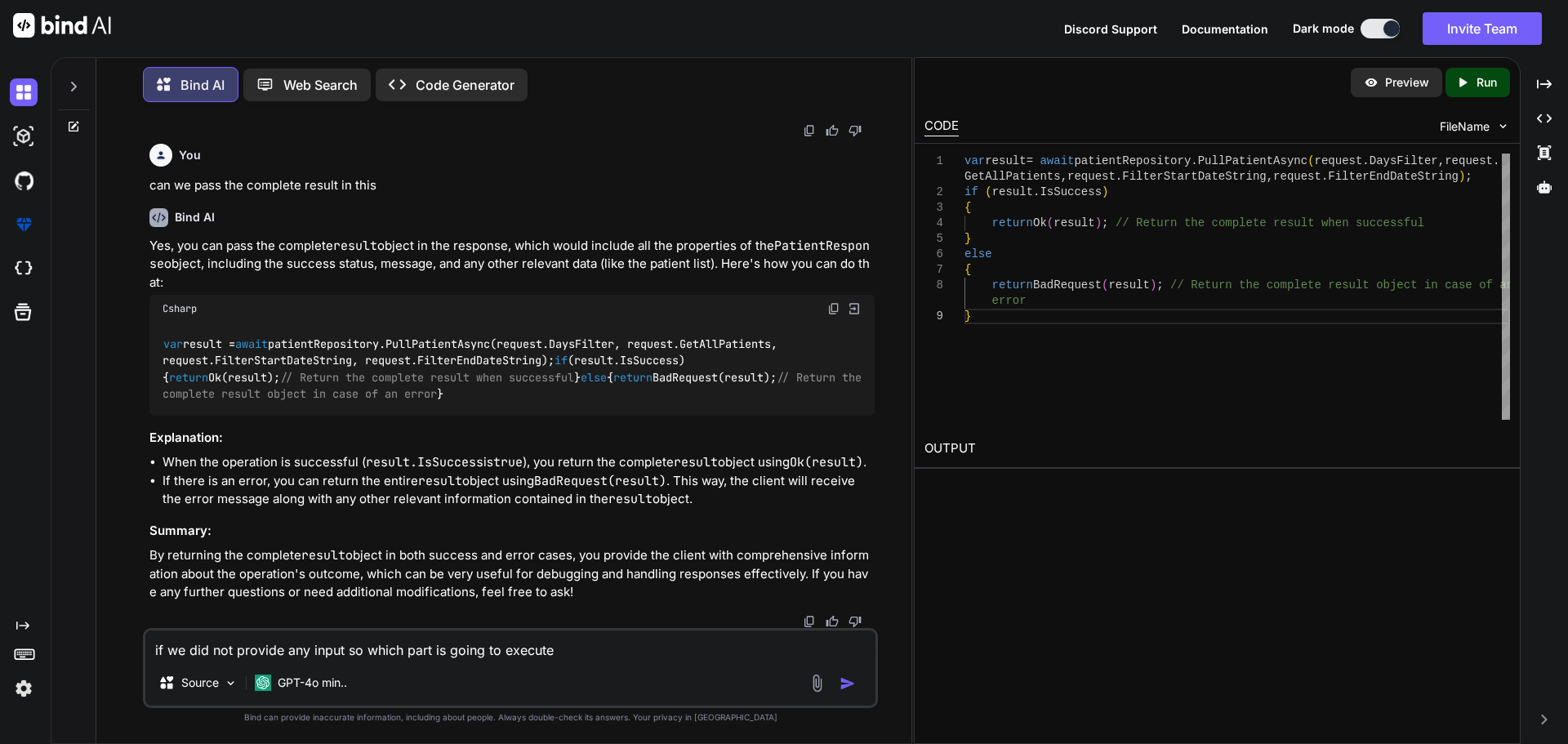
type textarea "if we did not provide any input so which part is going to execute"
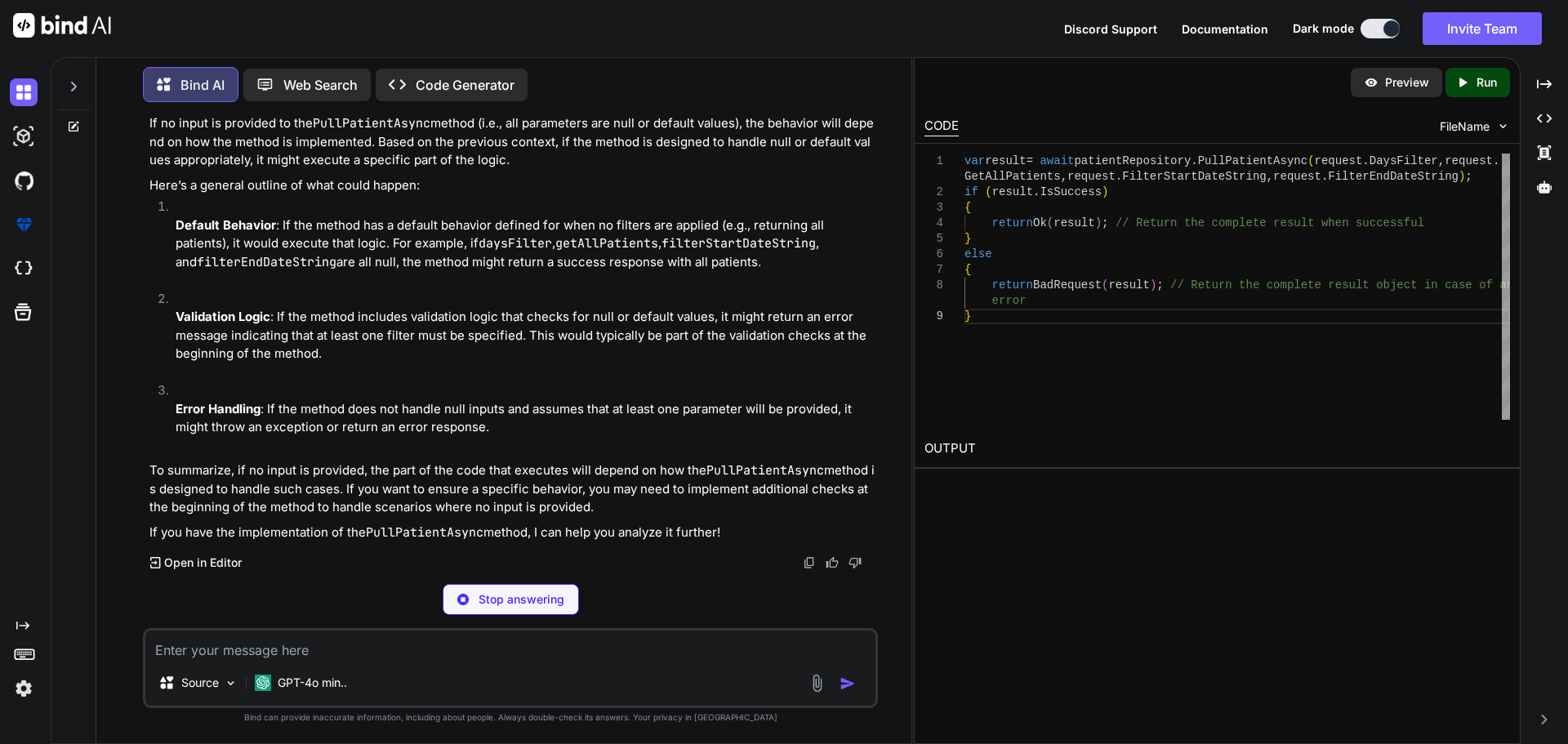
scroll to position [32136, 0]
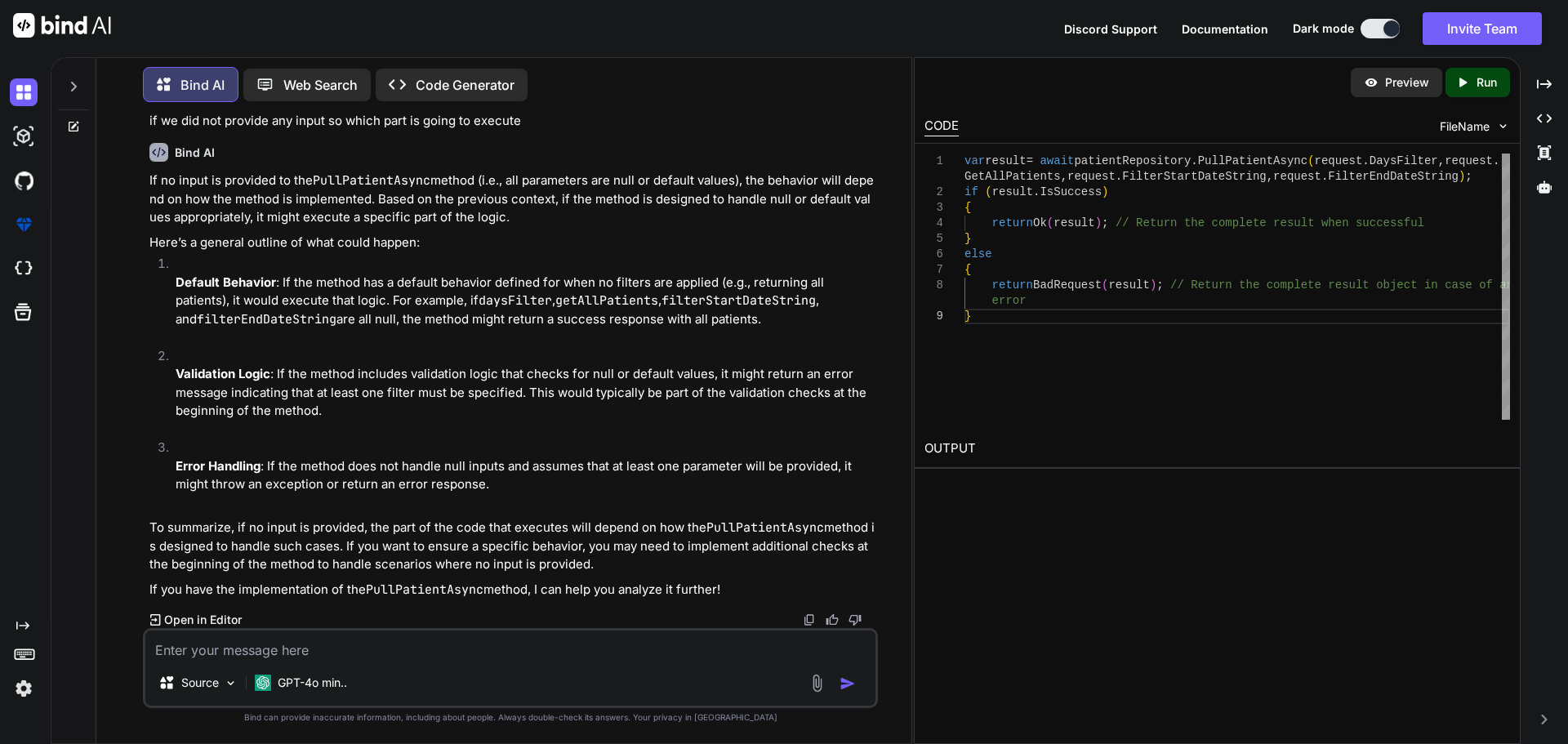
click at [200, 652] on textarea at bounding box center [510, 645] width 730 height 30
paste textarea "[DATE]T00:00:00"
paste textarea "[DATE]T23:59:59"
type textarea "[DATE]T00:00:00,[DATE]T23:59:59"
click at [22, 99] on img at bounding box center [24, 92] width 28 height 28
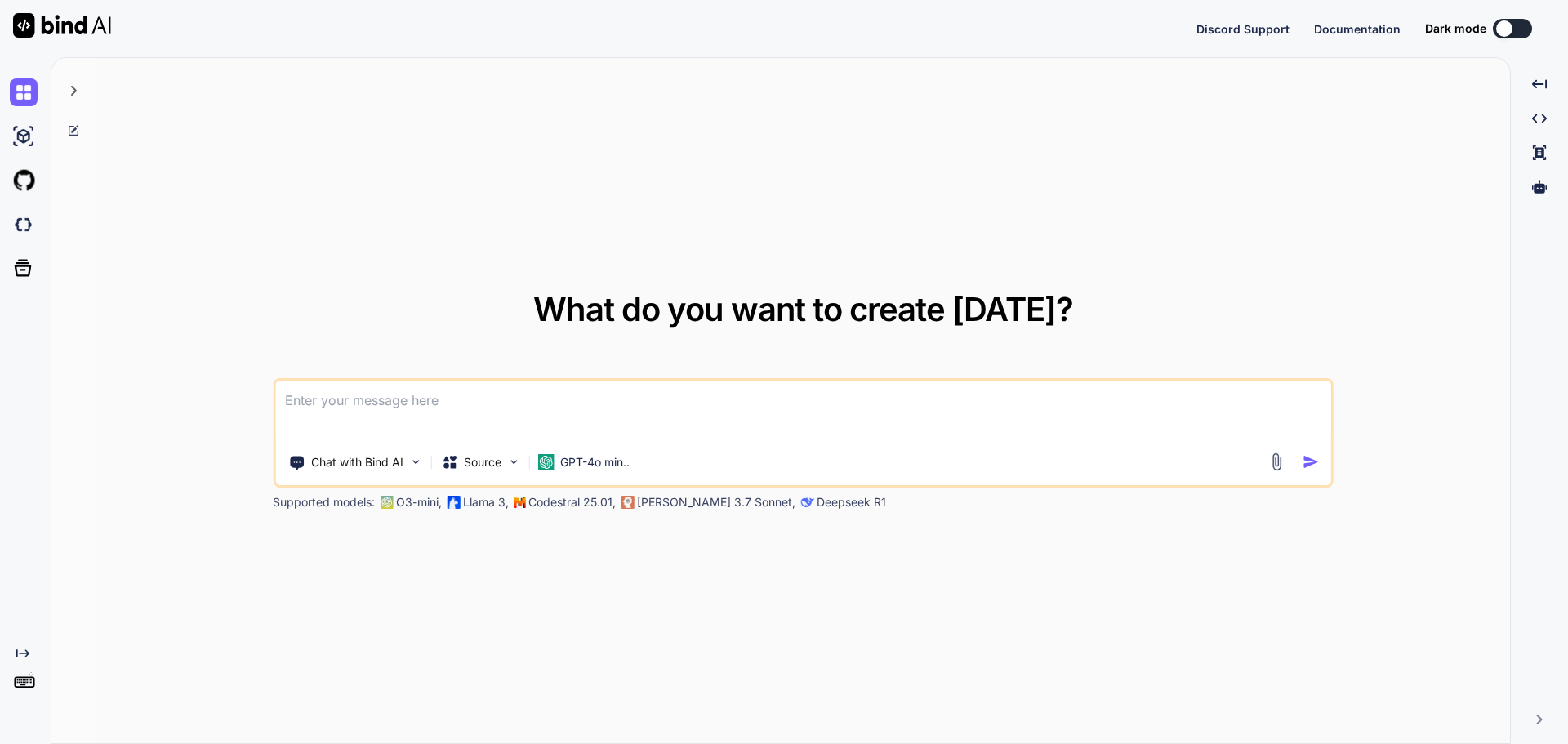
click at [216, 647] on div "What do you want to create [DATE]? Chat with Bind AI Source GPT-4o min.. Suppor…" at bounding box center [802, 402] width 1414 height 687
type textarea "x"
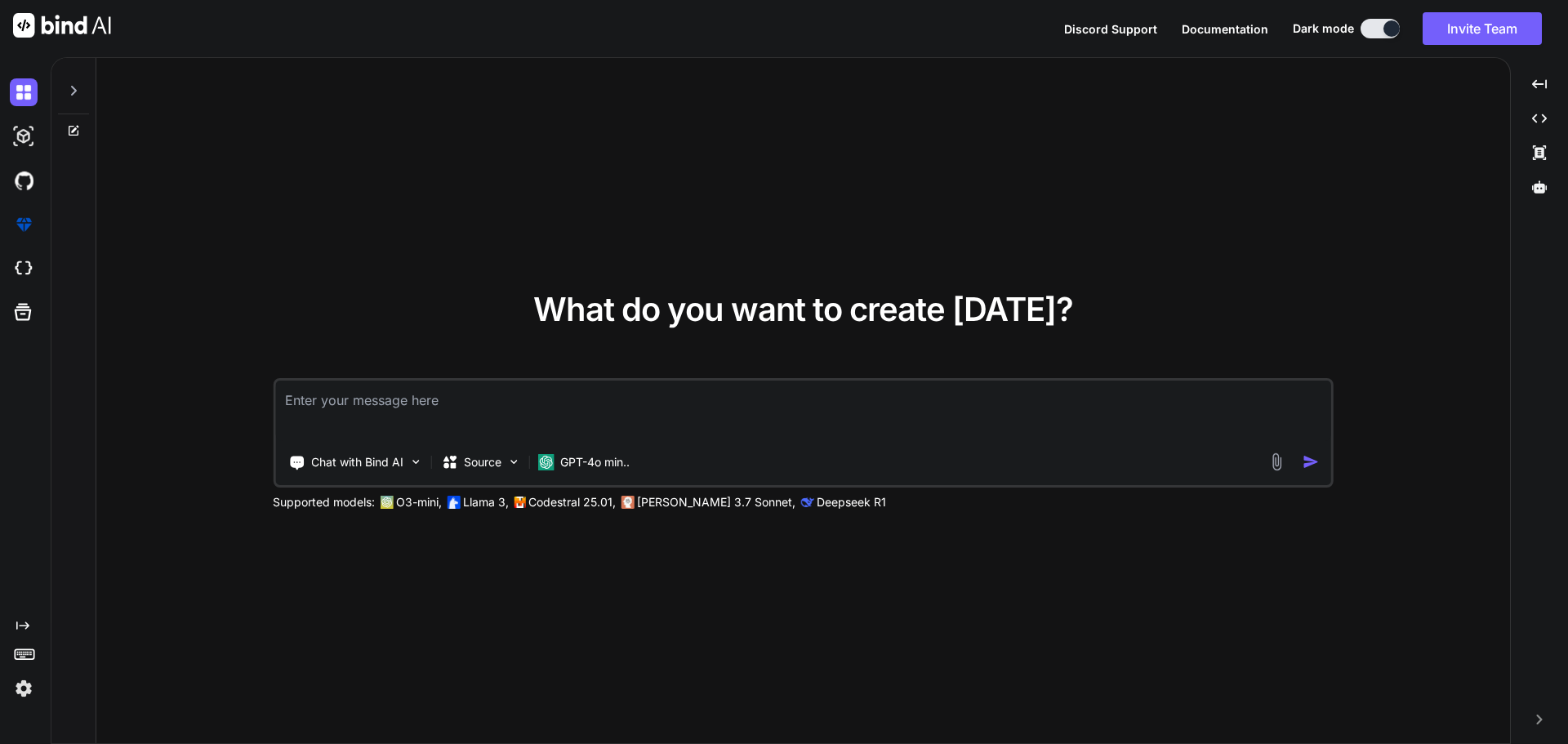
click at [425, 413] on textarea at bounding box center [802, 411] width 1055 height 61
paste textarea "public async Task<PullResult<PatientPullResultOld>> PullEntitiesAsync(bool isOl…"
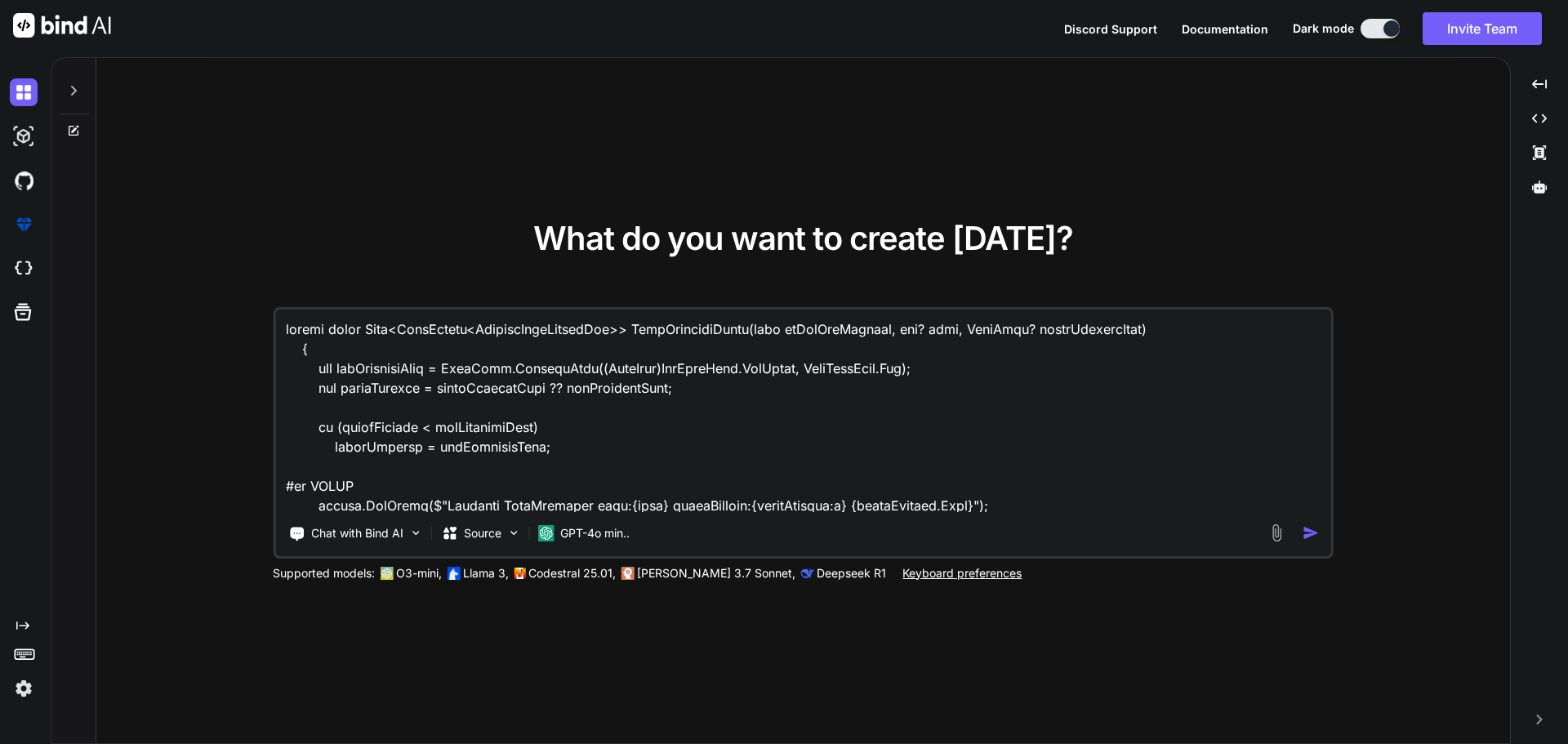
scroll to position [9642, 0]
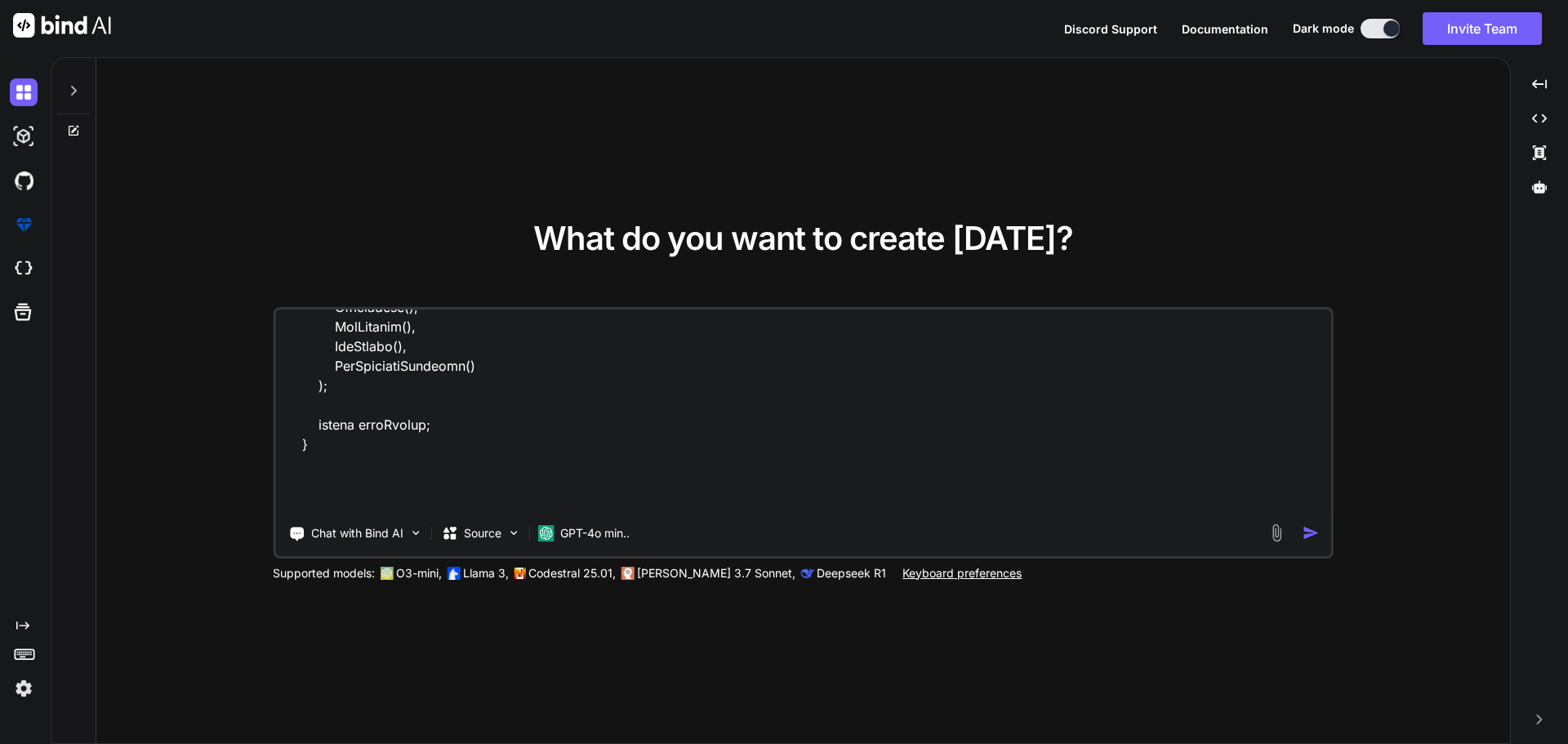
type textarea "public async Task<PullResult<PatientPullResultOld>> PullEntitiesAsync(bool isOl…"
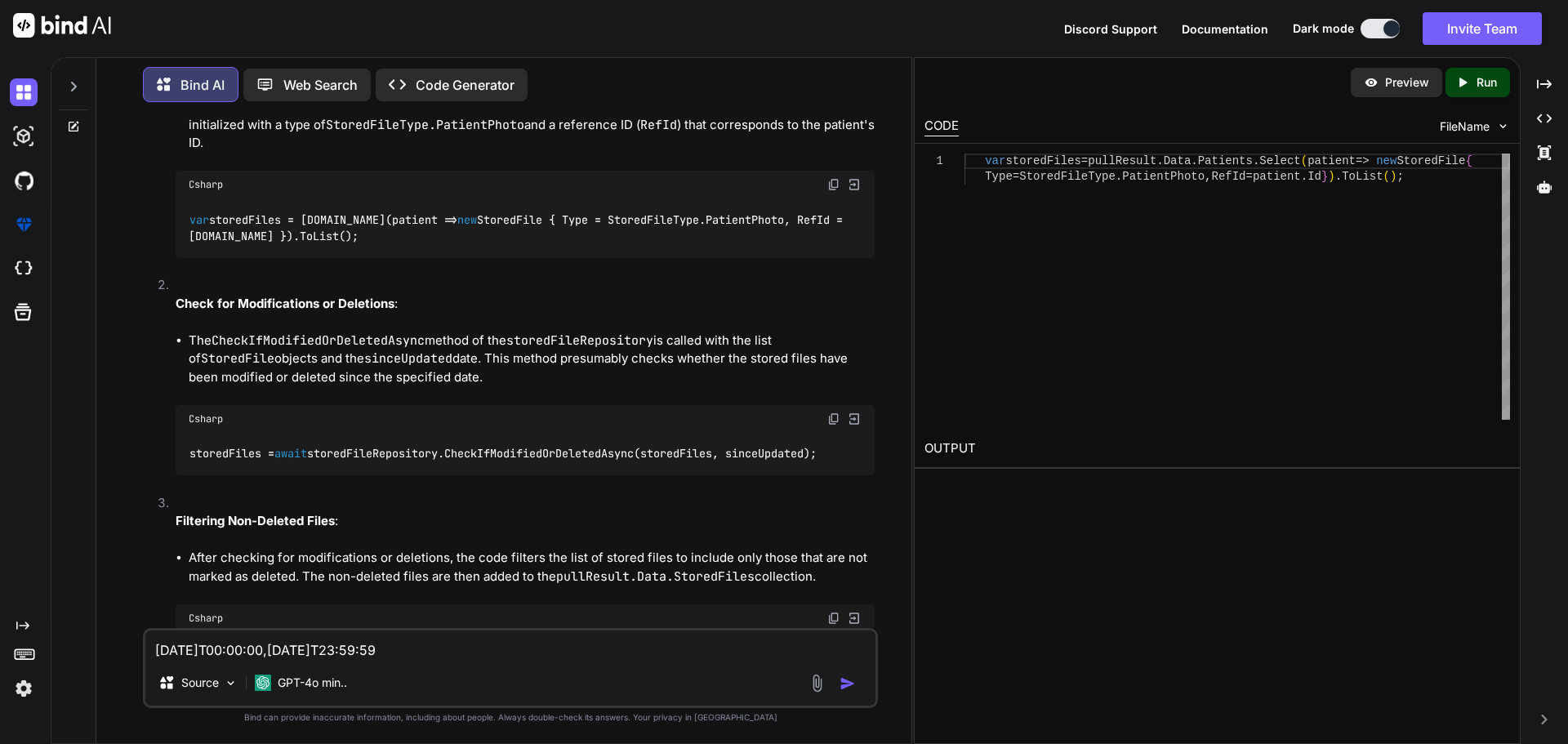
scroll to position [2776, 0]
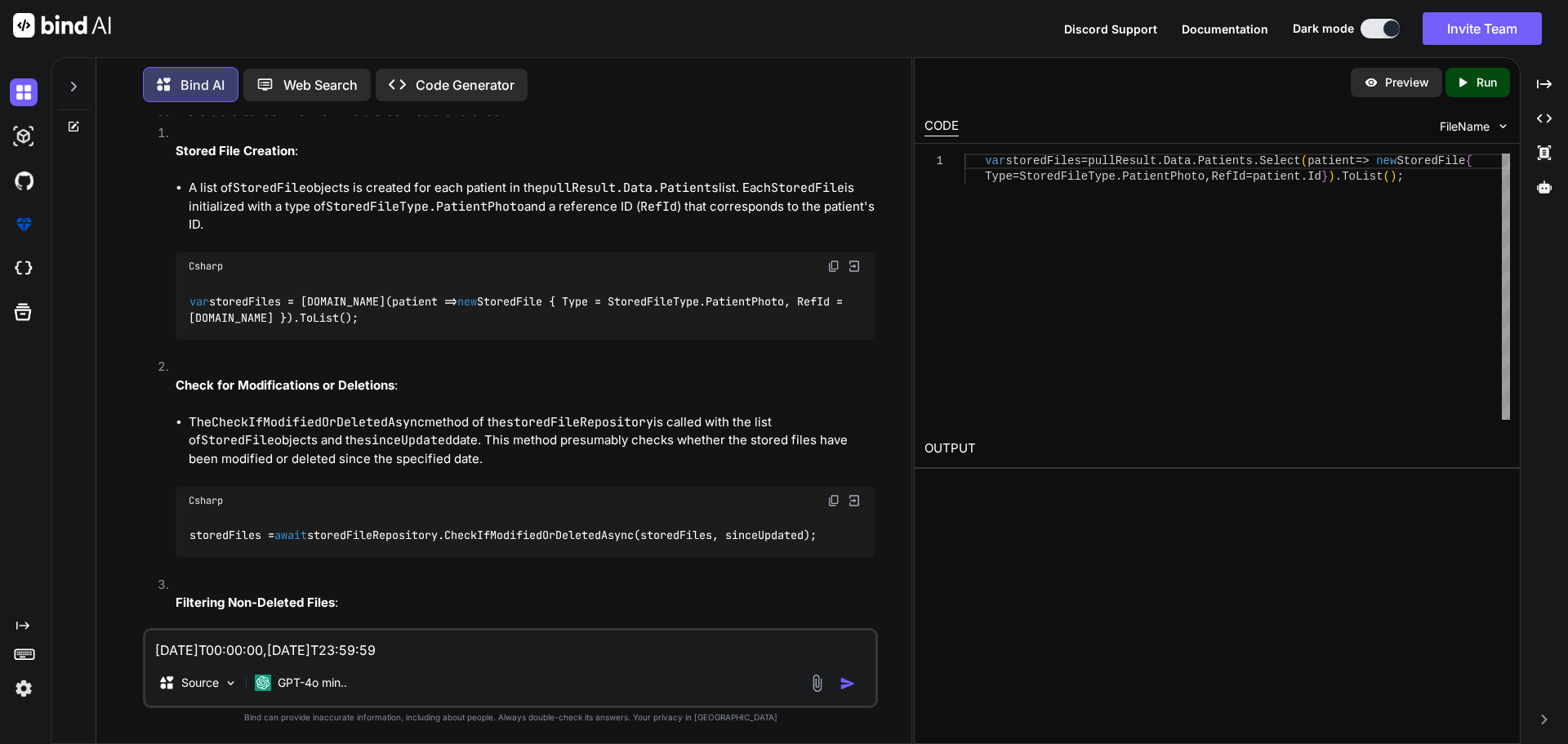
click at [454, 293] on code "var storedFiles = pullResult.Data.Patients.Select(patient => new StoredFile { T…" at bounding box center [519, 310] width 660 height 34
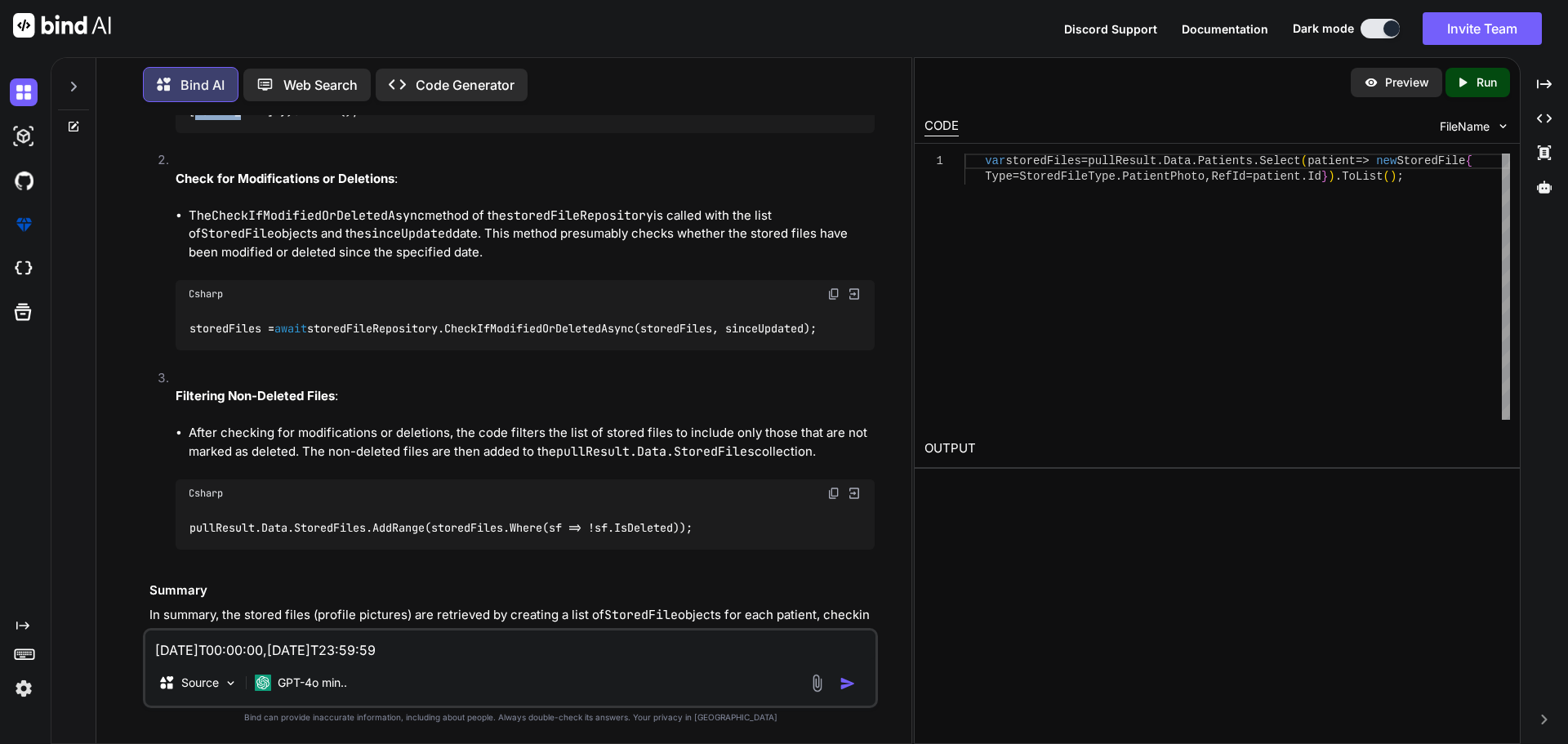
scroll to position [3023, 0]
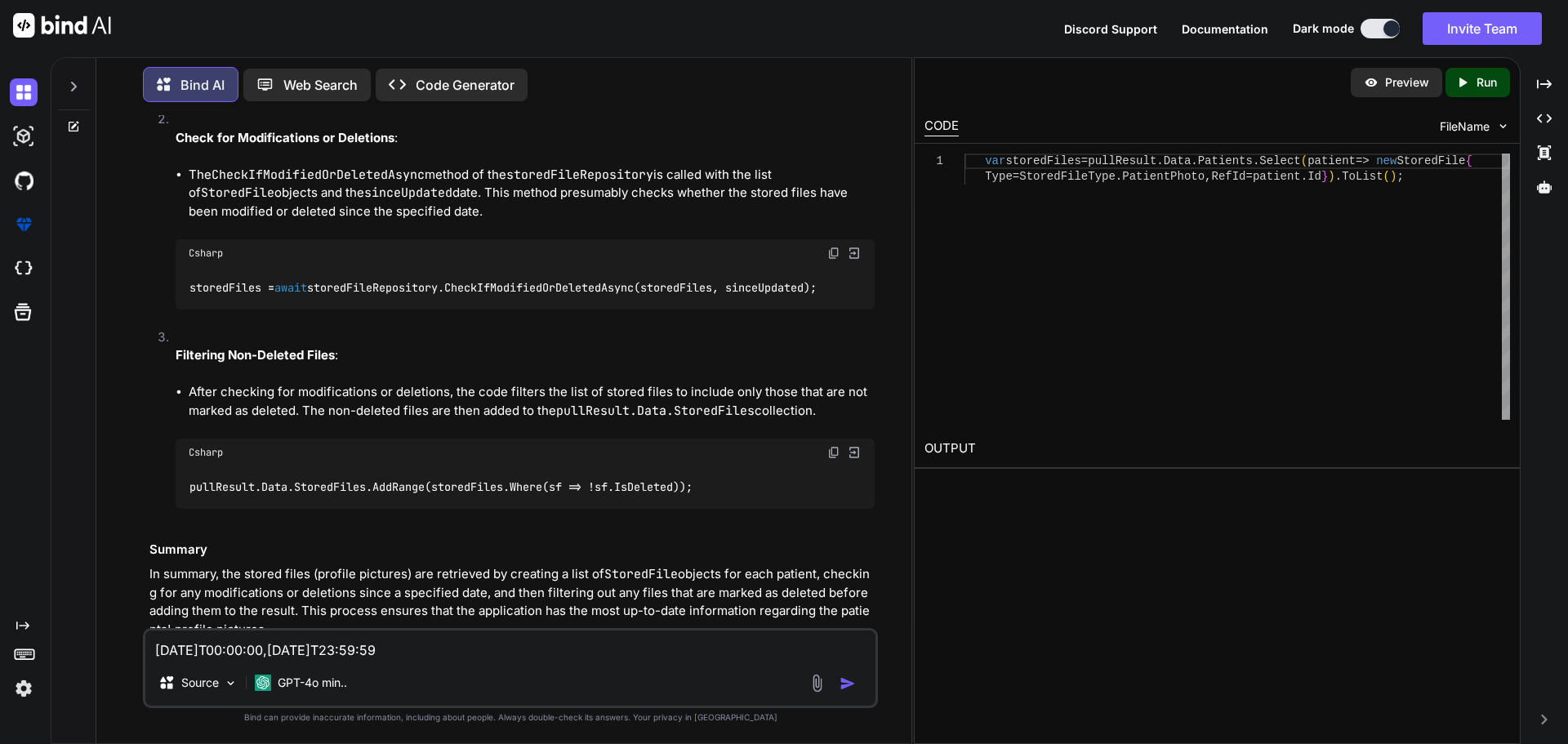
click at [448, 654] on textarea "[DATE]T00:00:00,[DATE]T23:59:59" at bounding box center [510, 645] width 730 height 30
paste textarea "var storedFiles = dbPatients.Select(patient => new StoredFile { Type = StoredFi…"
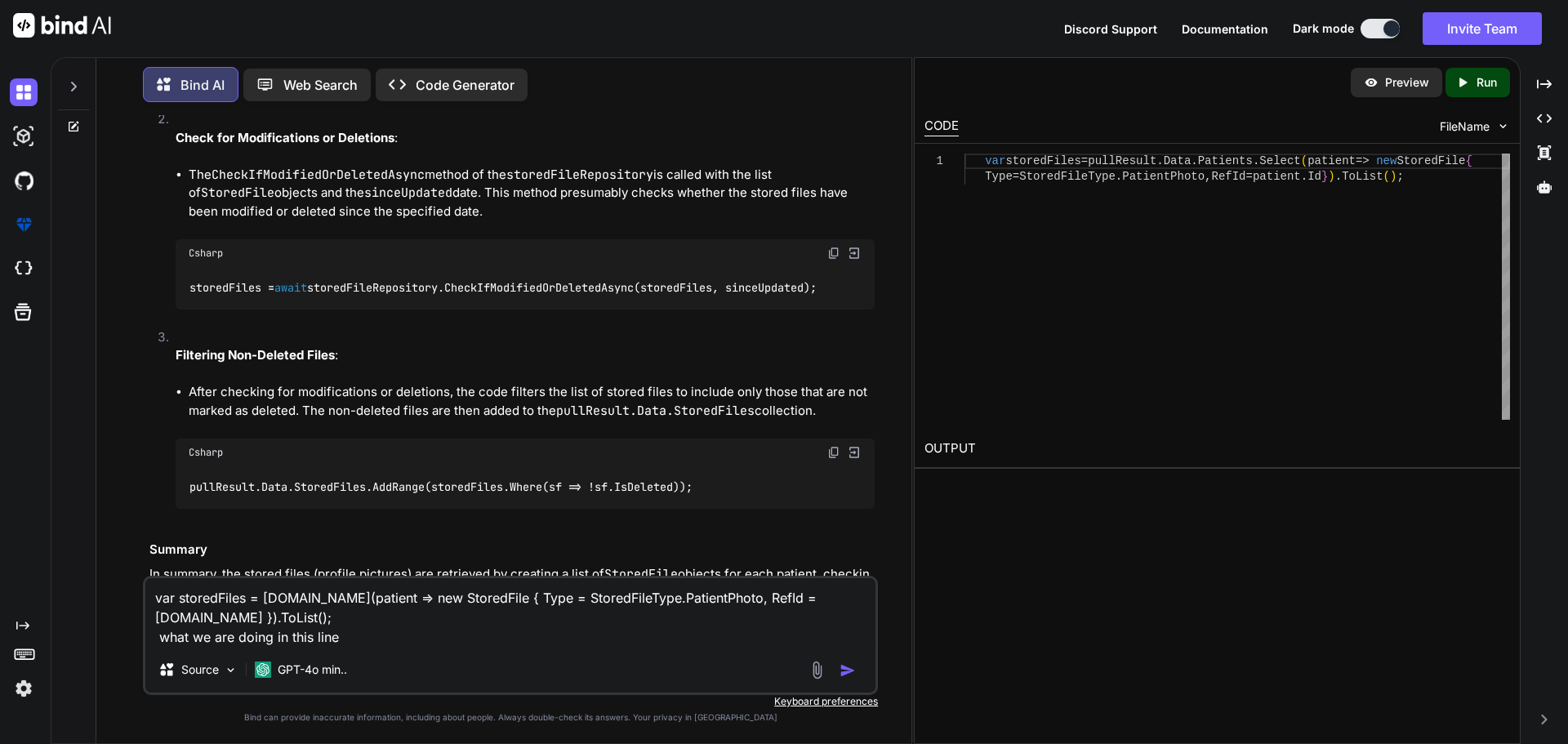
type textarea "var storedFiles = dbPatients.Select(patient => new StoredFile { Type = StoredFi…"
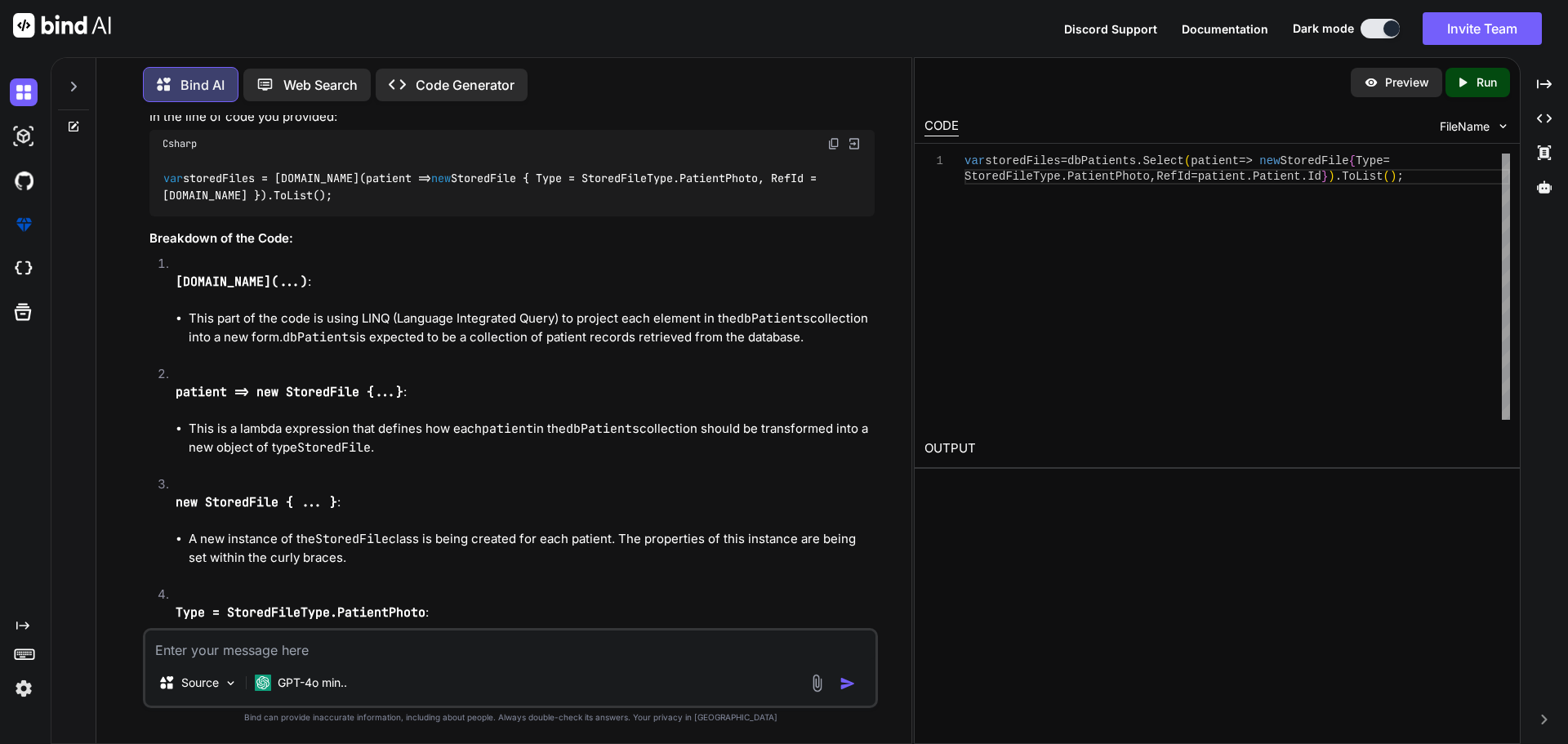
scroll to position [3704, 0]
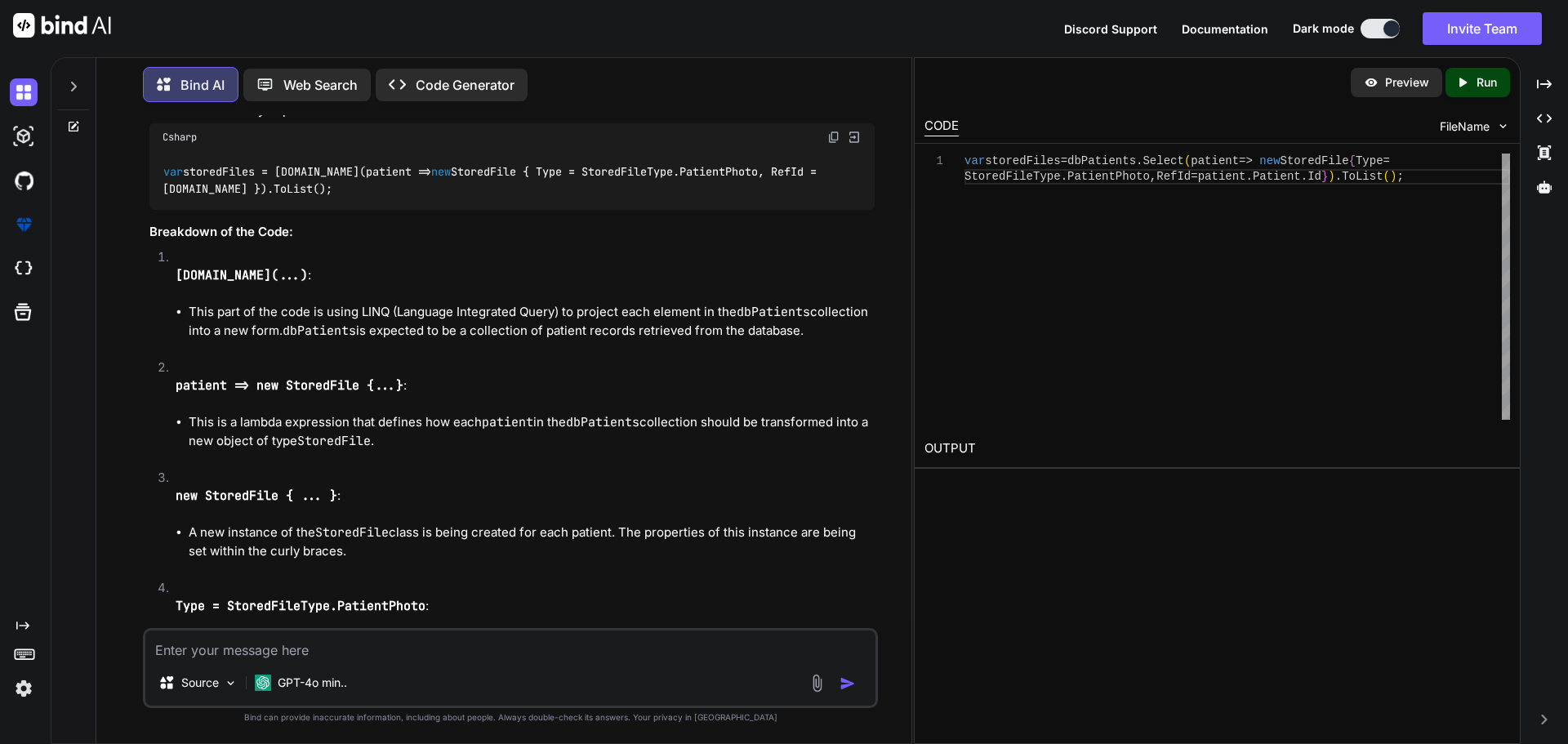
click at [200, 642] on textarea at bounding box center [510, 645] width 730 height 30
click at [183, 644] on textarea at bounding box center [510, 645] width 730 height 30
type textarea "i"
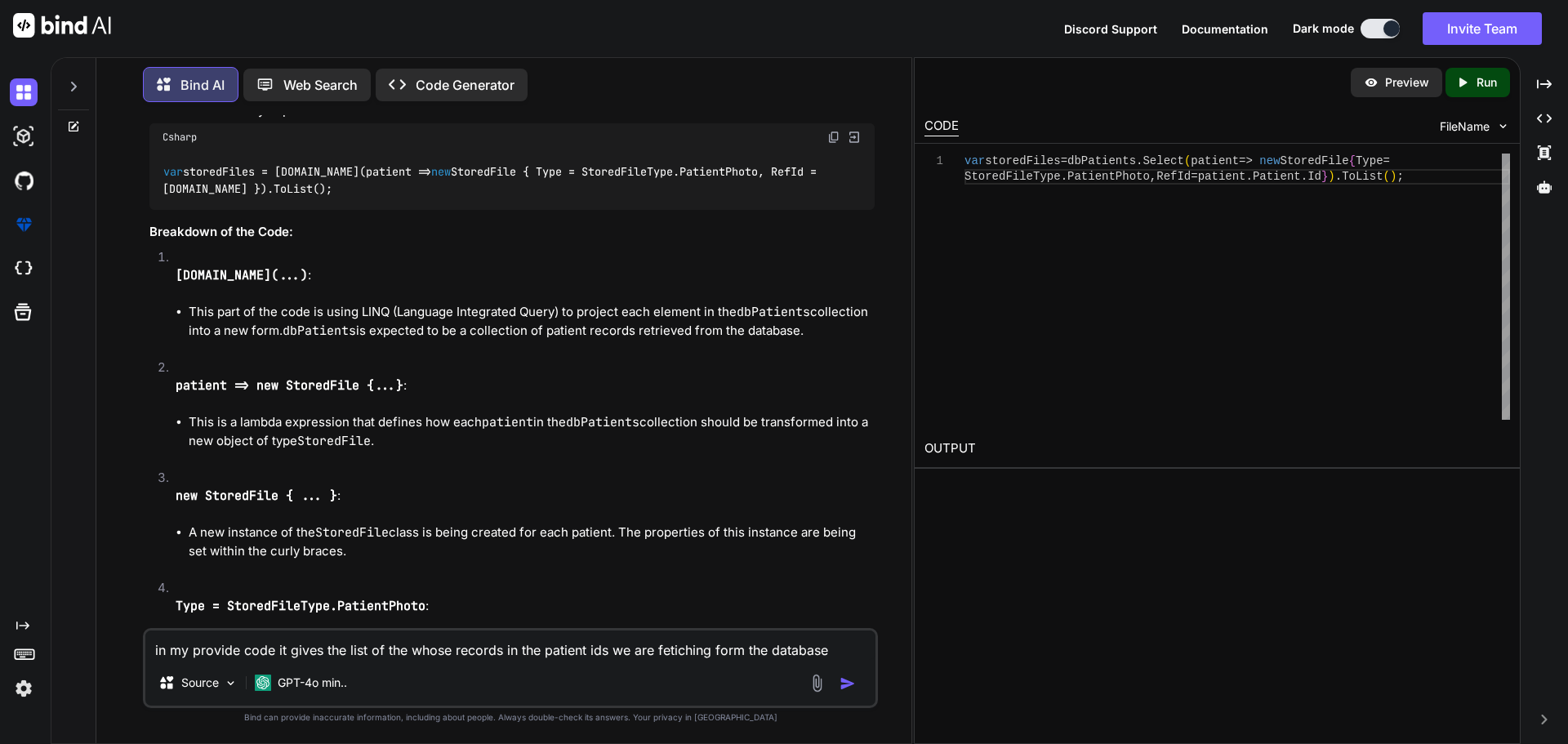
type textarea "in my provide code it gives the list of the whose records in the patient ids we…"
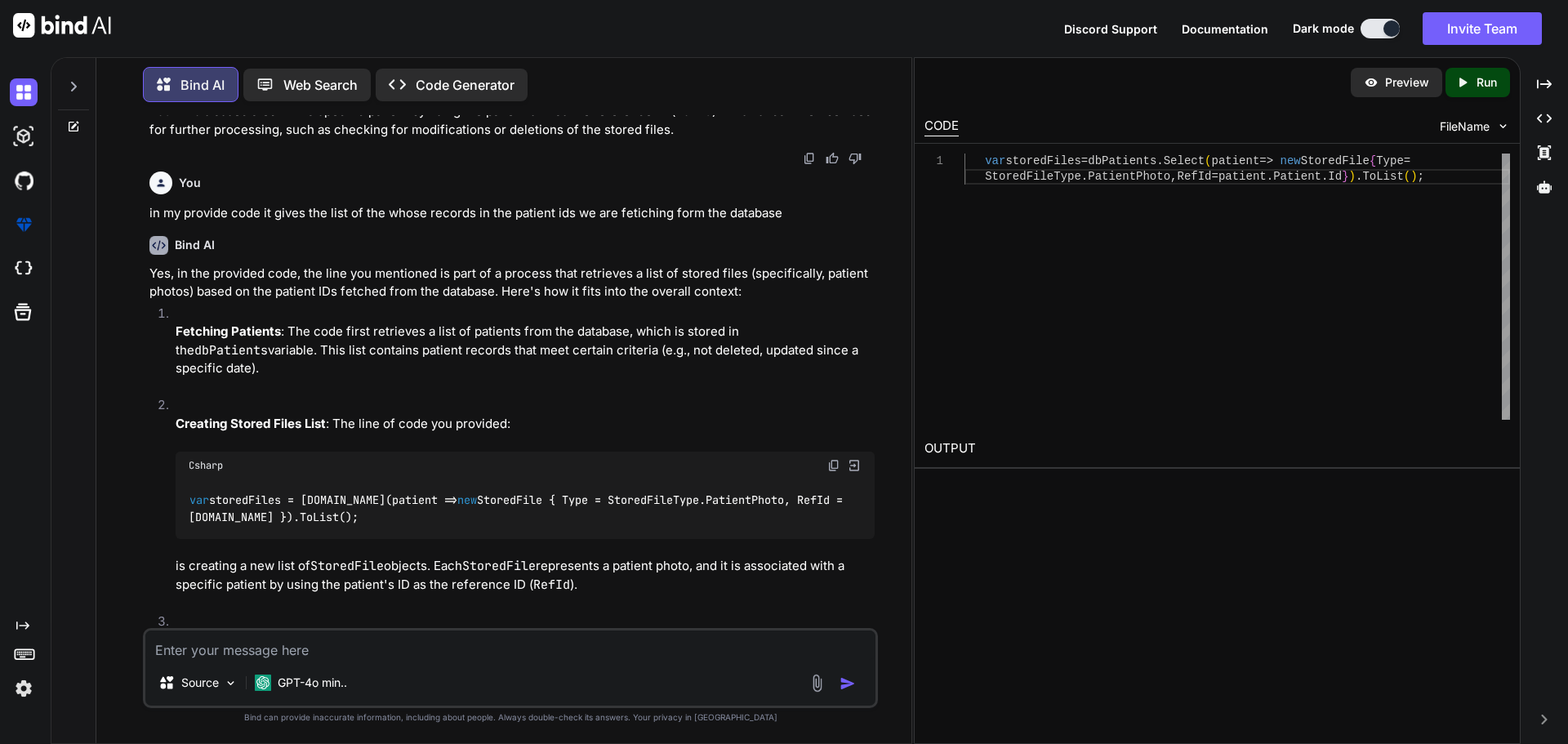
scroll to position [4671, 0]
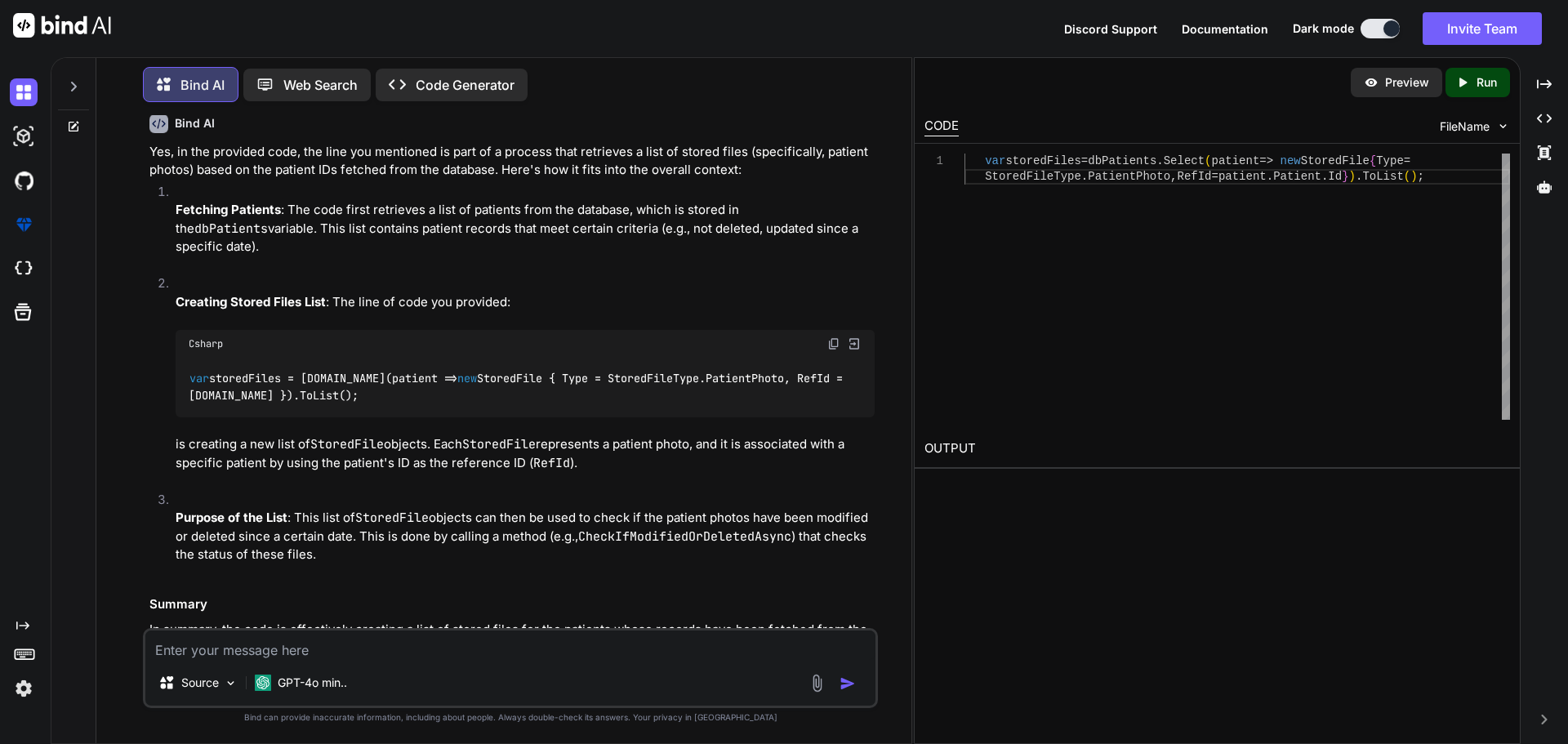
click at [258, 370] on code "var storedFiles = dbPatients.Select(patient => new StoredFile { Type = StoredFi…" at bounding box center [519, 386] width 660 height 34
drag, startPoint x: 258, startPoint y: 344, endPoint x: 660, endPoint y: 347, distance: 402.0
click at [262, 370] on code "var storedFiles = dbPatients.Select(patient => new StoredFile { Type = StoredFi…" at bounding box center [519, 386] width 660 height 34
